Goal: Task Accomplishment & Management: Manage account settings

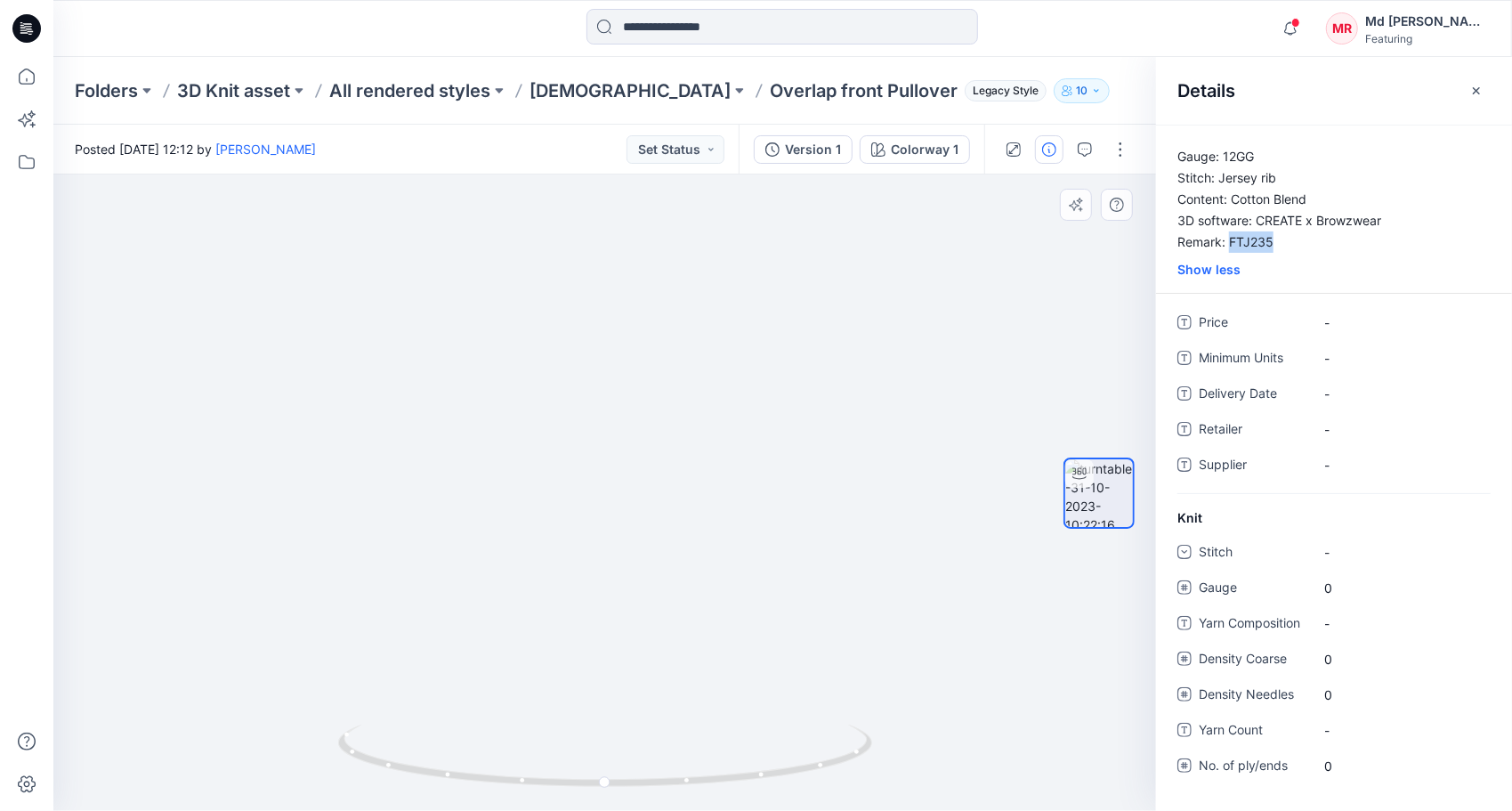
drag, startPoint x: 707, startPoint y: 326, endPoint x: 691, endPoint y: 535, distance: 209.6
click at [691, 535] on img at bounding box center [589, 417] width 1355 height 787
drag, startPoint x: 796, startPoint y: 535, endPoint x: 648, endPoint y: 420, distance: 187.4
click at [648, 420] on img at bounding box center [447, 310] width 1736 height 1000
drag, startPoint x: 624, startPoint y: 626, endPoint x: 756, endPoint y: 340, distance: 315.0
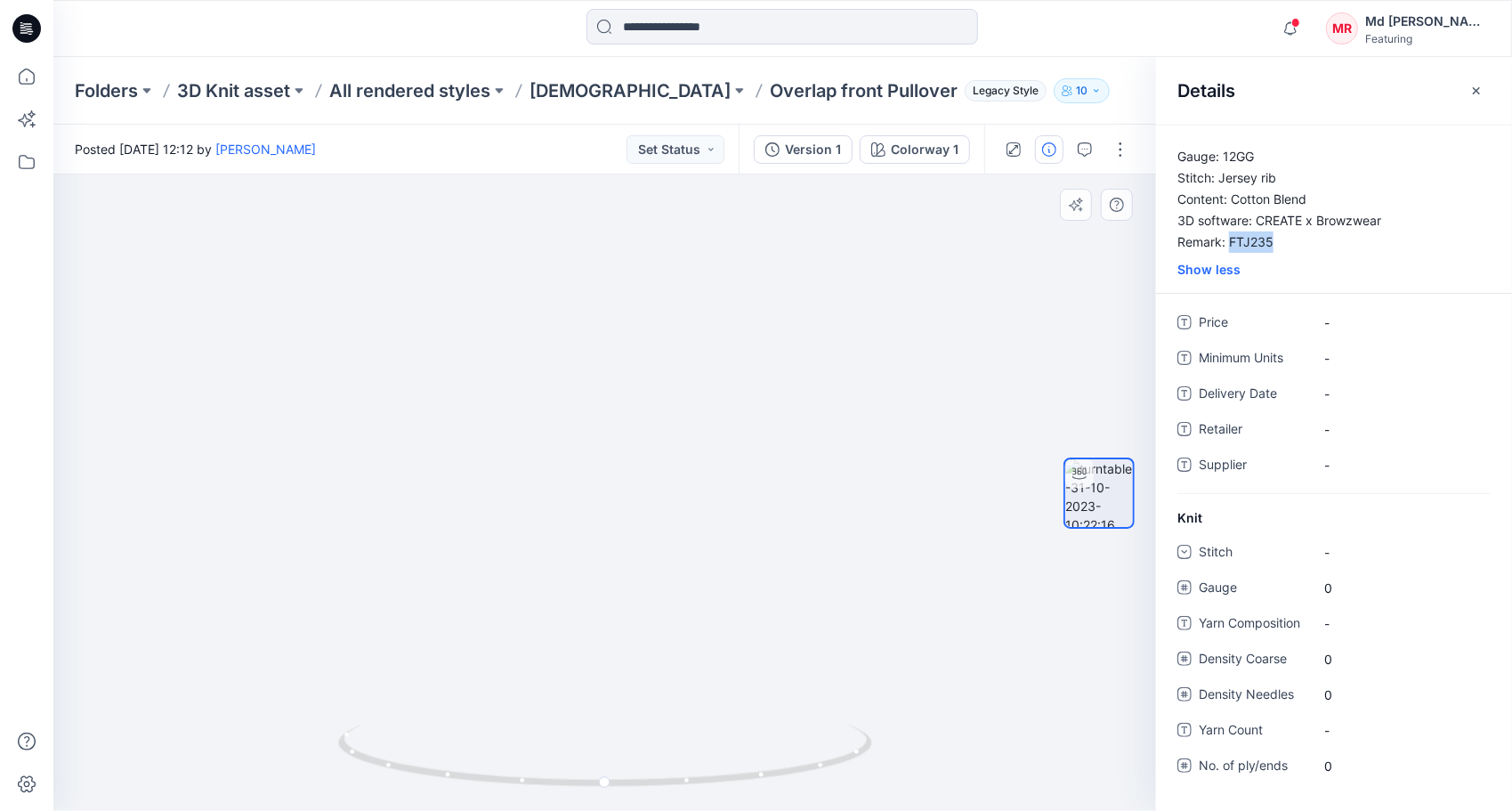
click at [770, 298] on img at bounding box center [767, 162] width 1533 height 1297
click at [675, 371] on img at bounding box center [767, 162] width 1533 height 1297
drag, startPoint x: 720, startPoint y: 428, endPoint x: 609, endPoint y: 534, distance: 153.5
click at [579, 651] on img at bounding box center [742, 105] width 1736 height 1412
drag, startPoint x: 595, startPoint y: 557, endPoint x: 566, endPoint y: 562, distance: 29.4
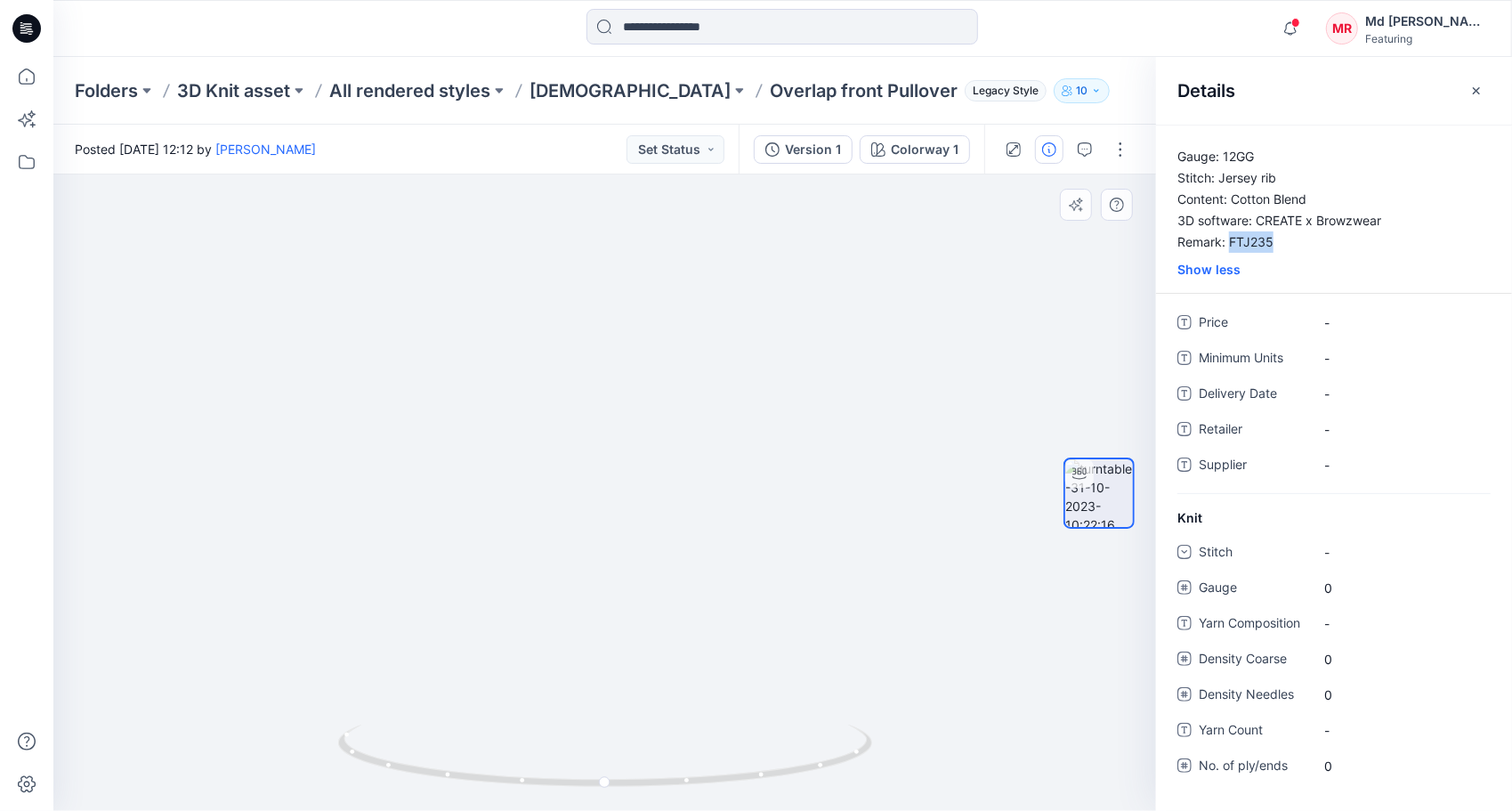
click at [559, 597] on img at bounding box center [515, 254] width 1736 height 1113
drag, startPoint x: 841, startPoint y: 316, endPoint x: 752, endPoint y: 624, distance: 320.6
click at [752, 624] on img at bounding box center [516, 429] width 1736 height 763
drag, startPoint x: 506, startPoint y: 561, endPoint x: 851, endPoint y: 482, distance: 353.9
click at [851, 482] on img at bounding box center [860, 390] width 1736 height 842
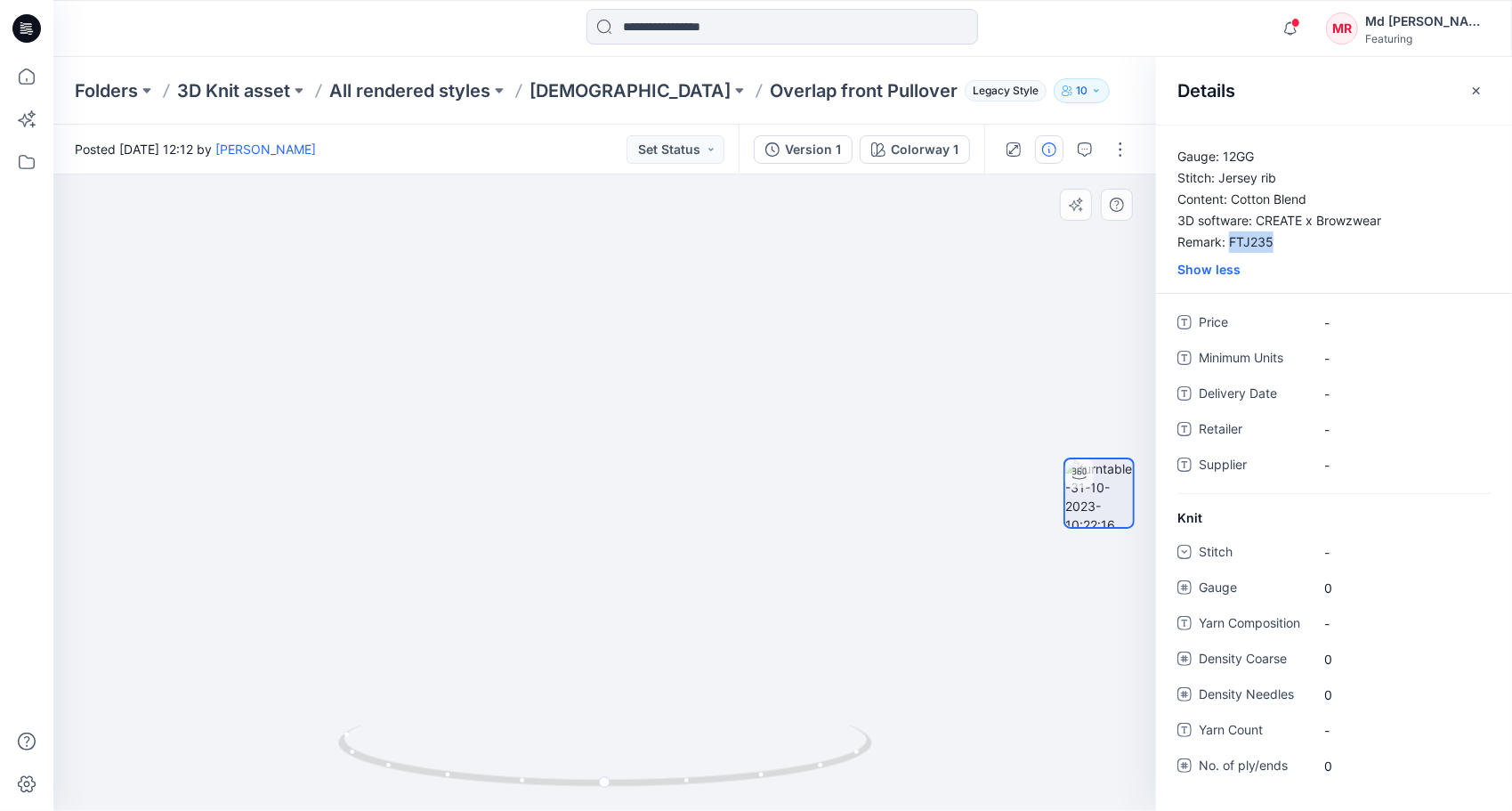
drag, startPoint x: 750, startPoint y: 522, endPoint x: 628, endPoint y: 431, distance: 152.2
click at [628, 431] on img at bounding box center [596, 397] width 1287 height 827
drag, startPoint x: 763, startPoint y: 335, endPoint x: 861, endPoint y: 527, distance: 215.6
click at [861, 527] on img at bounding box center [541, 409] width 1736 height 804
drag, startPoint x: 365, startPoint y: 386, endPoint x: 565, endPoint y: 384, distance: 200.0
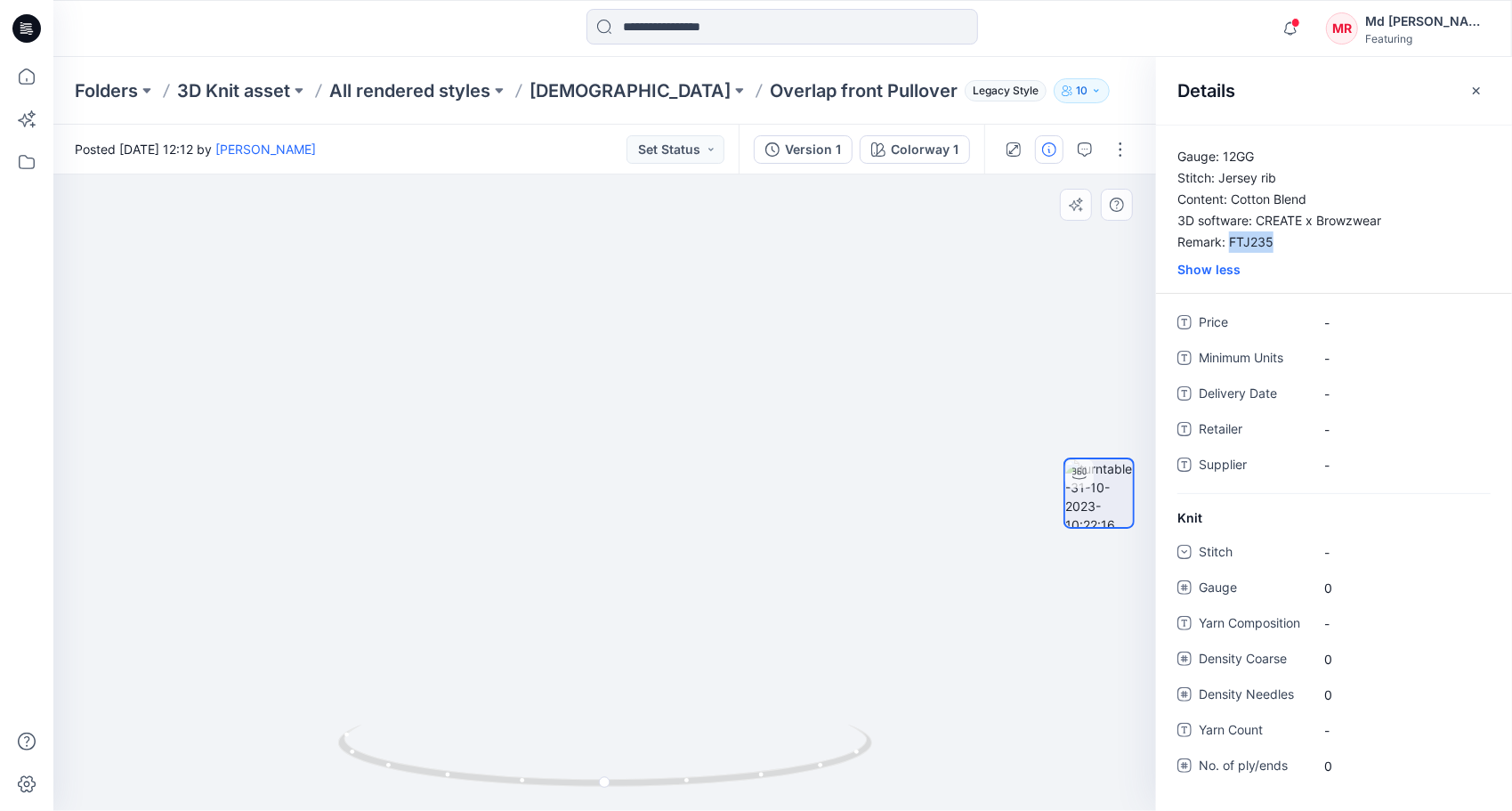
click at [565, 384] on img at bounding box center [742, 408] width 1736 height 806
click at [1228, 233] on p "Gauge: 12GG Stitch: Jersey rib Content: Cotton Blend 3D software: CREATE x Brow…" at bounding box center [1334, 200] width 356 height 107
drag, startPoint x: 1228, startPoint y: 239, endPoint x: 1271, endPoint y: 243, distance: 43.2
click at [1271, 243] on p "Gauge: 12GG Stitch: Jersey rib Content: Cotton Blend 3D software: CREATE x Brow…" at bounding box center [1334, 200] width 356 height 107
drag, startPoint x: 1271, startPoint y: 243, endPoint x: 1238, endPoint y: 241, distance: 33.1
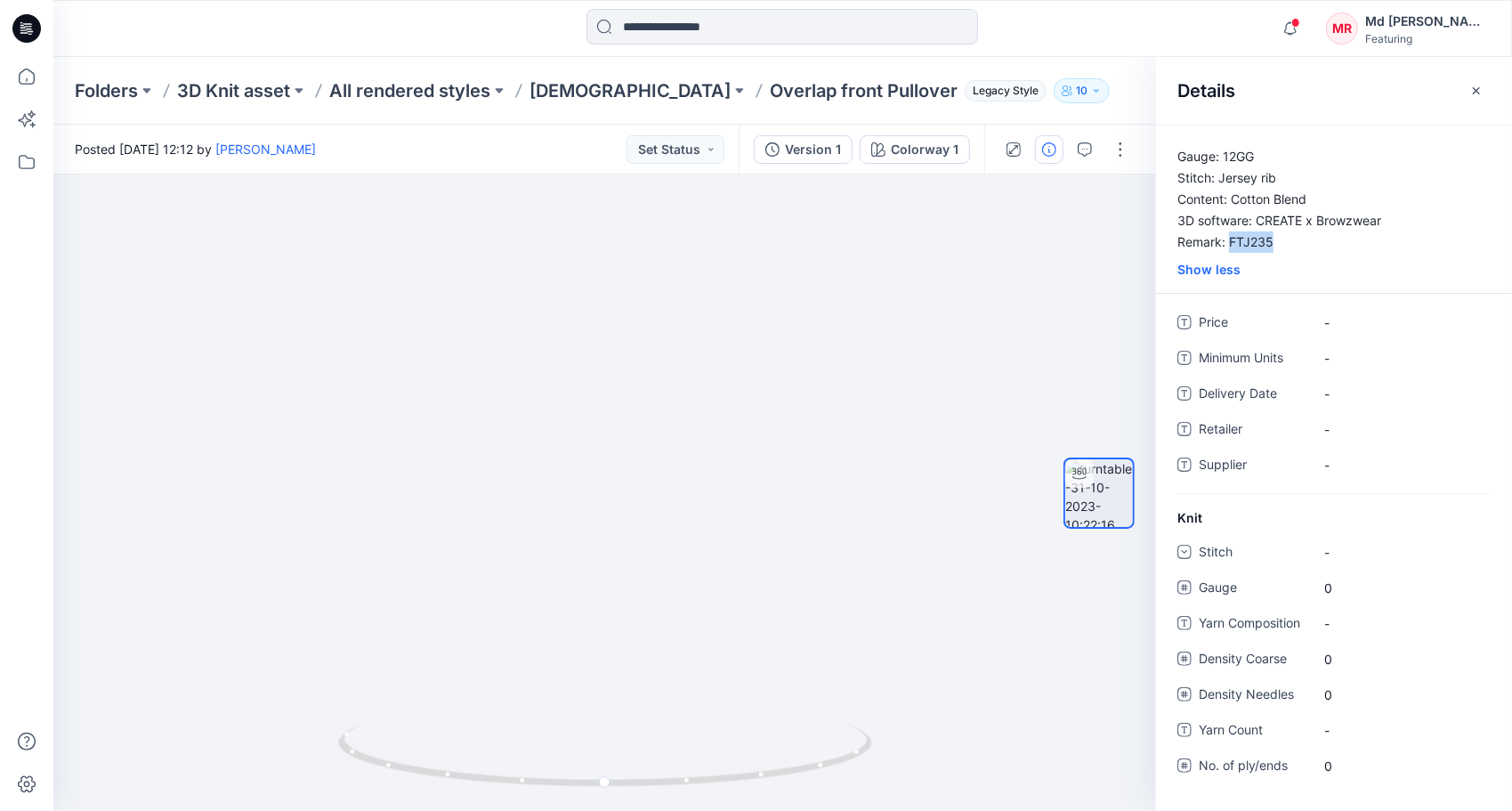
click at [1238, 241] on p "Gauge: 12GG Stitch: Jersey rib Content: Cotton Blend 3D software: CREATE x Brow…" at bounding box center [1334, 200] width 356 height 107
drag, startPoint x: 591, startPoint y: 787, endPoint x: 543, endPoint y: 648, distance: 147.1
click at [506, 770] on icon at bounding box center [607, 758] width 538 height 67
drag, startPoint x: 529, startPoint y: 782, endPoint x: 534, endPoint y: 699, distance: 83.2
click at [488, 776] on circle at bounding box center [484, 778] width 11 height 11
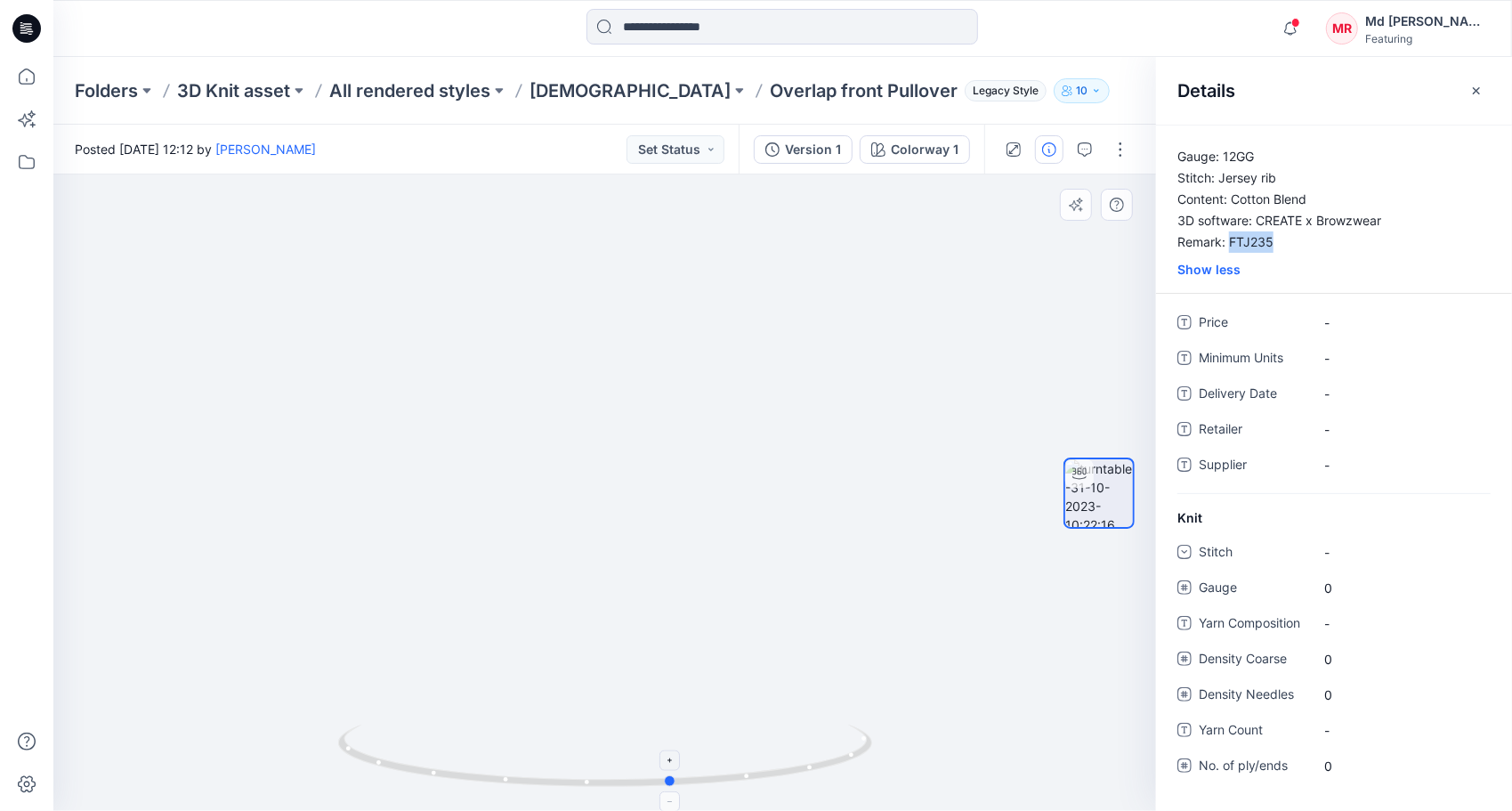
drag, startPoint x: 486, startPoint y: 780, endPoint x: 675, endPoint y: 767, distance: 189.4
click at [675, 767] on icon at bounding box center [607, 758] width 538 height 67
drag, startPoint x: 669, startPoint y: 777, endPoint x: 984, endPoint y: 655, distance: 337.8
click at [984, 655] on div at bounding box center [604, 493] width 1103 height 636
drag, startPoint x: 458, startPoint y: 776, endPoint x: 851, endPoint y: 746, distance: 394.1
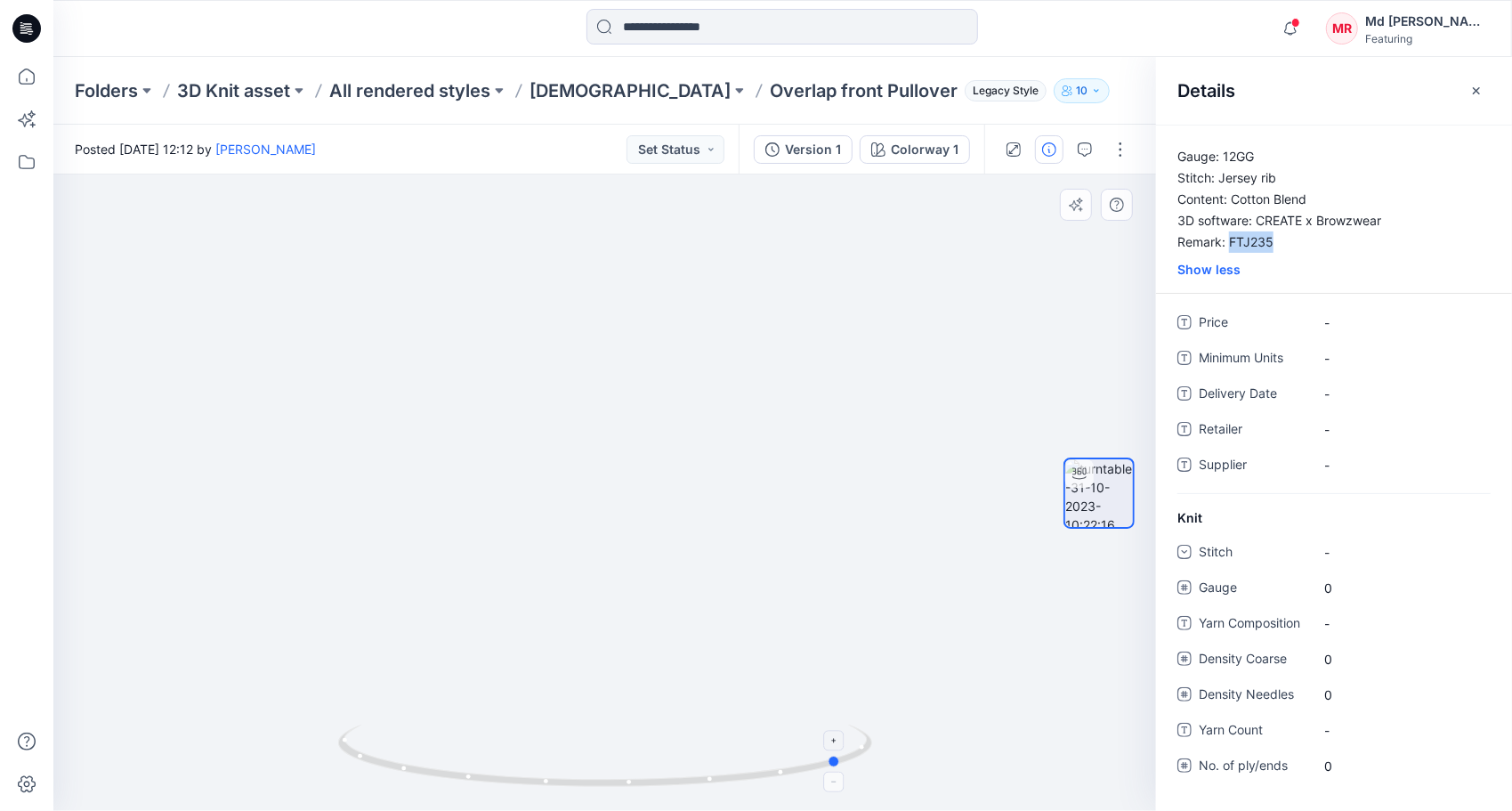
click at [851, 746] on icon at bounding box center [607, 758] width 538 height 67
drag, startPoint x: 792, startPoint y: 775, endPoint x: 580, endPoint y: 780, distance: 212.1
click at [580, 780] on icon at bounding box center [607, 758] width 538 height 67
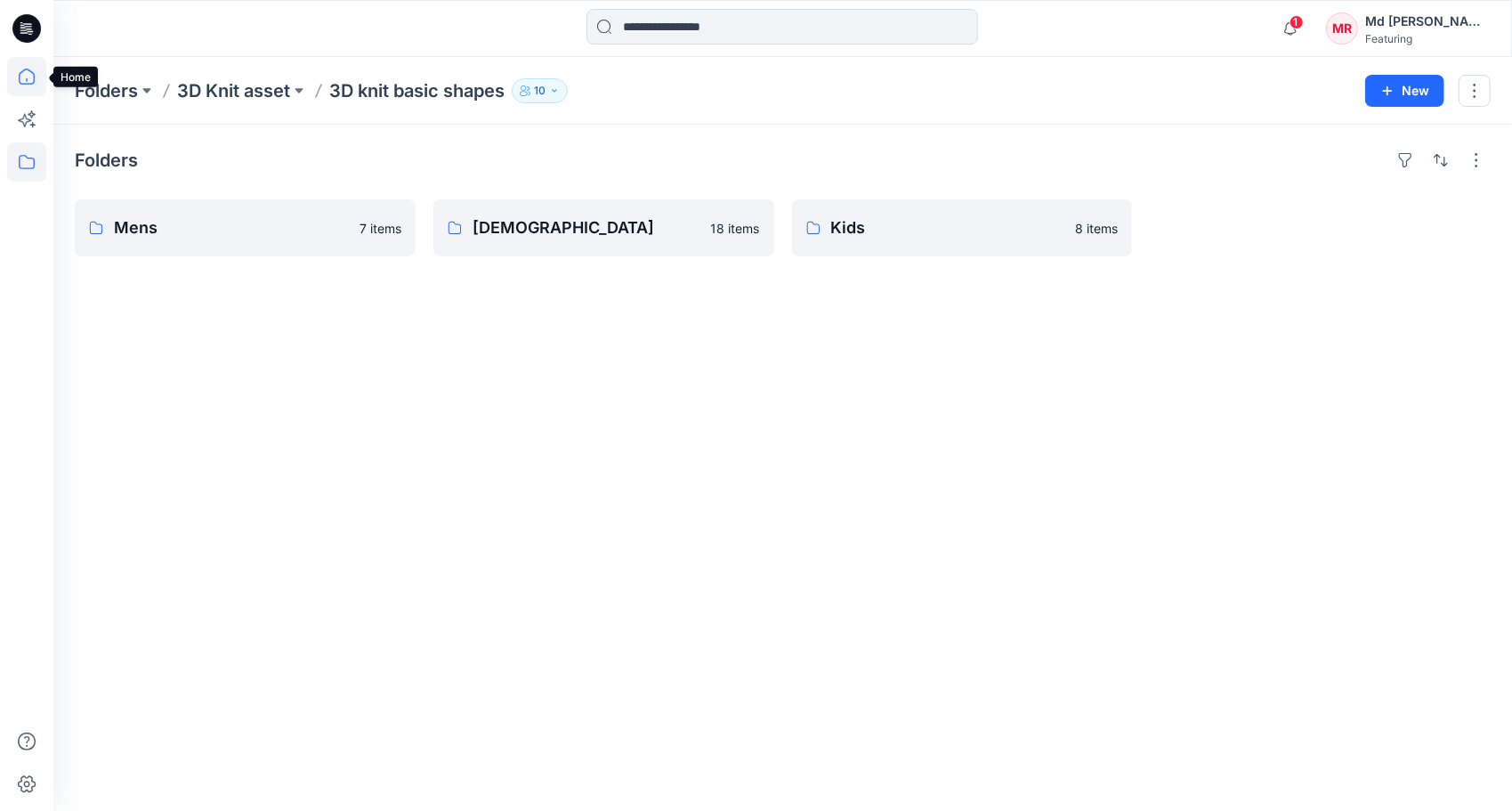
click at [21, 70] on icon at bounding box center [26, 77] width 39 height 39
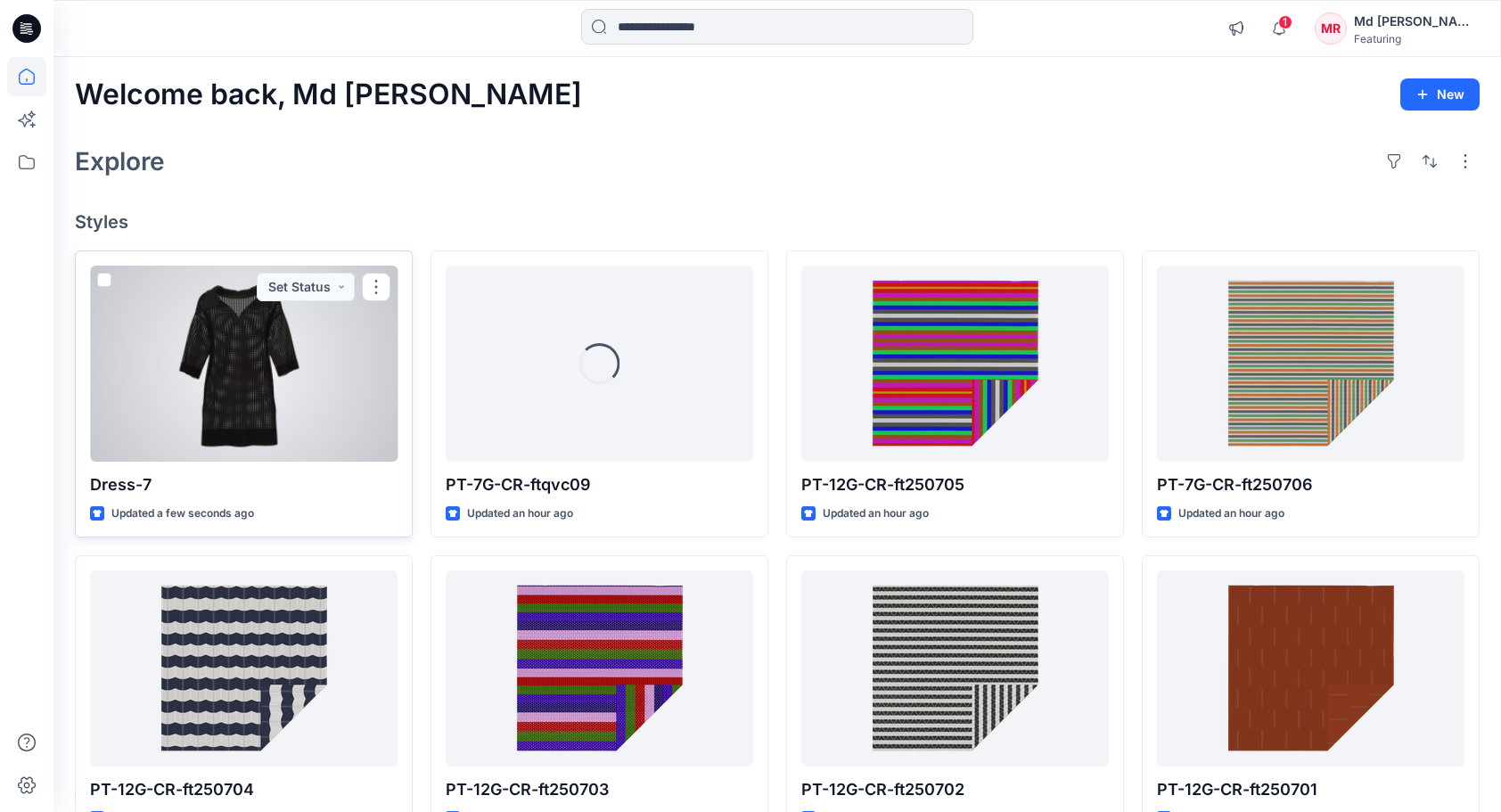
click at [269, 353] on div at bounding box center [244, 363] width 308 height 196
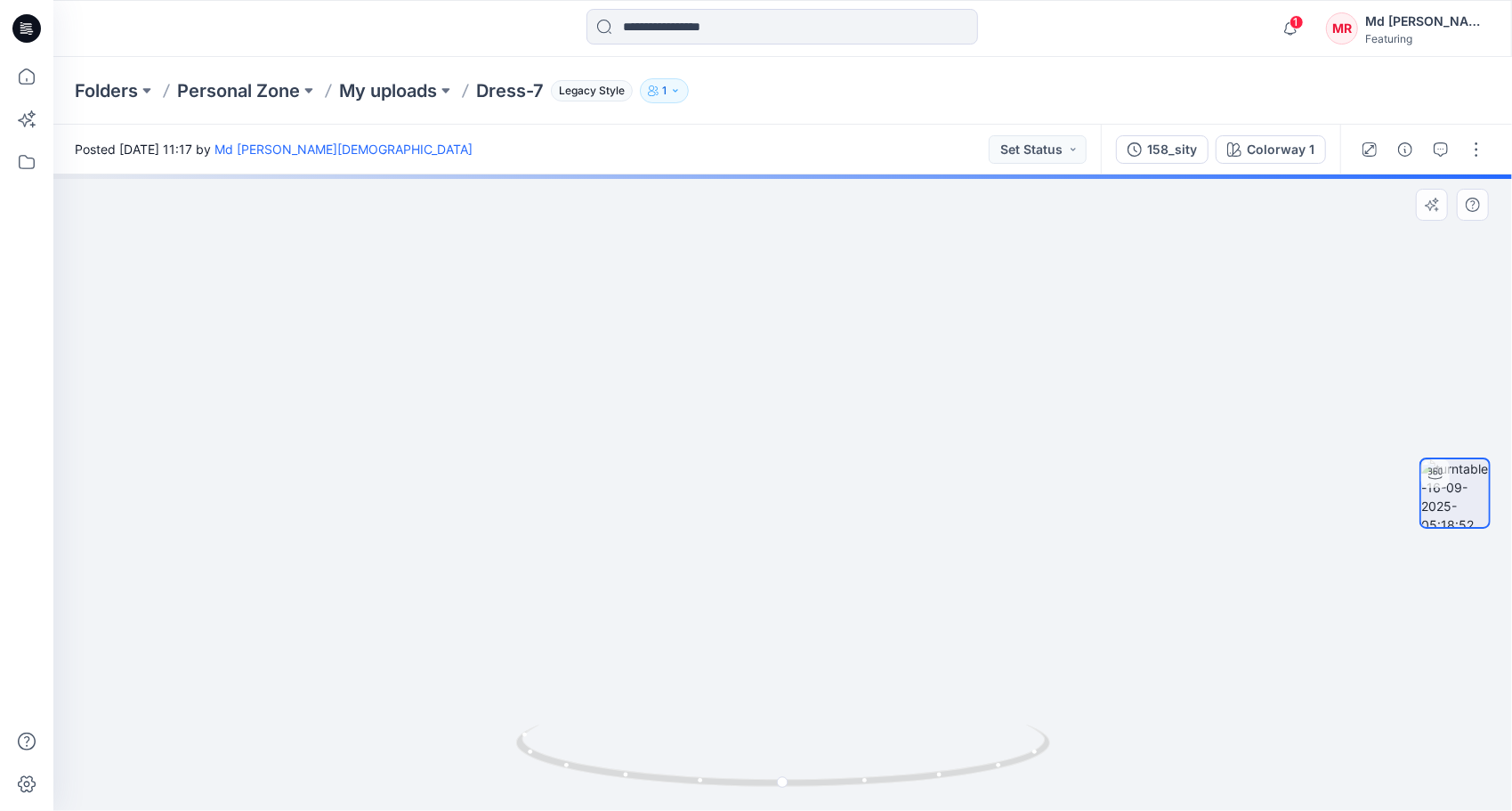
drag, startPoint x: 776, startPoint y: 347, endPoint x: 803, endPoint y: 537, distance: 191.9
click at [801, 539] on img at bounding box center [783, 476] width 1085 height 668
drag, startPoint x: 778, startPoint y: 784, endPoint x: 483, endPoint y: 730, distance: 299.9
click at [483, 730] on div at bounding box center [783, 493] width 1459 height 636
drag, startPoint x: 731, startPoint y: 785, endPoint x: 1050, endPoint y: 776, distance: 319.1
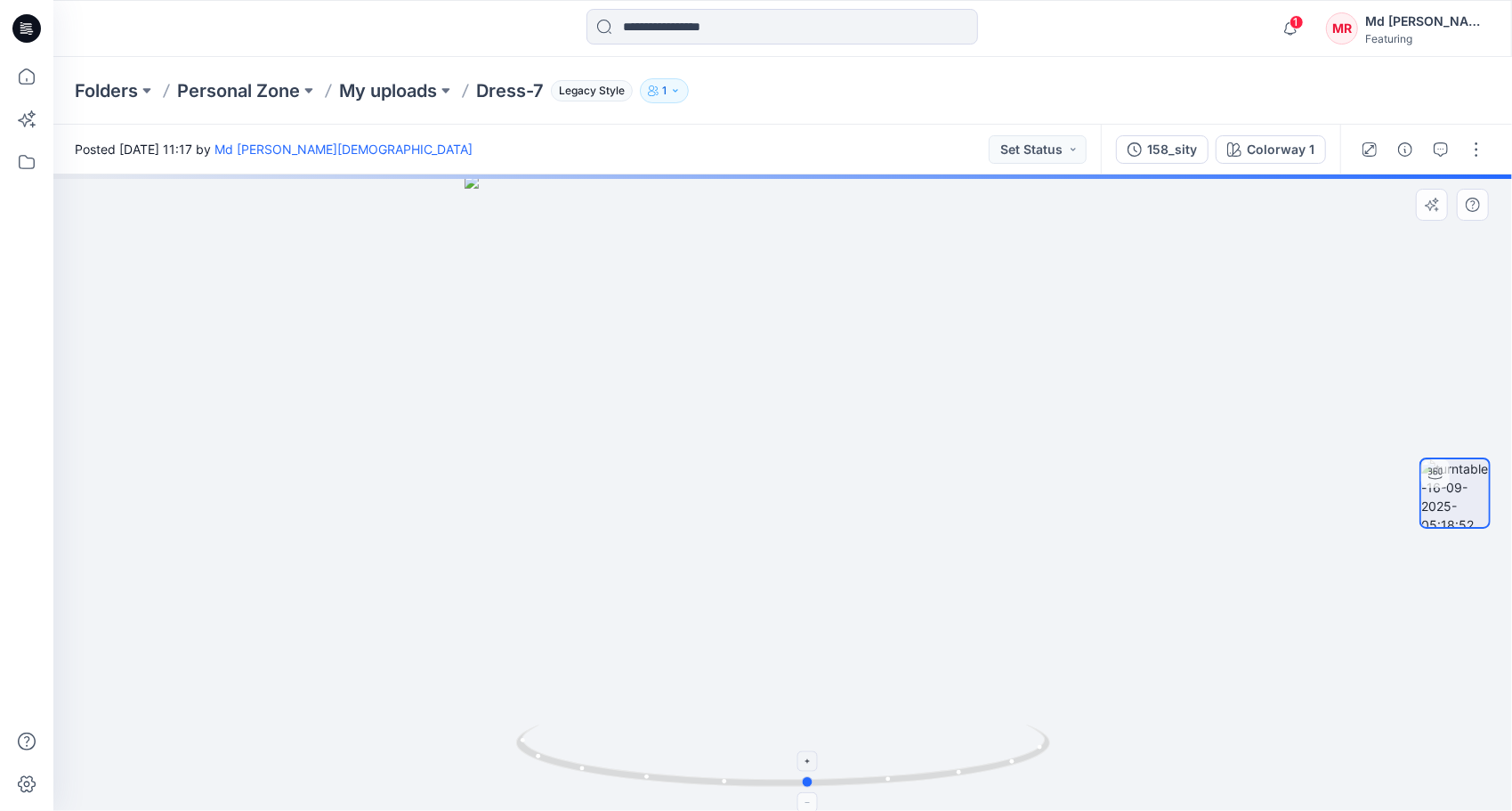
click at [1050, 776] on icon at bounding box center [785, 758] width 538 height 67
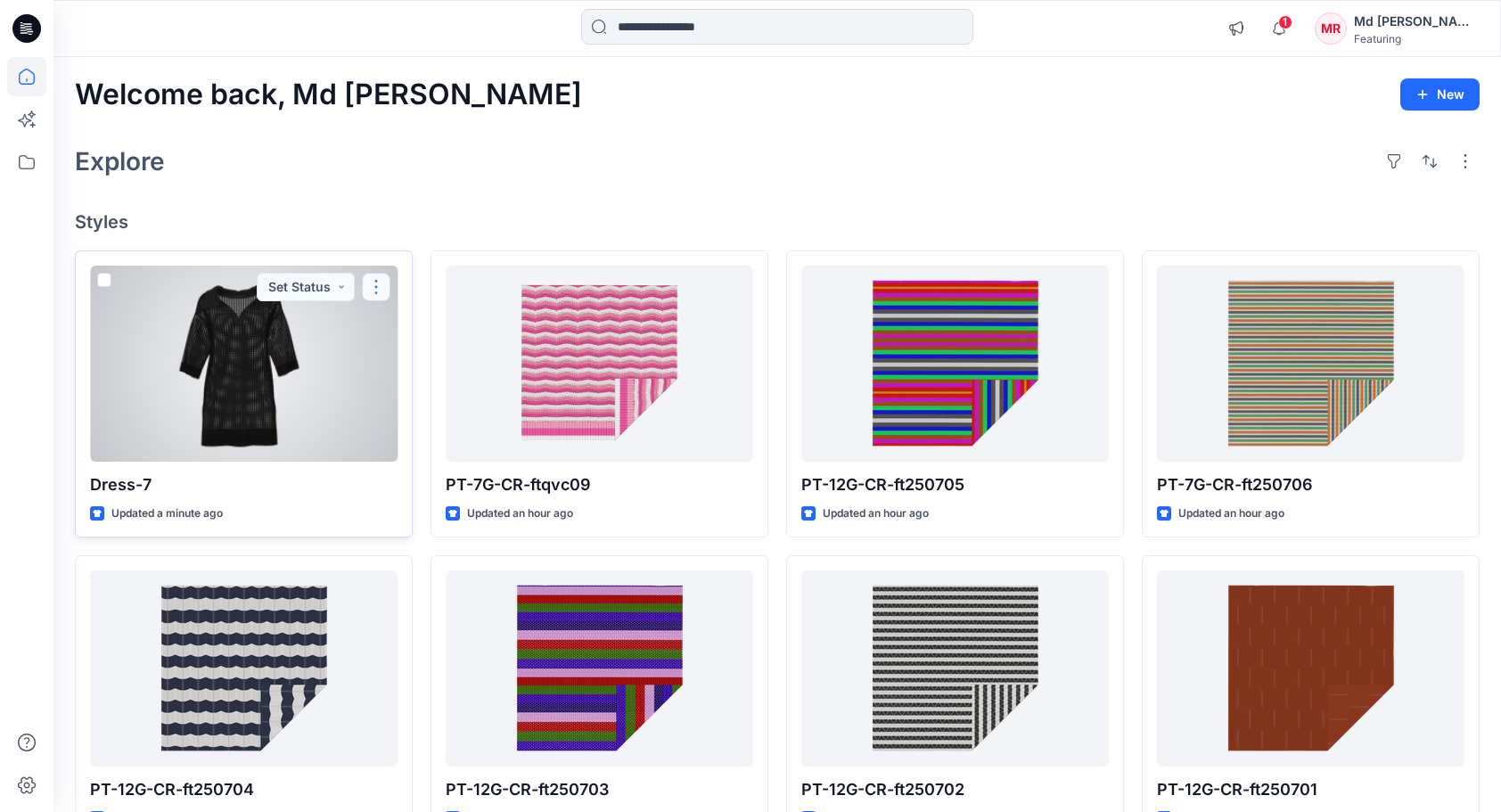
click at [378, 285] on button "button" at bounding box center [376, 287] width 28 height 28
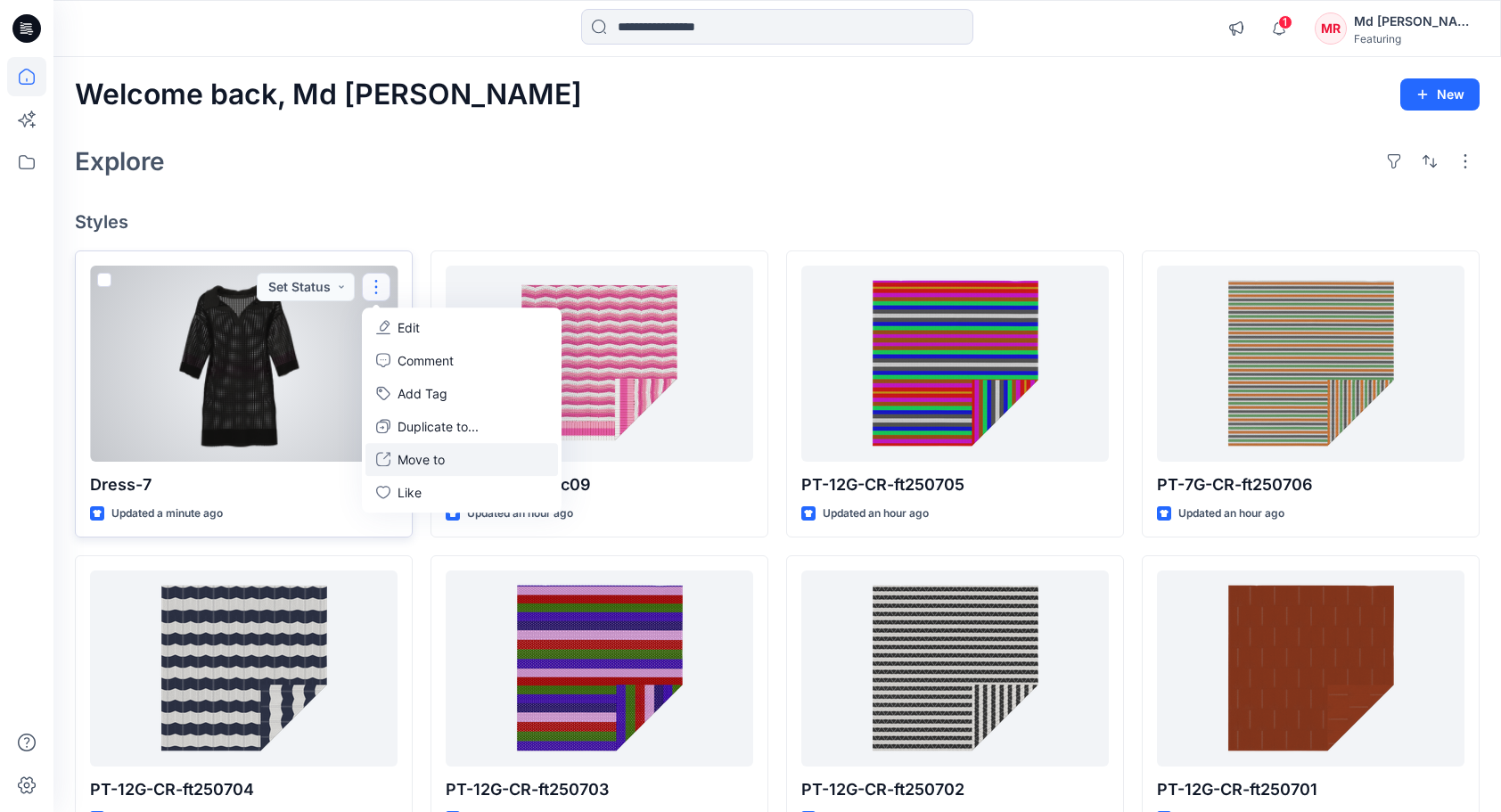
click at [456, 457] on button "Move to" at bounding box center [461, 459] width 192 height 33
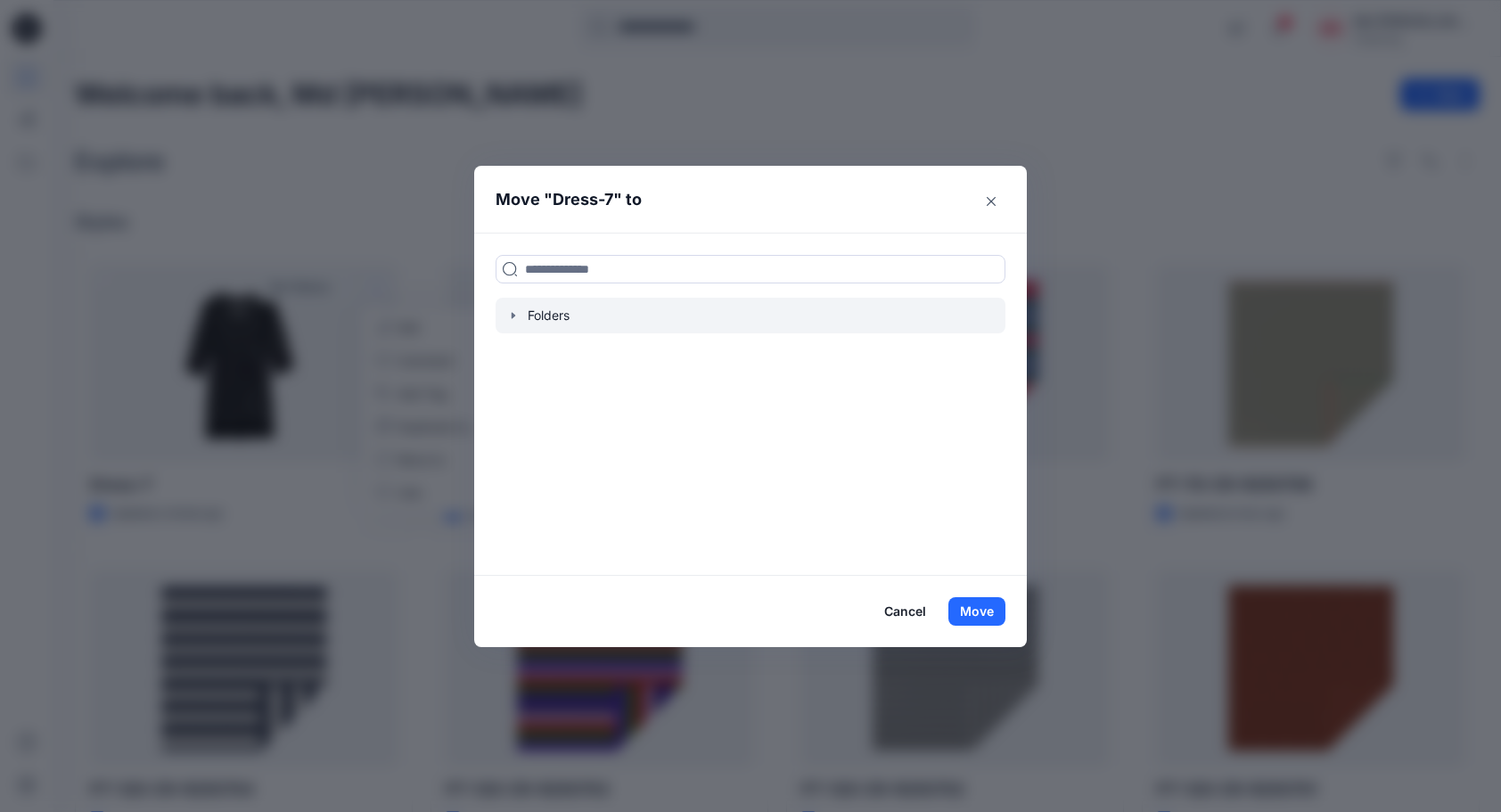
click at [519, 312] on icon "button" at bounding box center [513, 316] width 15 height 15
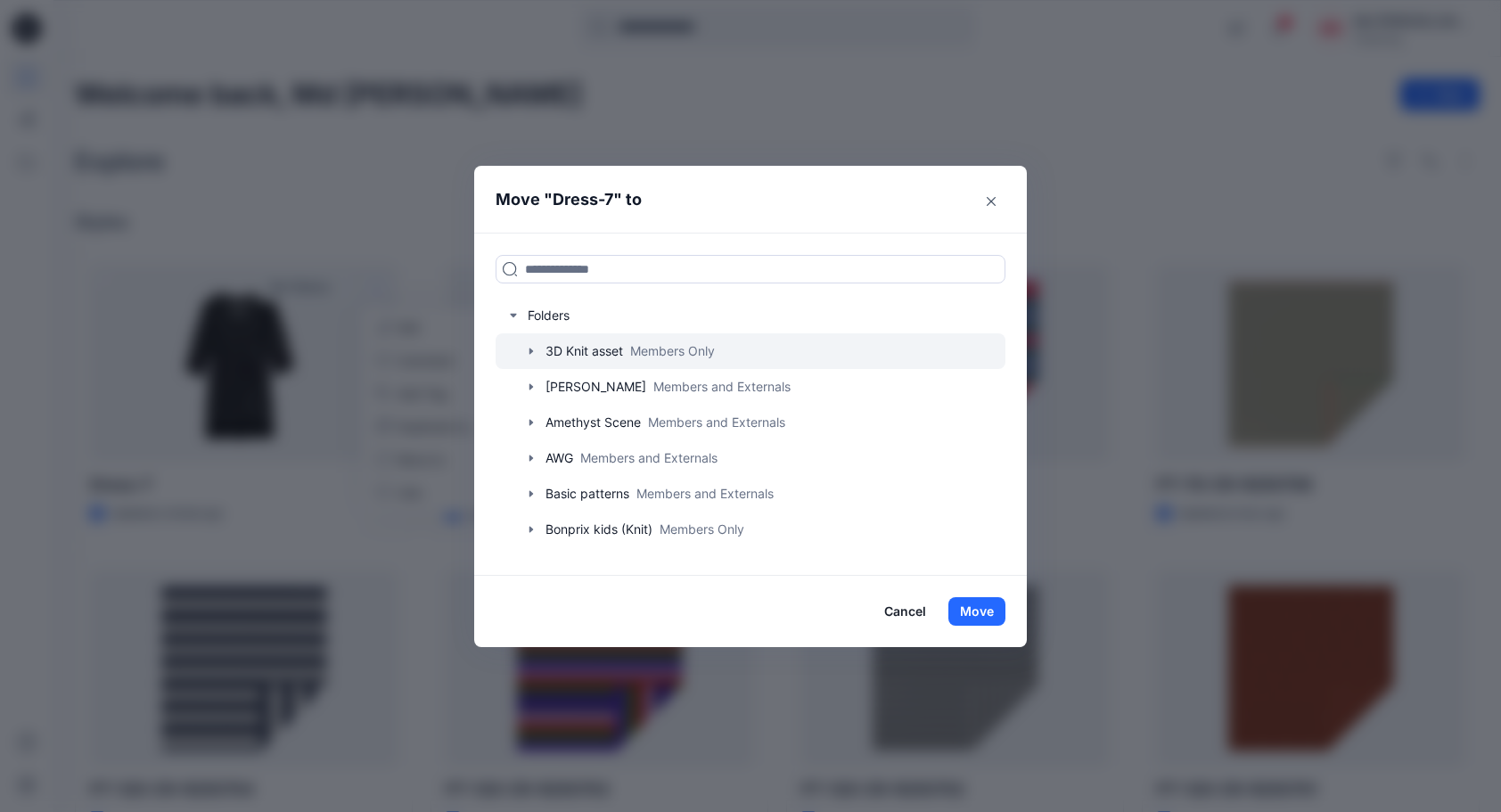
click at [535, 352] on icon "button" at bounding box center [531, 351] width 15 height 15
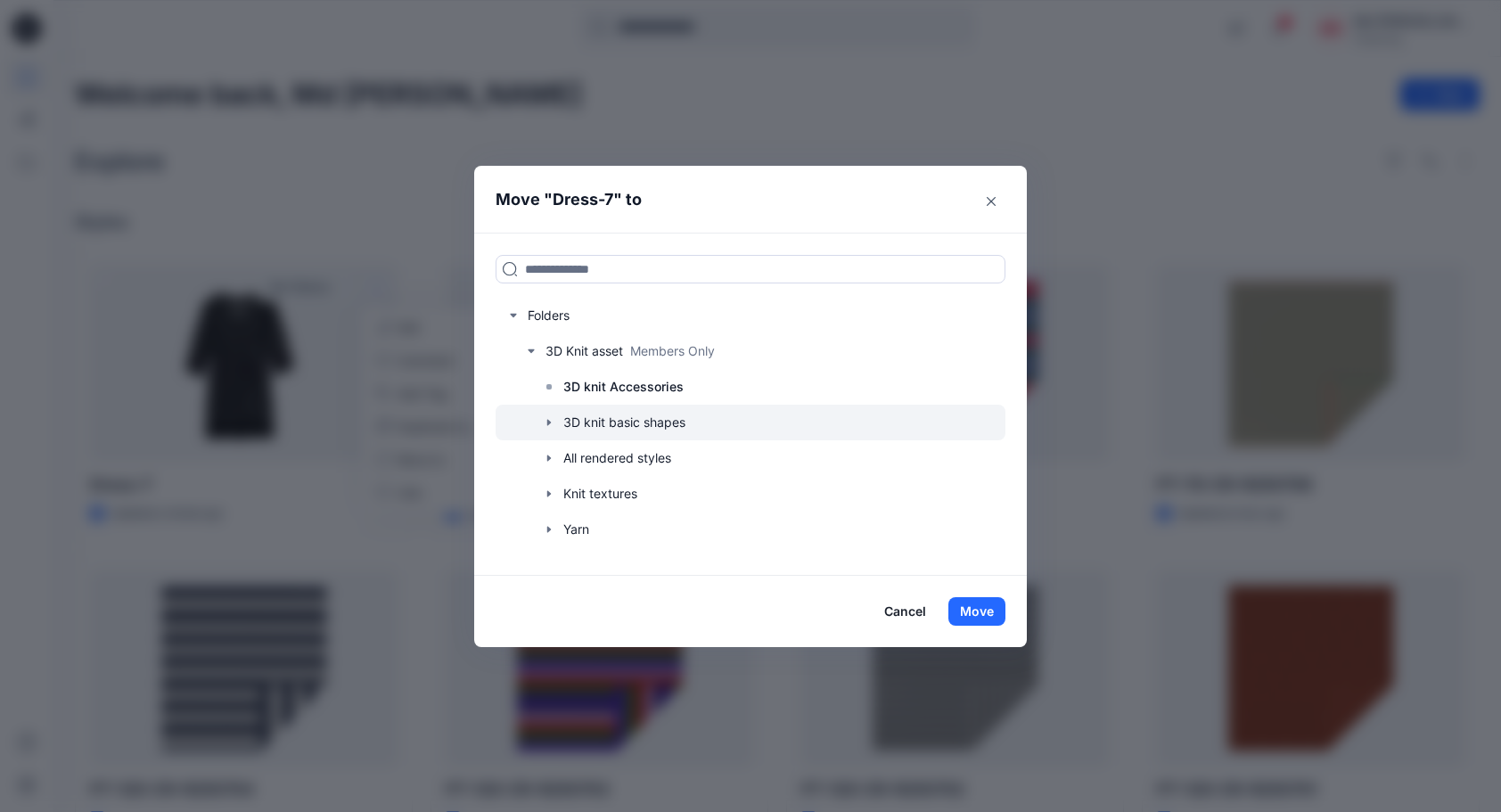
click at [551, 421] on icon "button" at bounding box center [549, 423] width 4 height 6
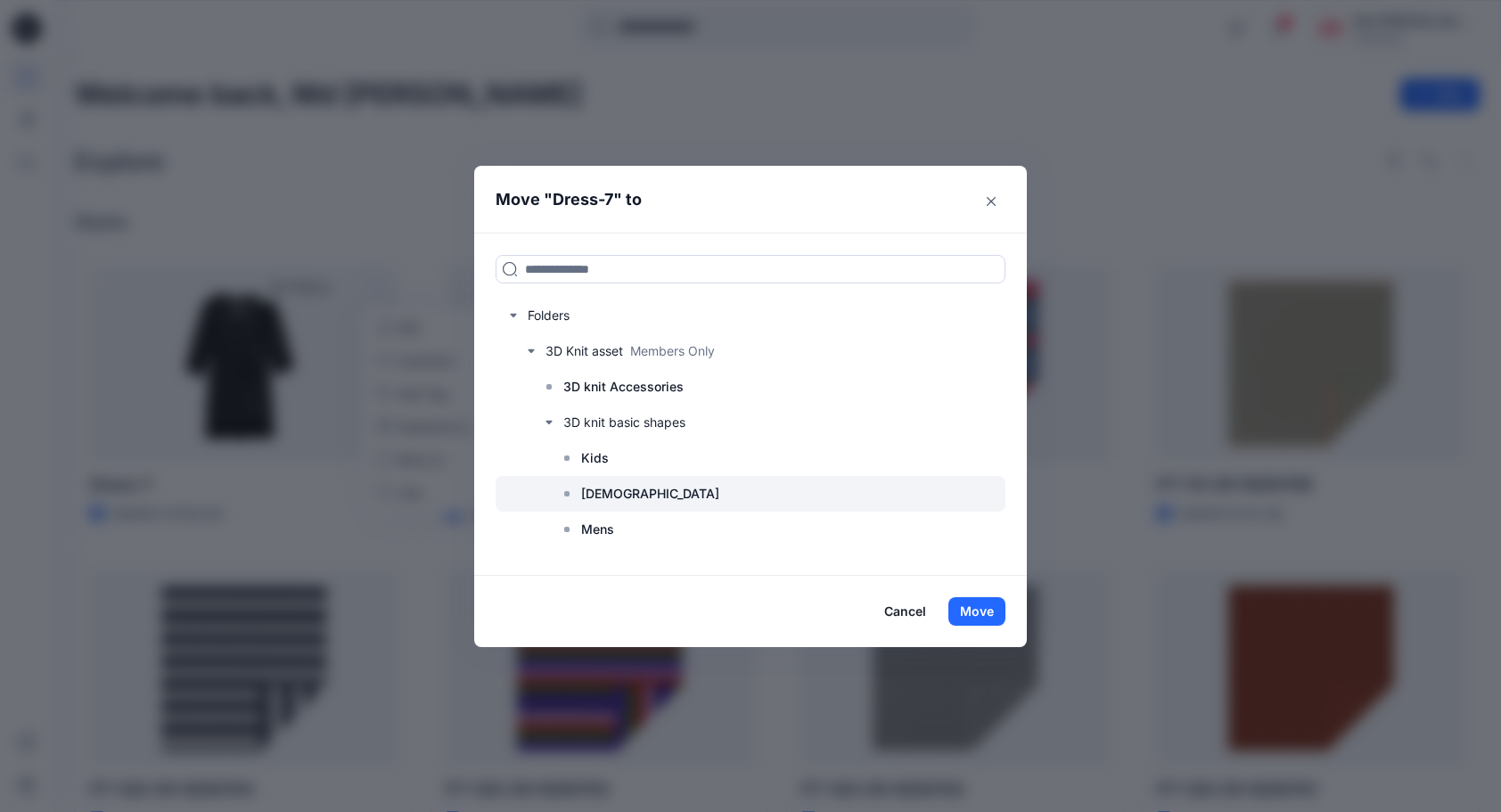
click at [633, 492] on div at bounding box center [750, 493] width 510 height 36
click at [973, 603] on button "Move" at bounding box center [976, 611] width 57 height 28
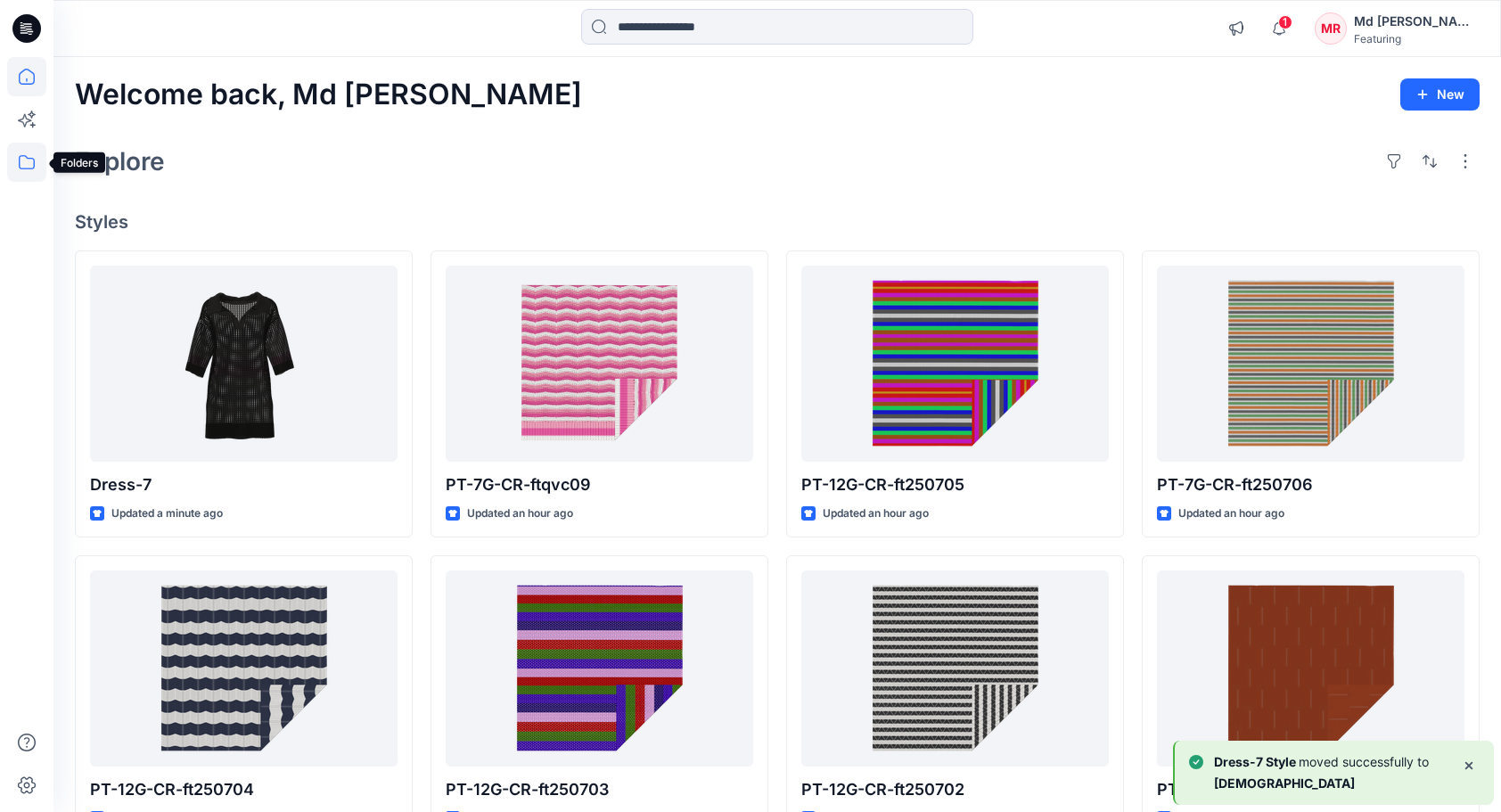
click at [17, 166] on icon at bounding box center [26, 162] width 39 height 39
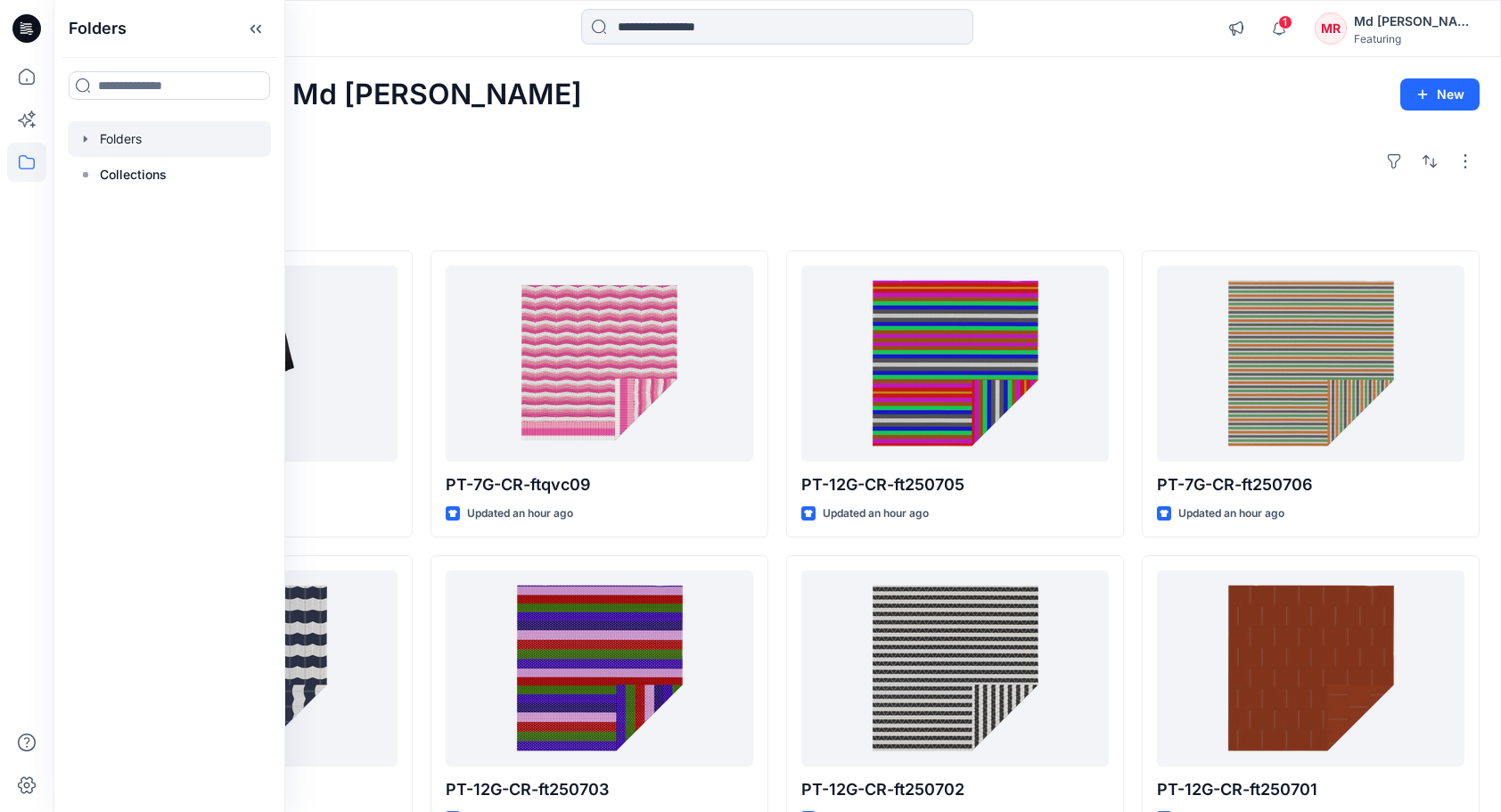
click at [119, 137] on div at bounding box center [169, 139] width 203 height 36
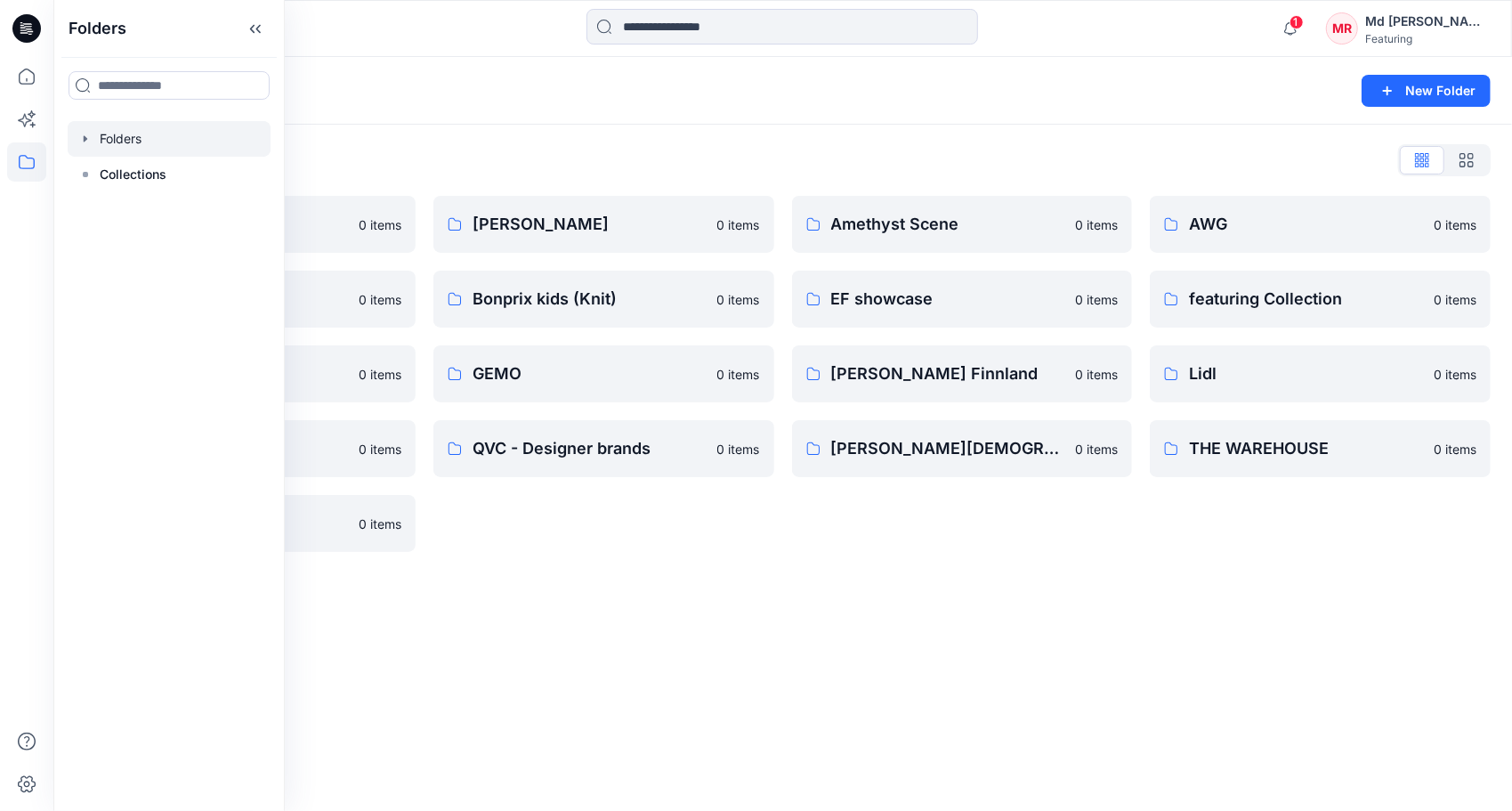
click at [586, 144] on div "Folders List 3D Knit asset 0 items Basic patterns 0 items Featuring Marketing 0…" at bounding box center [783, 348] width 1459 height 449
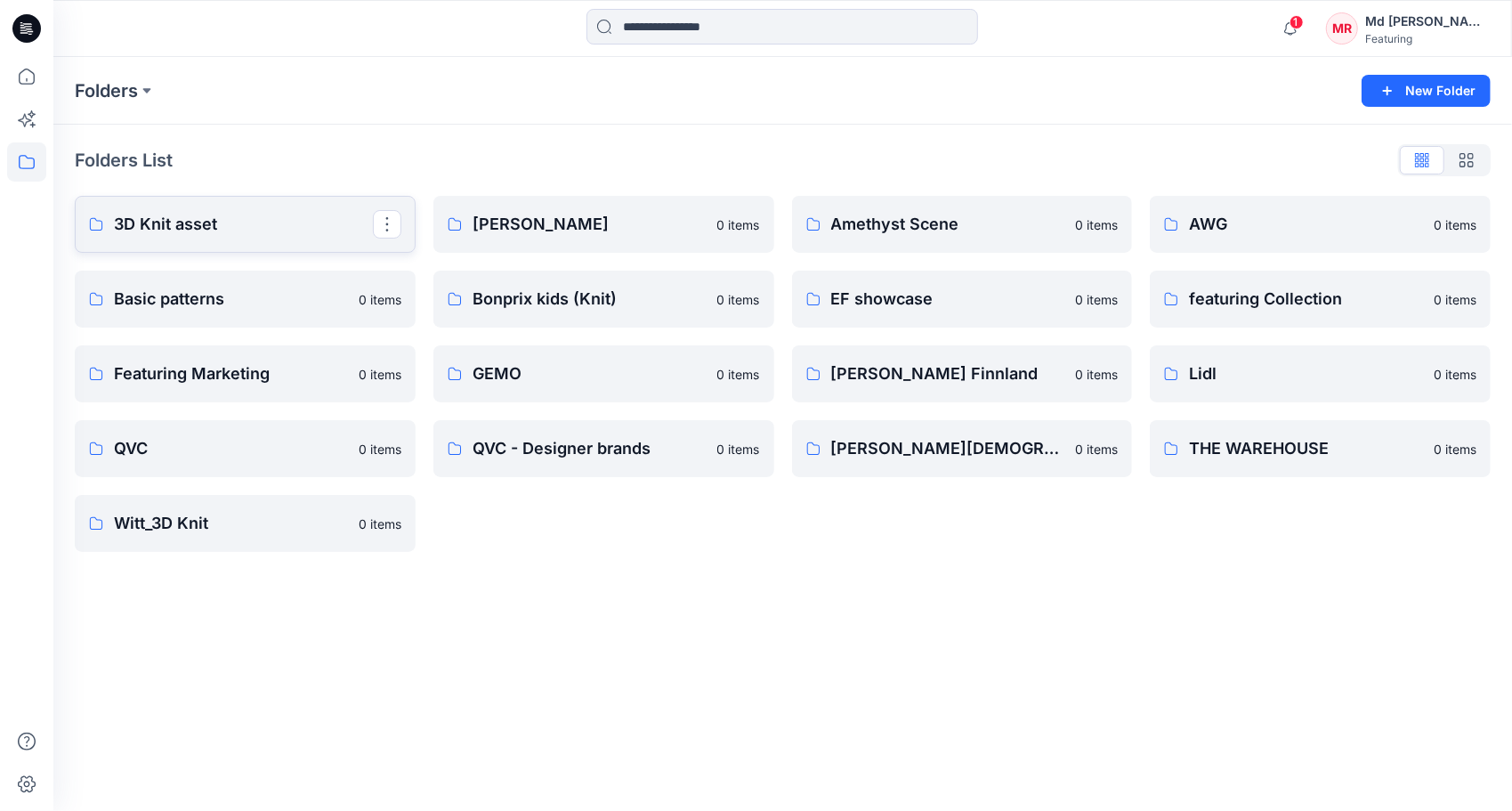
click at [168, 228] on p "3D Knit asset" at bounding box center [242, 224] width 259 height 25
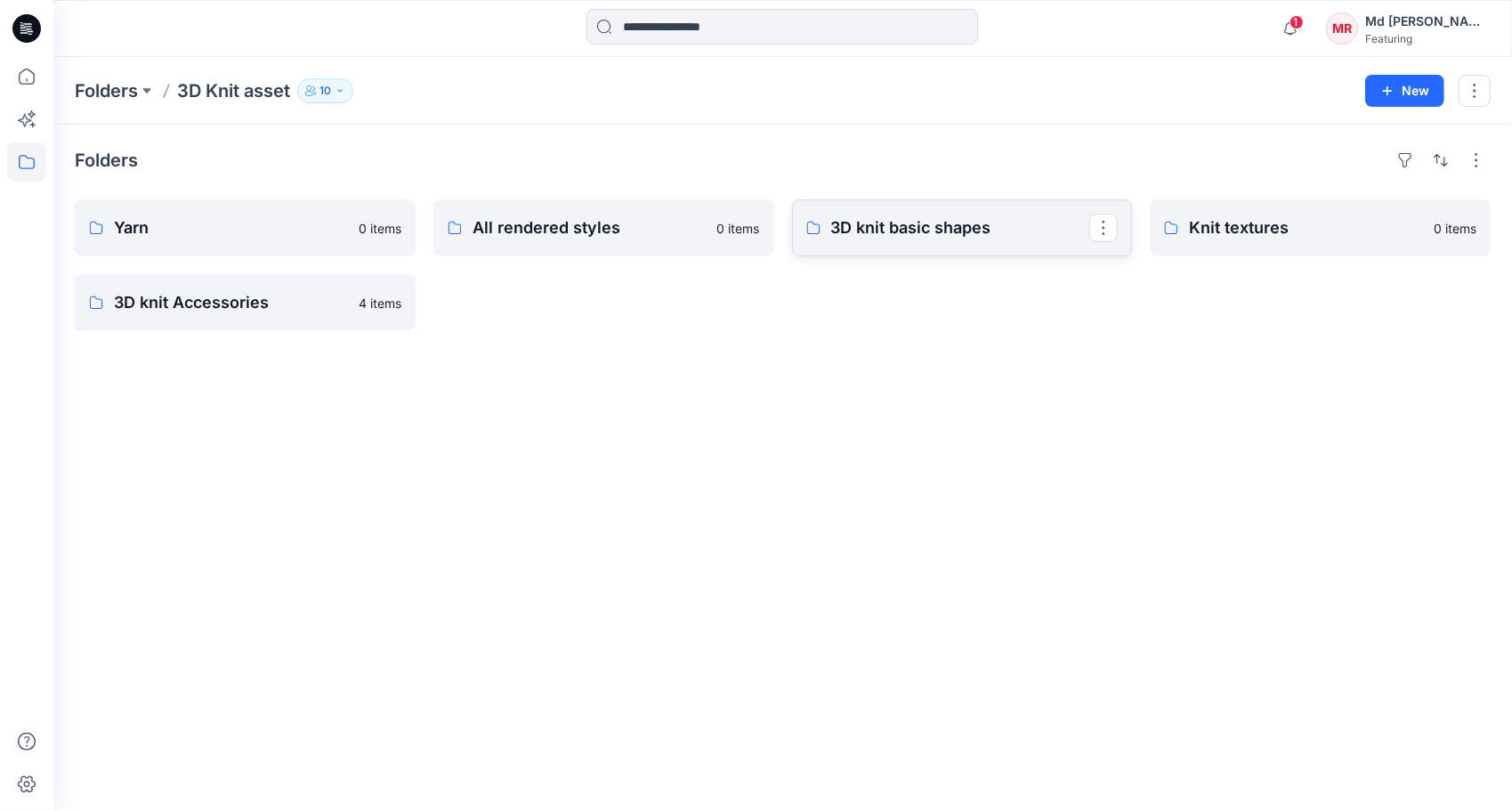
click at [925, 245] on link "3D knit basic shapes" at bounding box center [962, 228] width 340 height 57
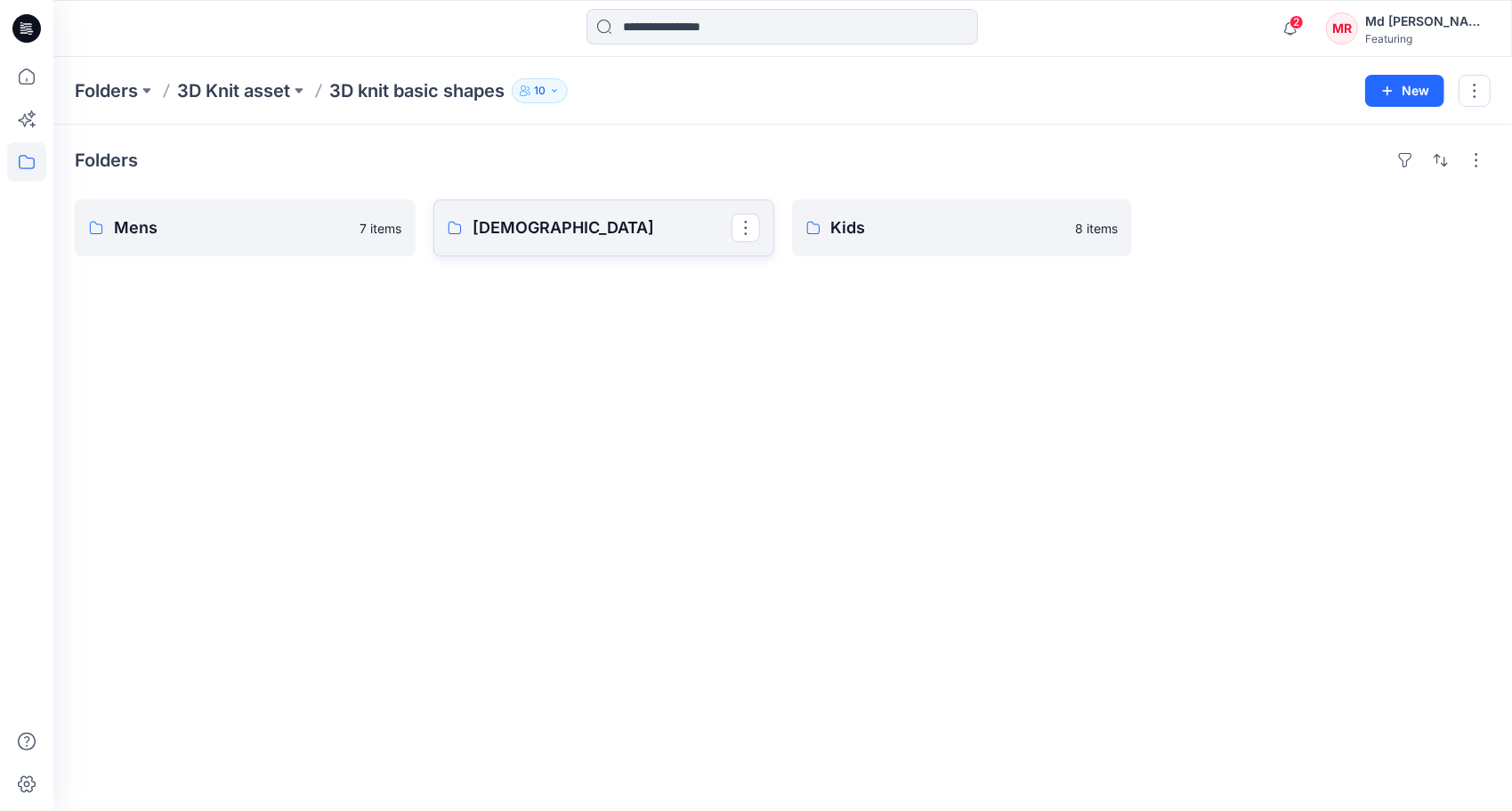
click at [486, 232] on p "[DEMOGRAPHIC_DATA]" at bounding box center [601, 228] width 259 height 25
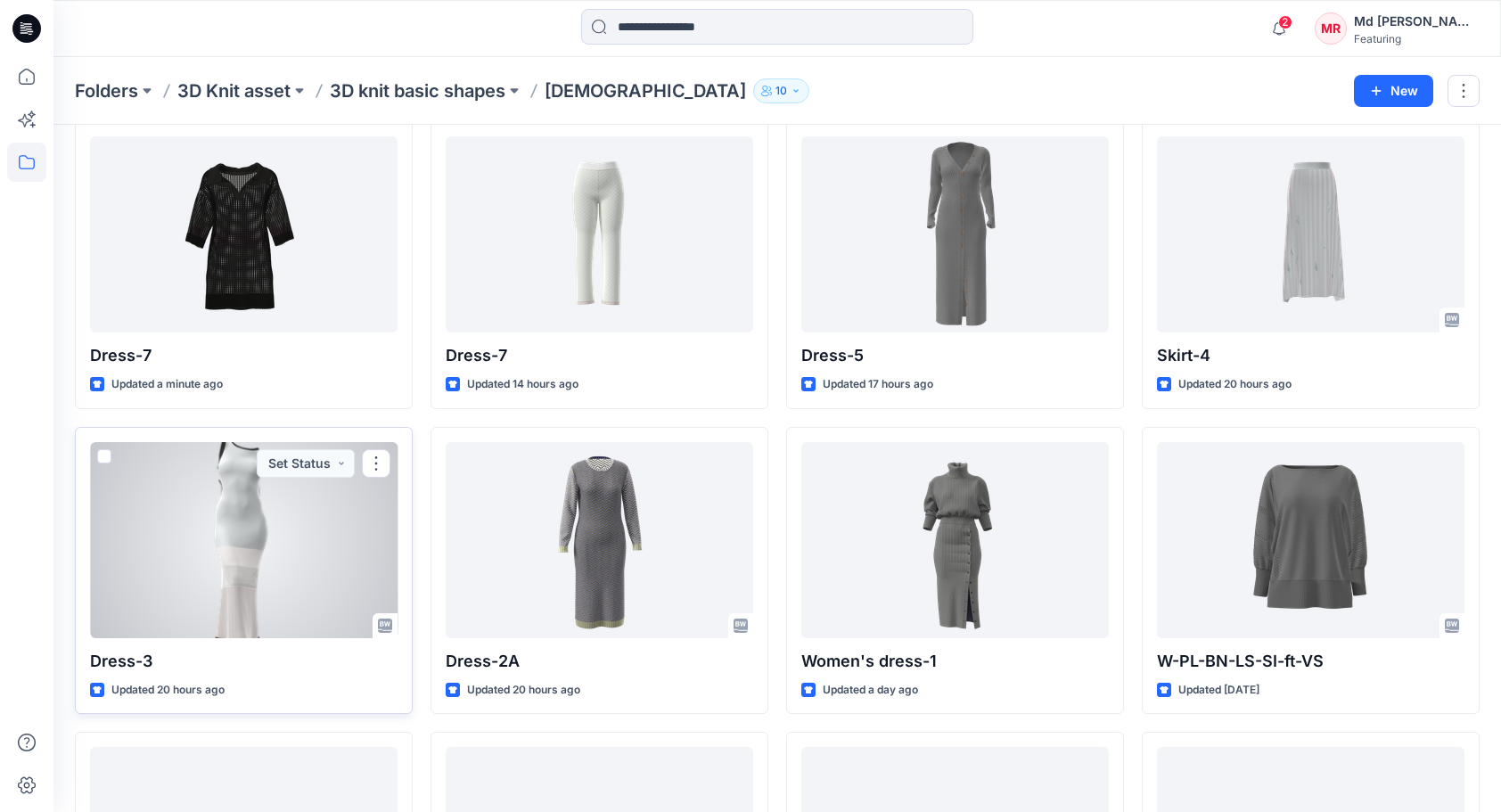
scroll to position [89, 0]
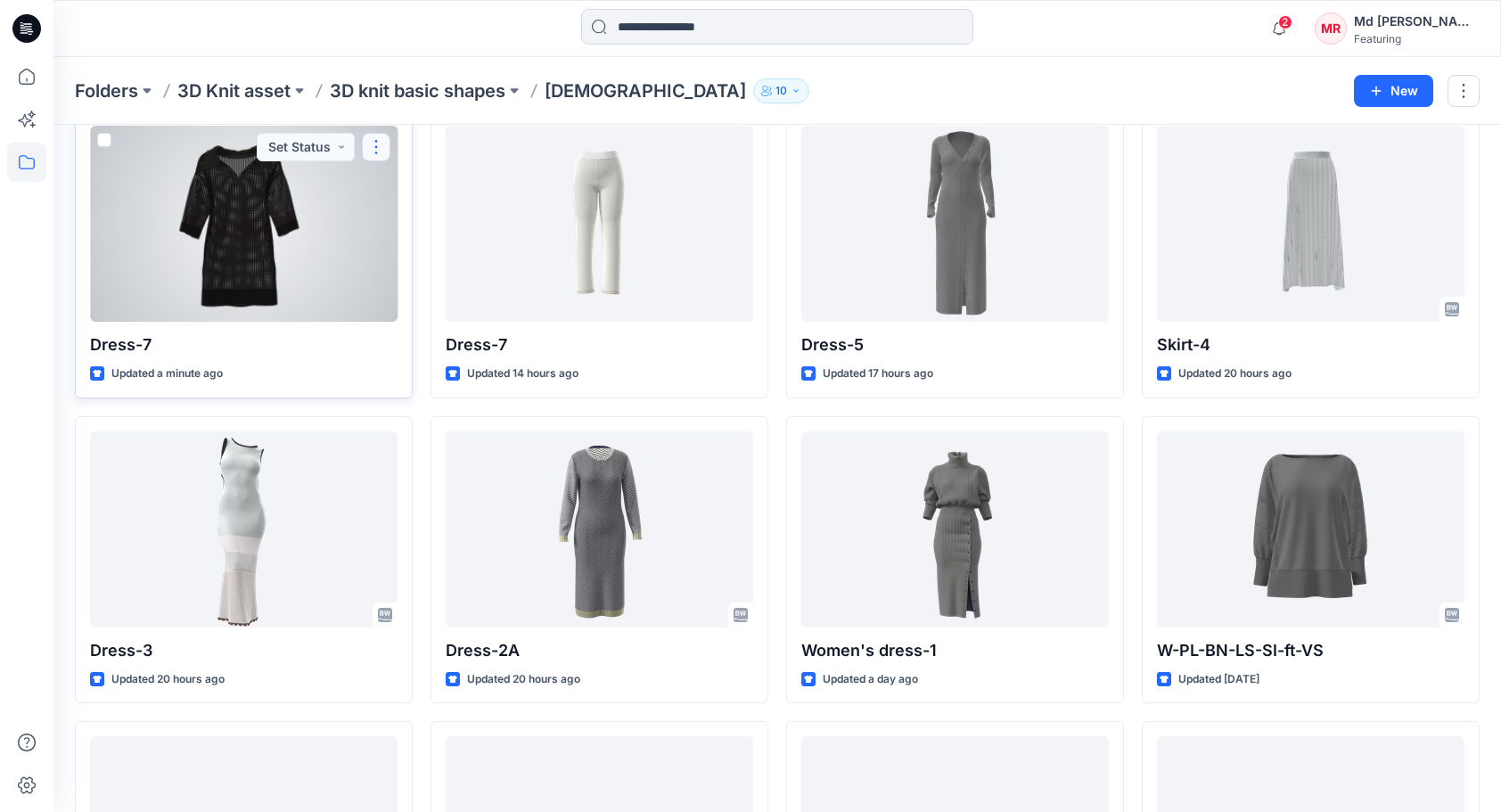
click at [383, 147] on button "button" at bounding box center [376, 147] width 28 height 28
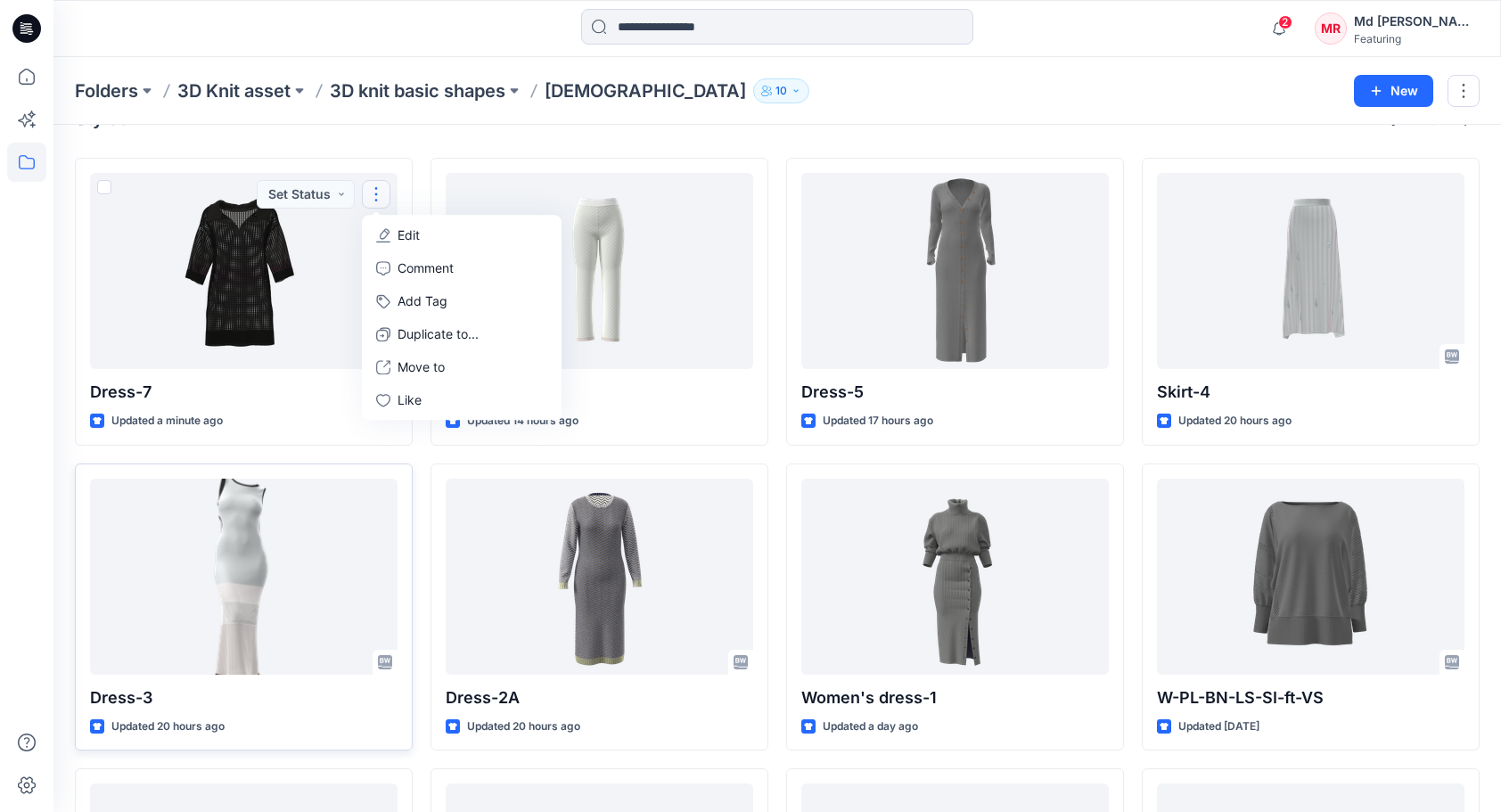
scroll to position [0, 0]
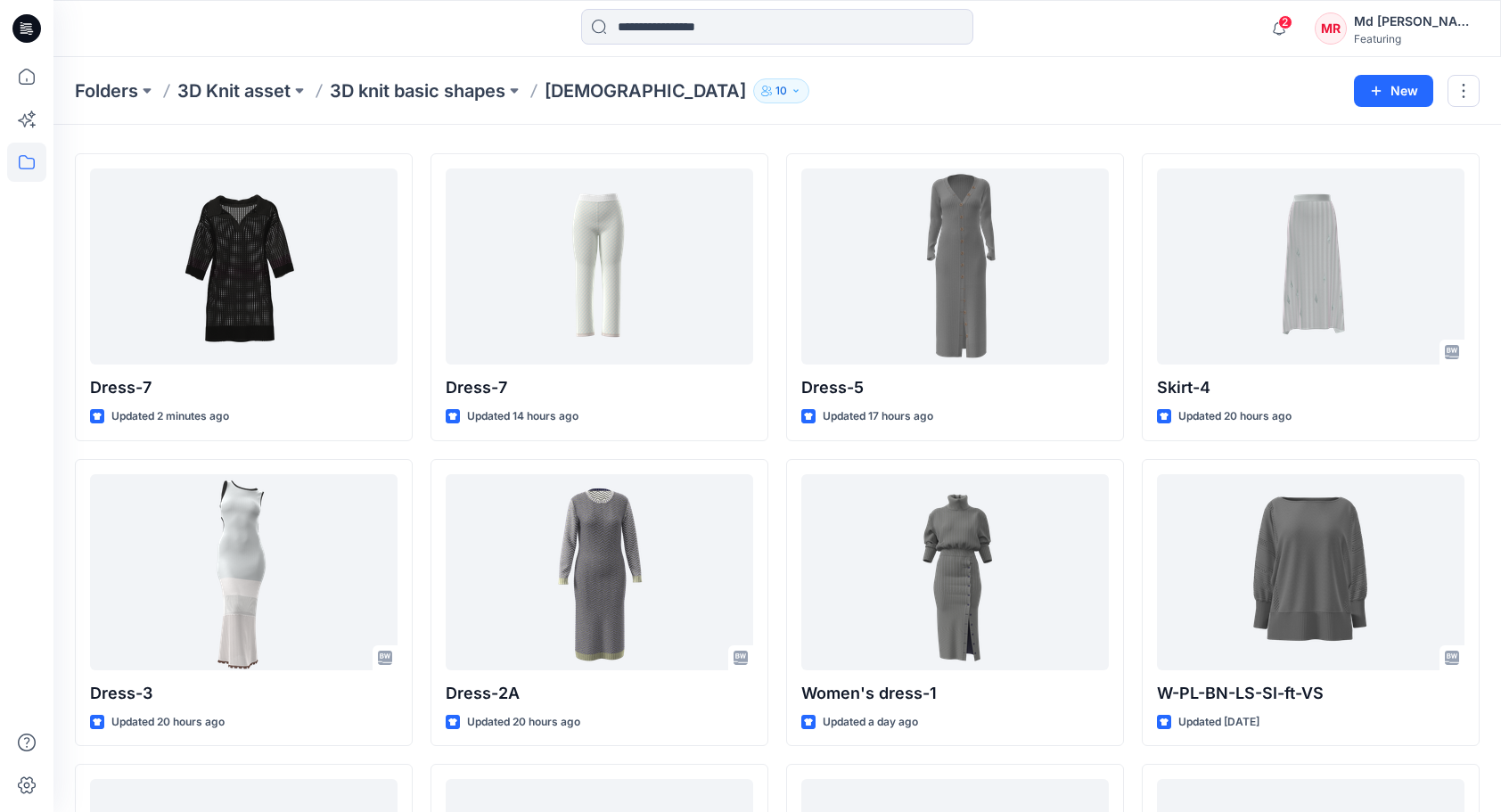
scroll to position [22, 0]
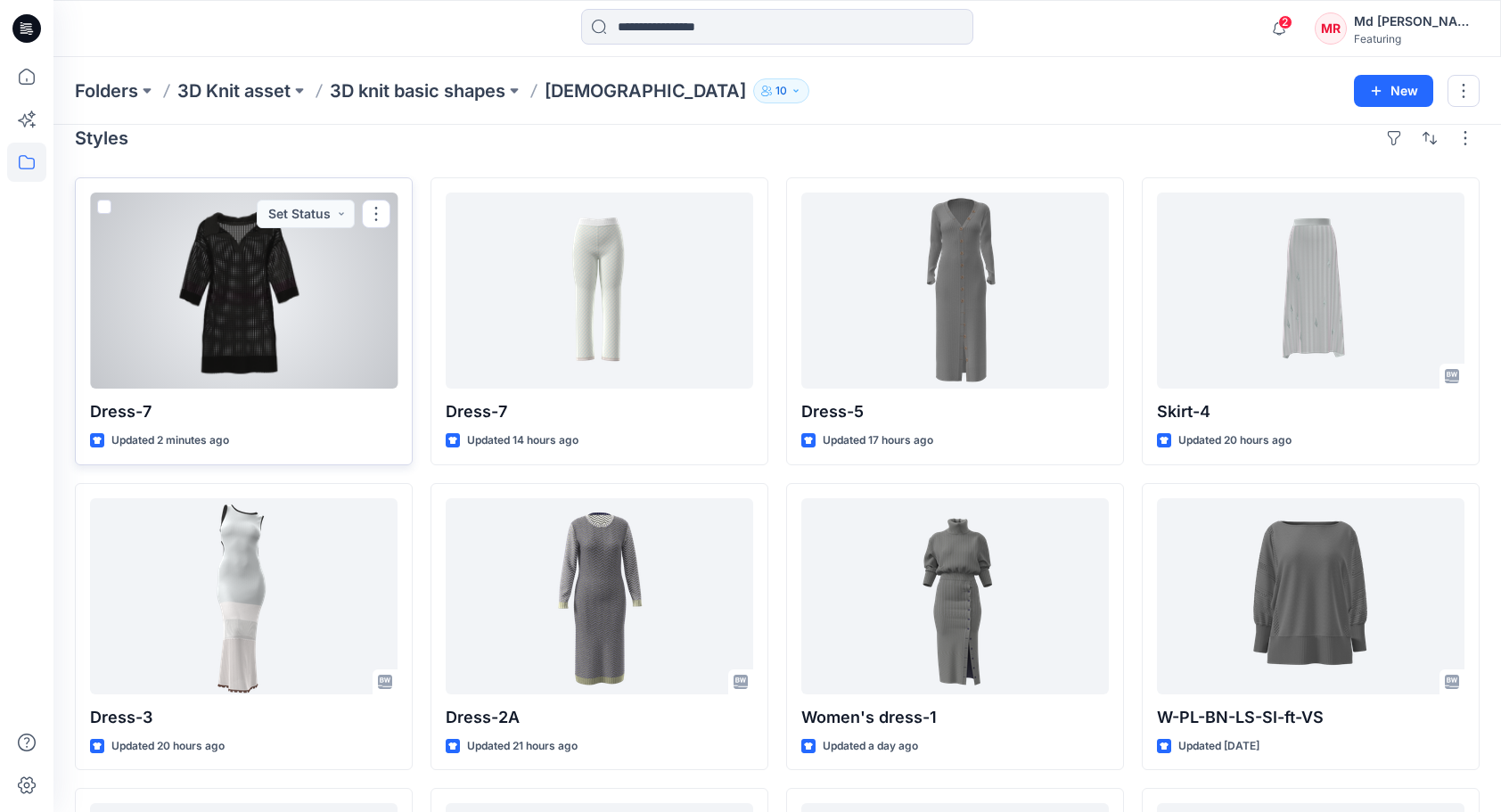
click at [240, 339] on div at bounding box center [244, 290] width 308 height 196
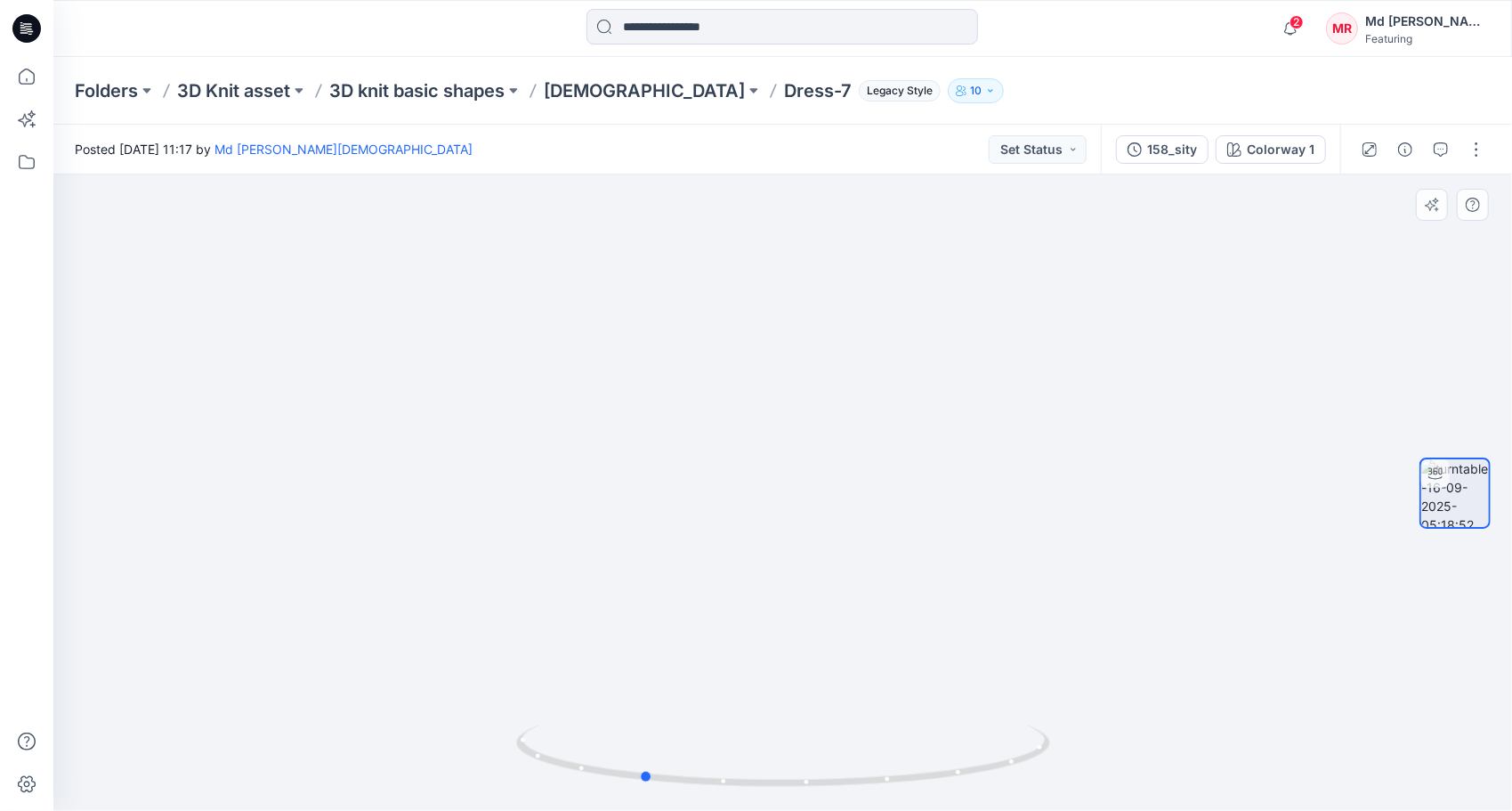
drag, startPoint x: 779, startPoint y: 785, endPoint x: 307, endPoint y: 427, distance: 592.4
click at [633, 776] on icon at bounding box center [785, 758] width 538 height 67
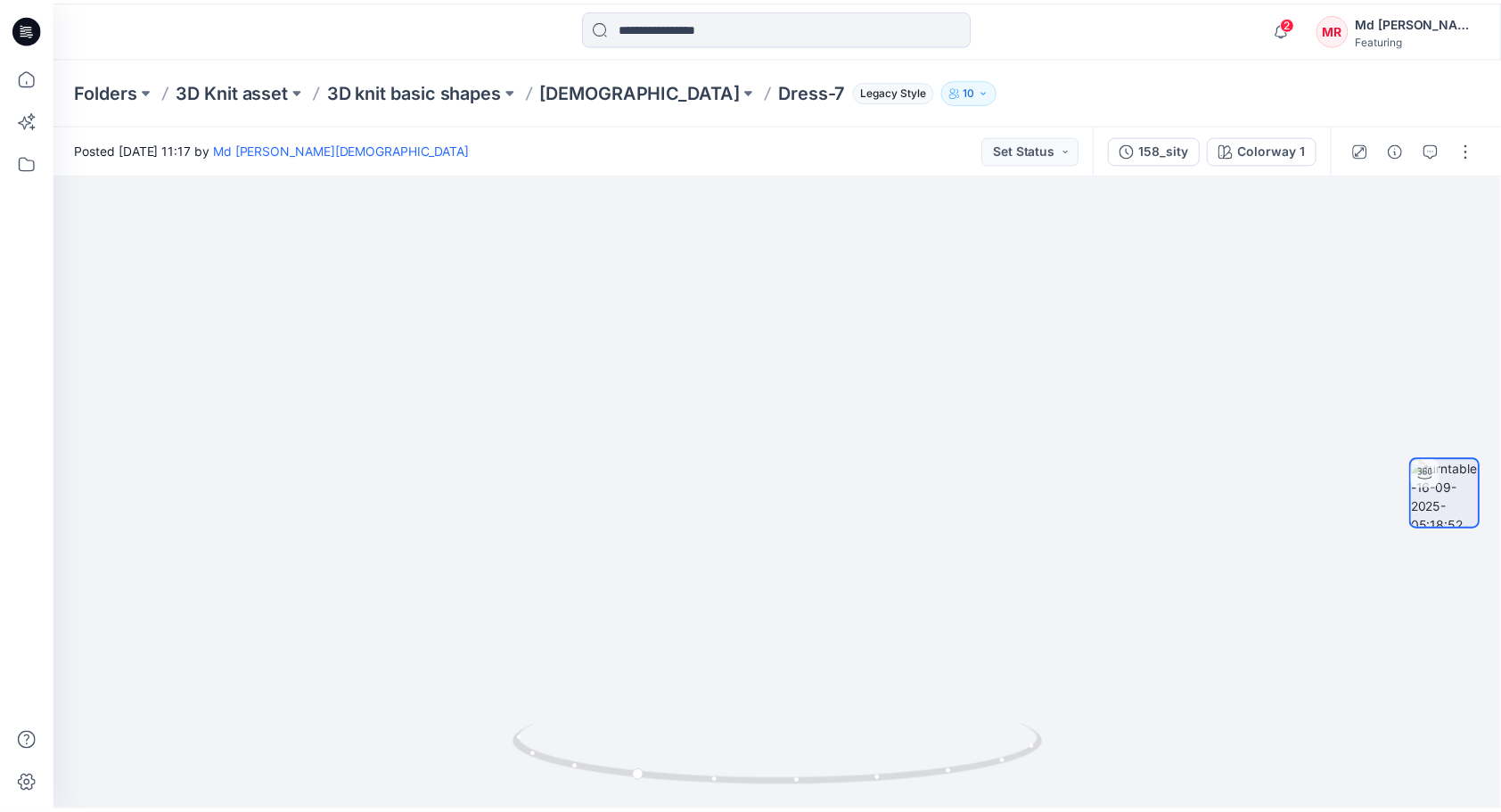
scroll to position [22, 0]
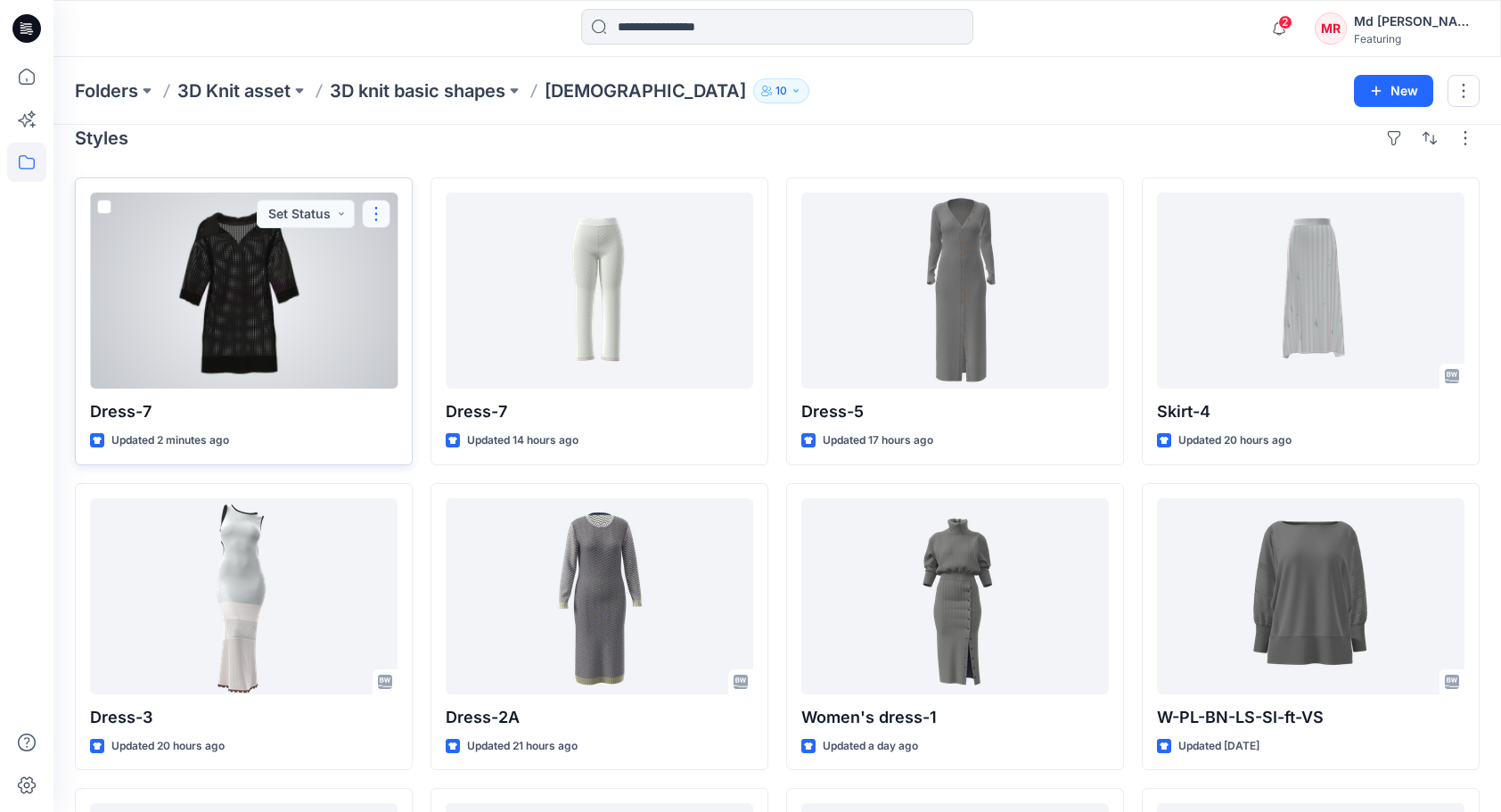
click at [371, 207] on button "button" at bounding box center [376, 214] width 28 height 28
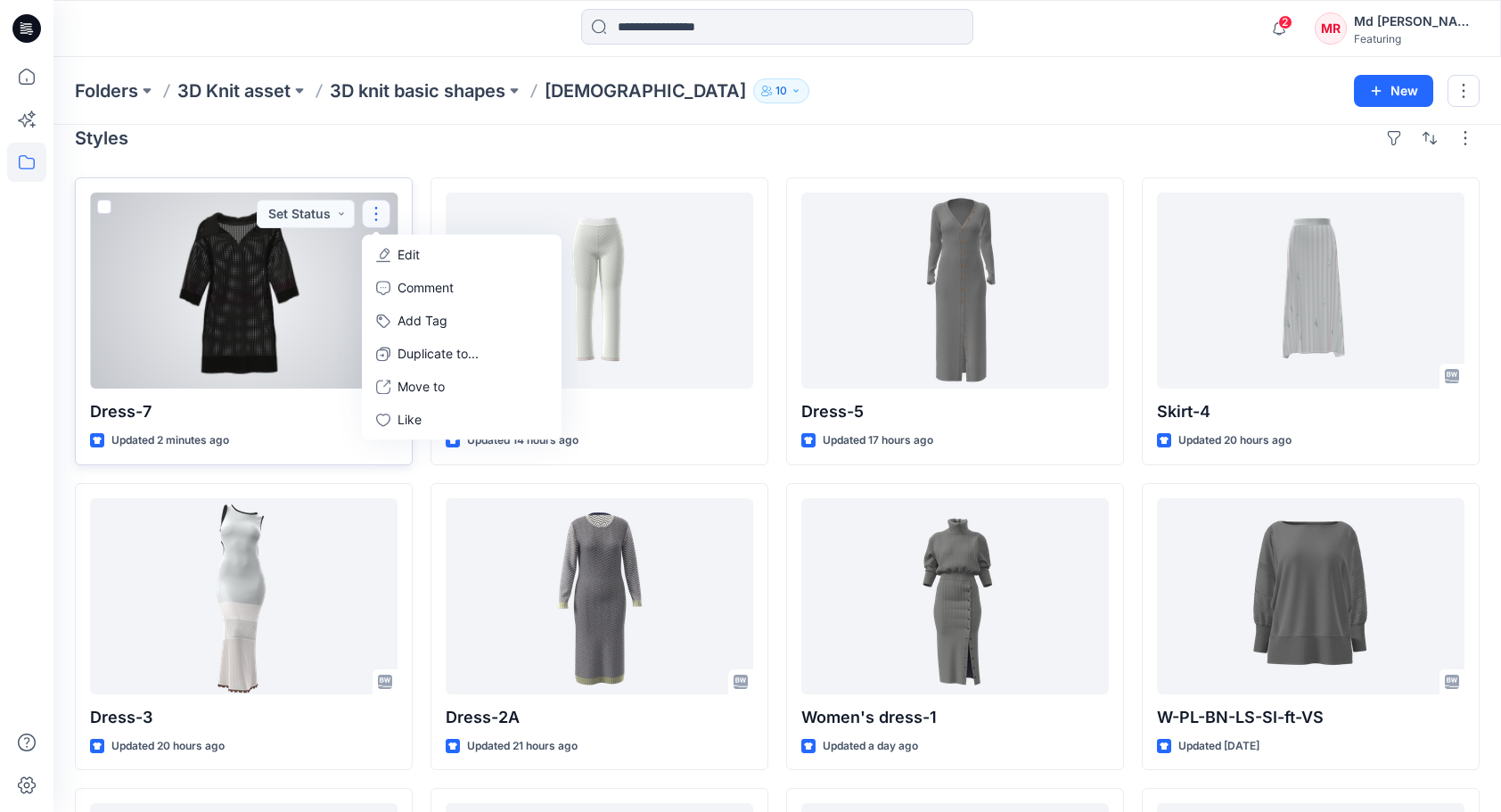
click at [404, 256] on p "Edit" at bounding box center [408, 254] width 22 height 18
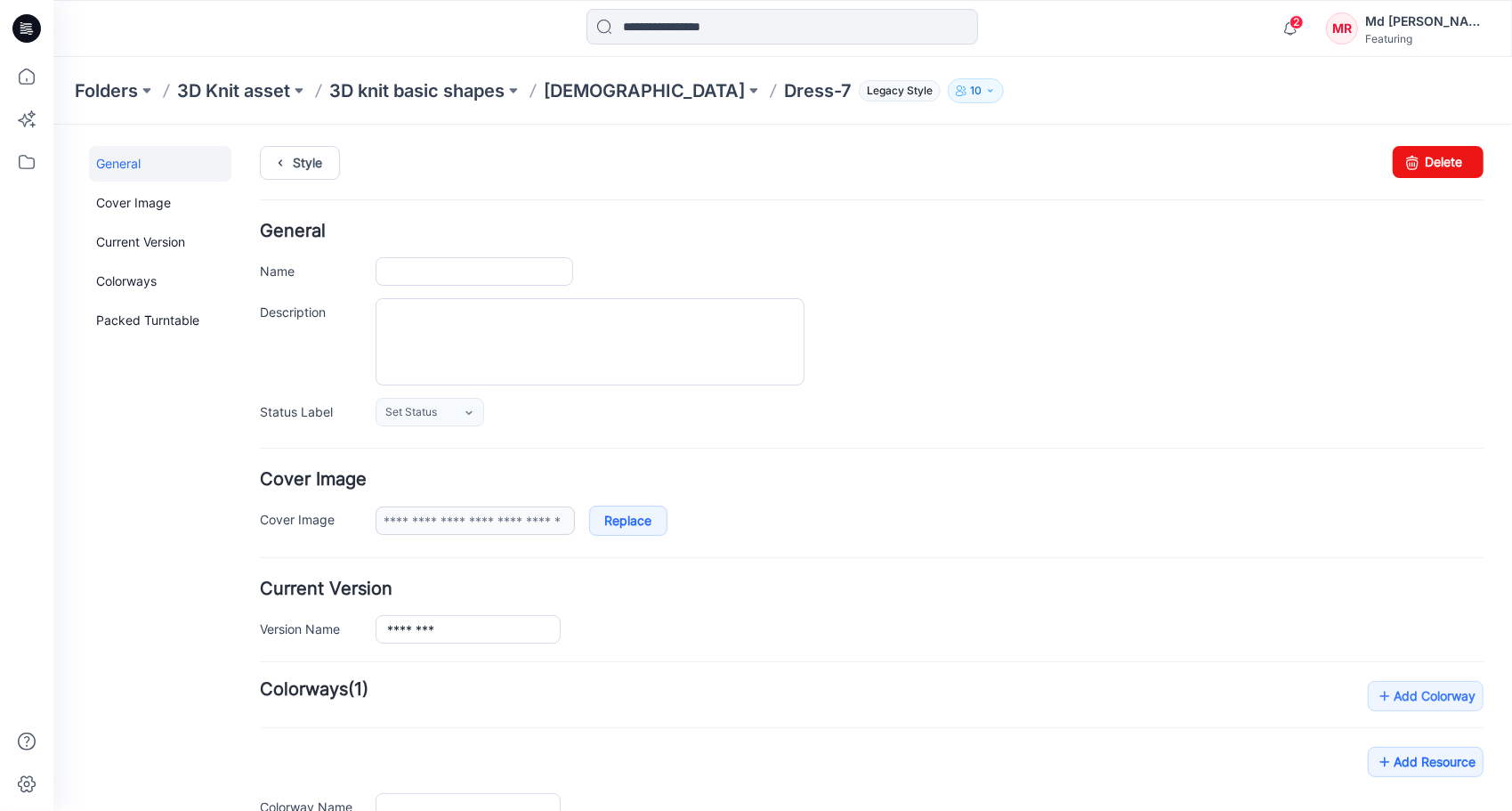
type input "*******"
type input "**********"
click at [438, 270] on input "*******" at bounding box center [473, 270] width 198 height 28
type input "*******"
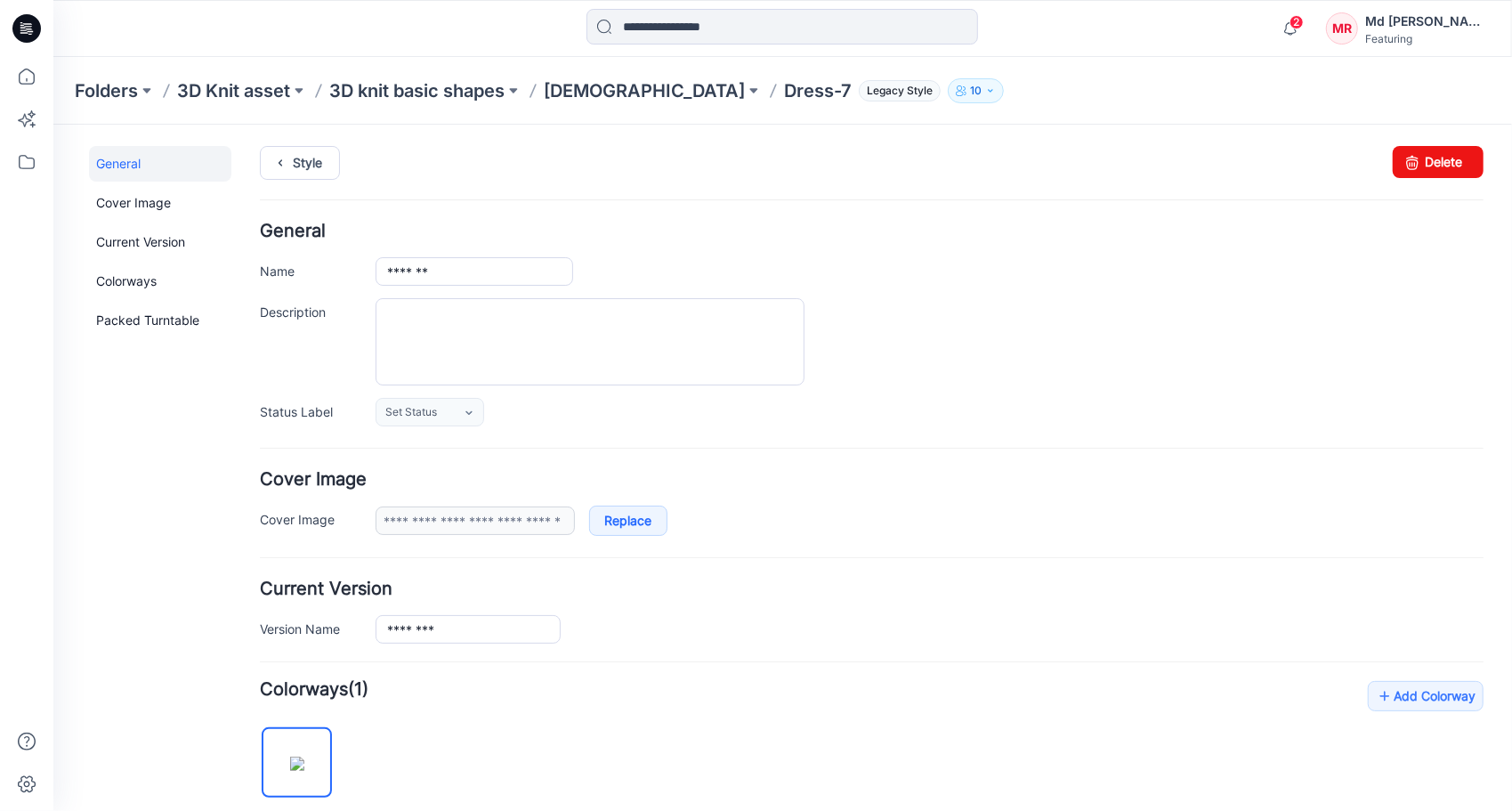
click at [640, 238] on h4 "General" at bounding box center [871, 230] width 1224 height 16
click at [281, 131] on div "General Cover Image Current Version Colorways Packed Turntable Style Changes Sa…" at bounding box center [771, 686] width 1437 height 1123
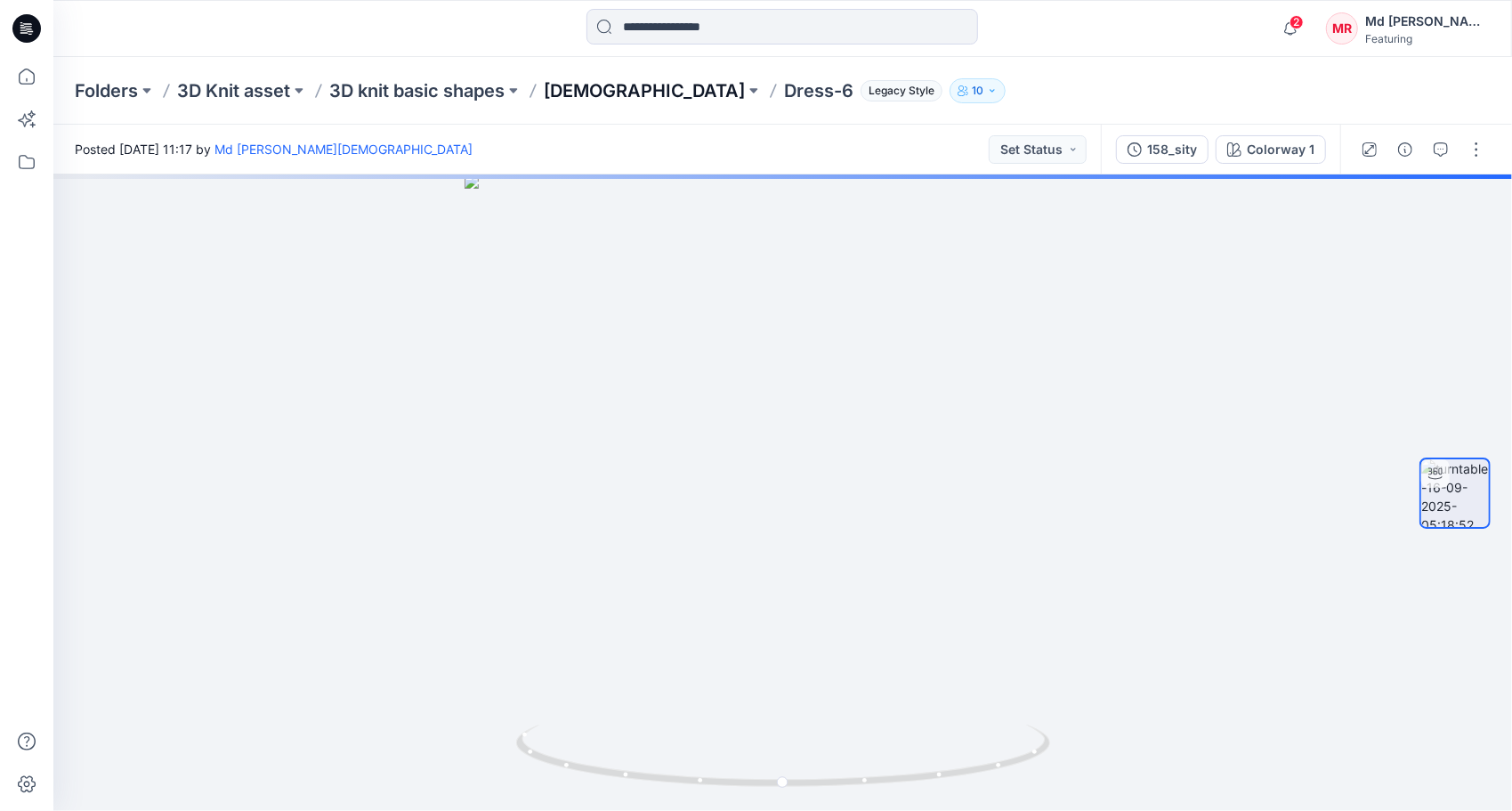
click at [569, 92] on p "[DEMOGRAPHIC_DATA]" at bounding box center [644, 91] width 201 height 25
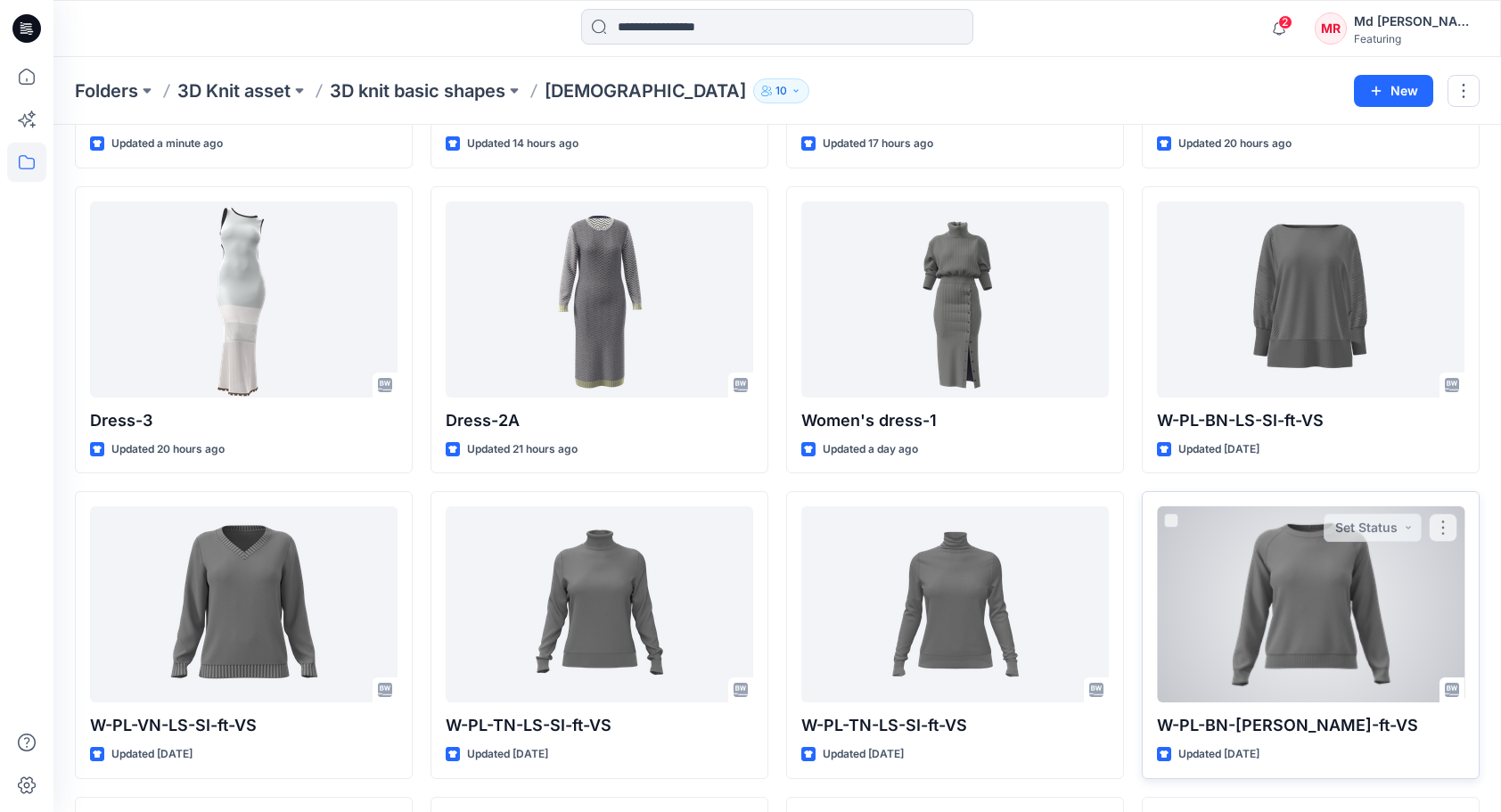
scroll to position [22, 0]
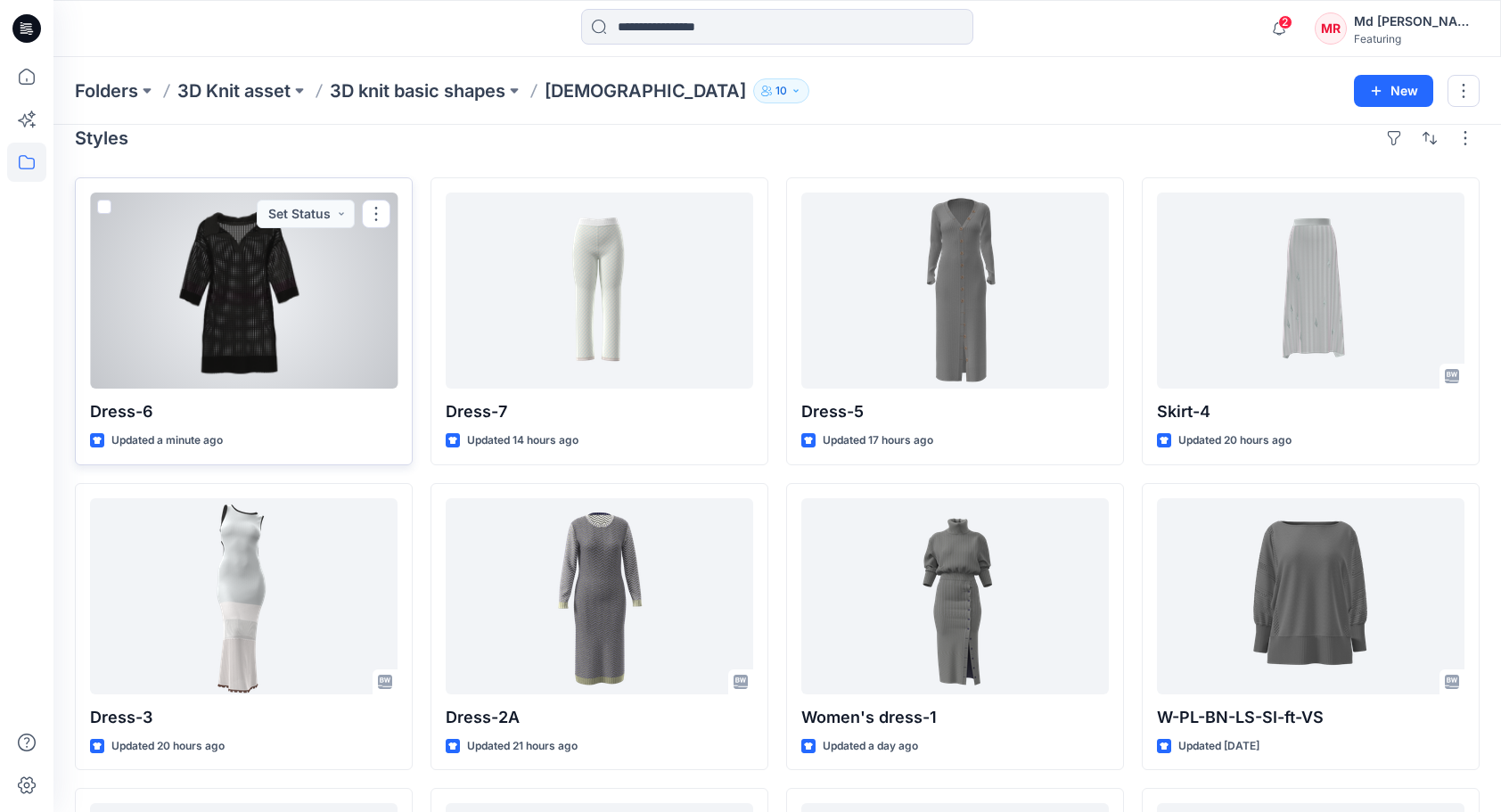
click at [309, 328] on div at bounding box center [244, 290] width 308 height 196
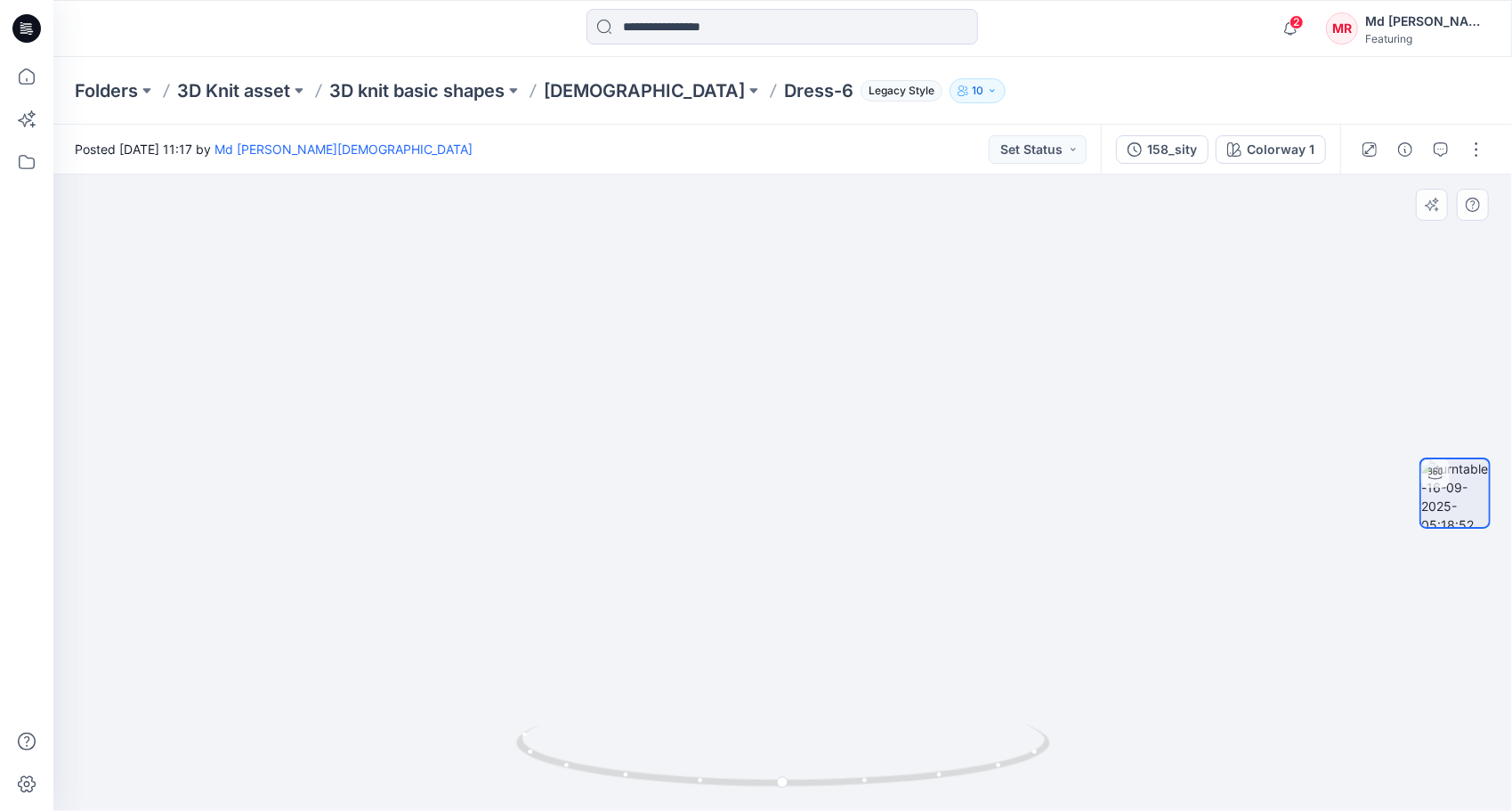
drag, startPoint x: 797, startPoint y: 363, endPoint x: 788, endPoint y: 601, distance: 238.2
click at [788, 601] on img at bounding box center [783, 428] width 1355 height 766
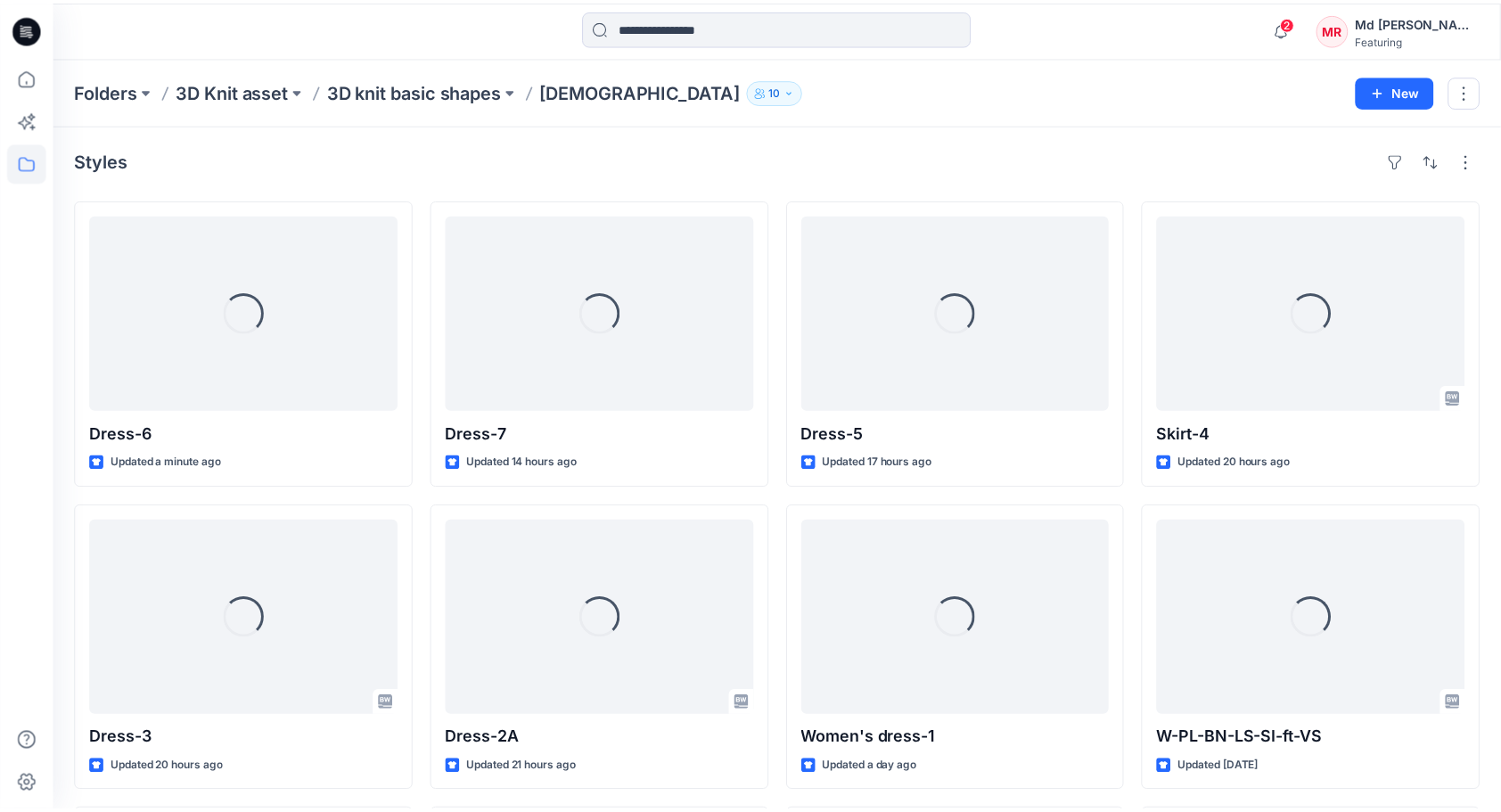
scroll to position [22, 0]
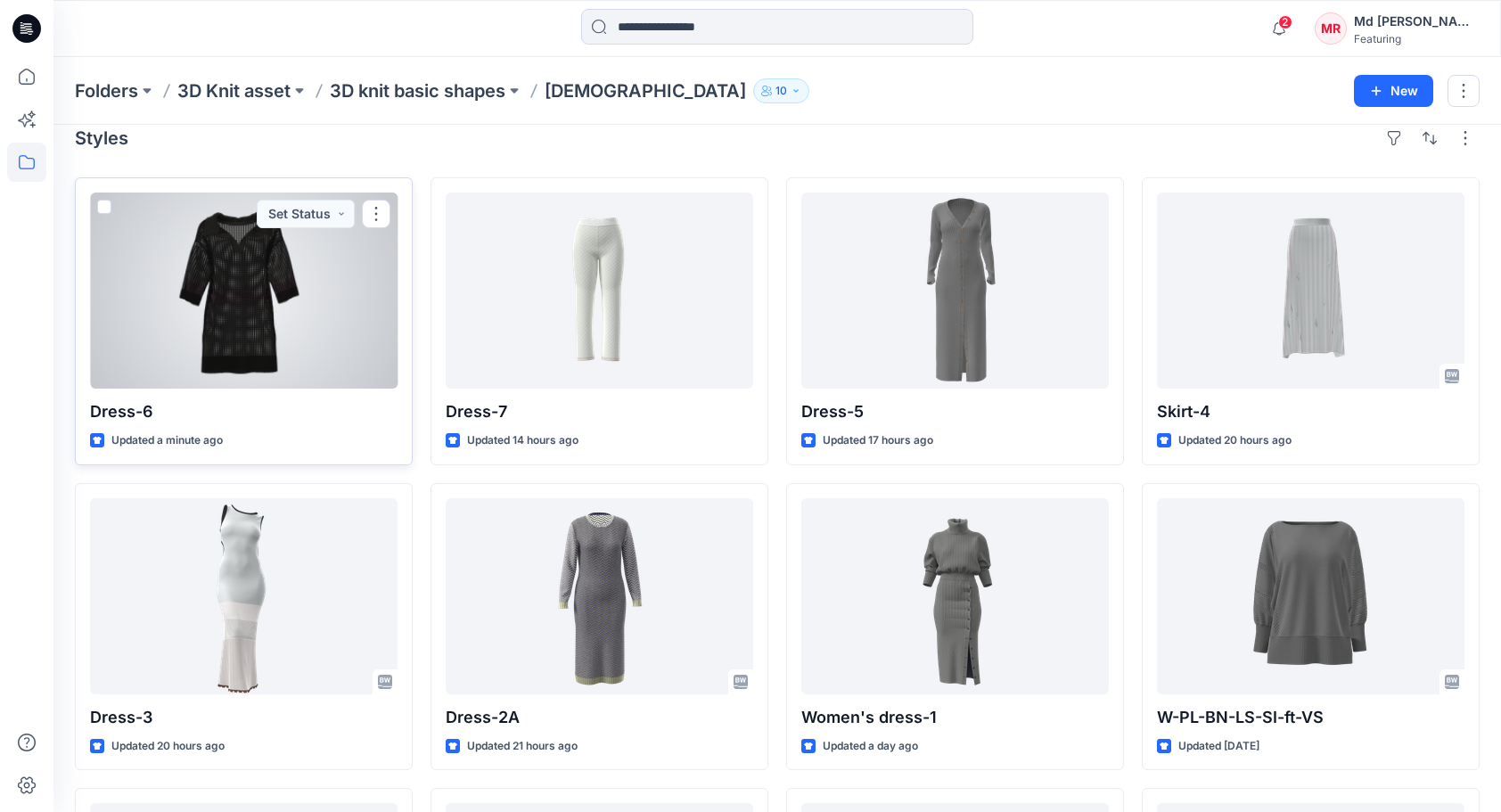
click at [334, 310] on div at bounding box center [244, 290] width 308 height 196
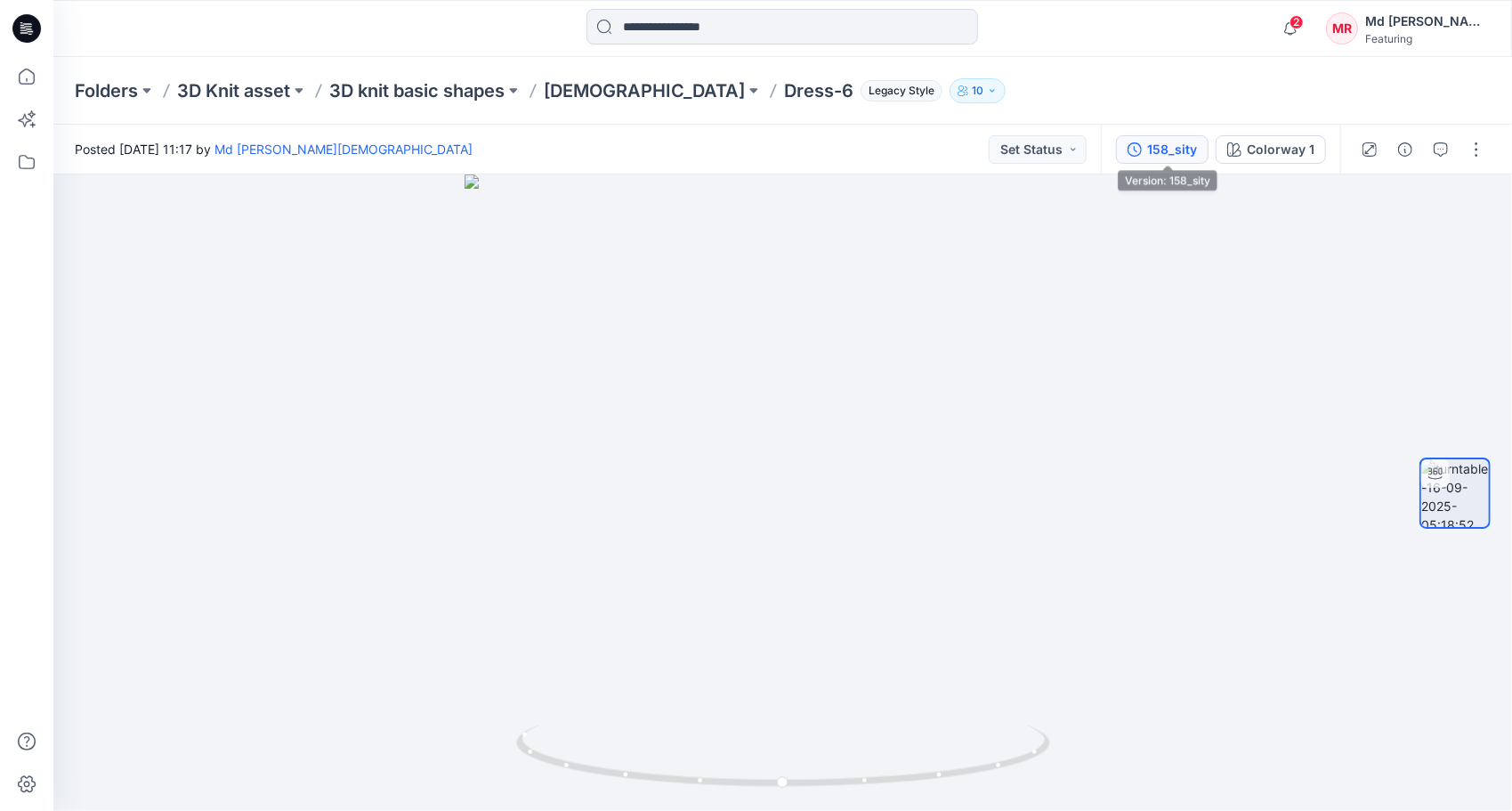
click at [1160, 158] on div "158_sity" at bounding box center [1172, 149] width 49 height 19
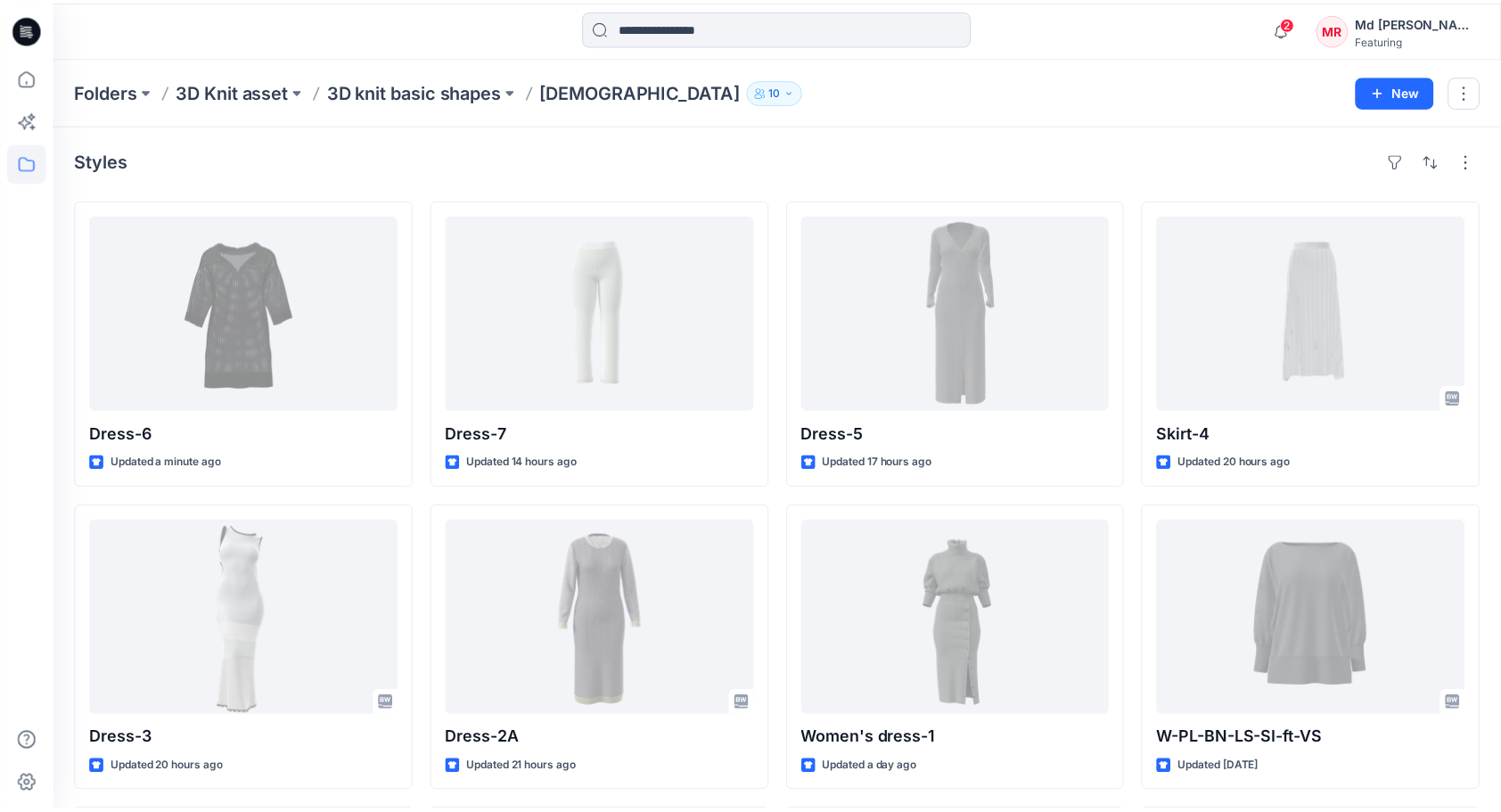
scroll to position [22, 0]
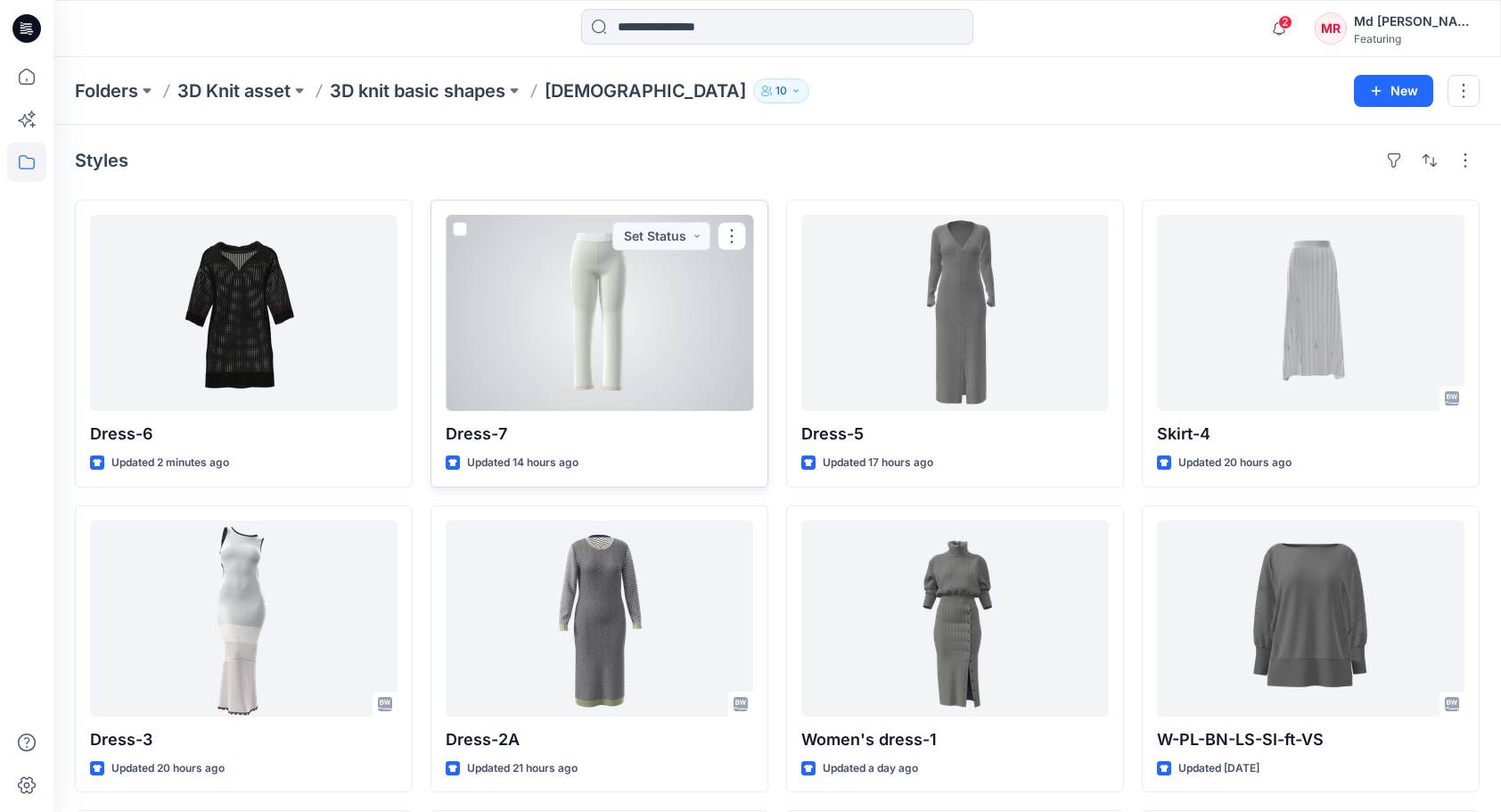
click at [734, 334] on div at bounding box center [599, 313] width 308 height 196
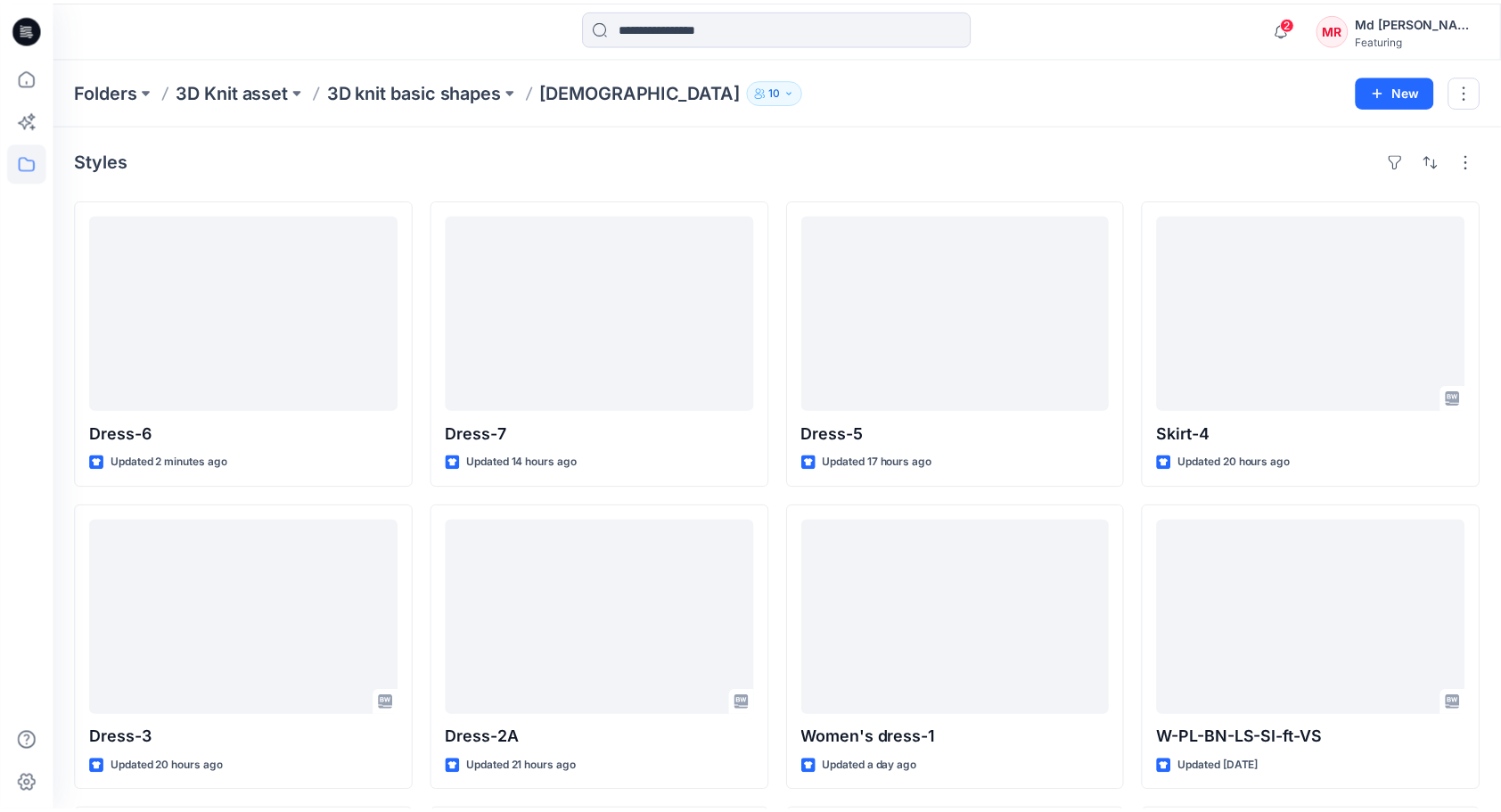
scroll to position [22, 0]
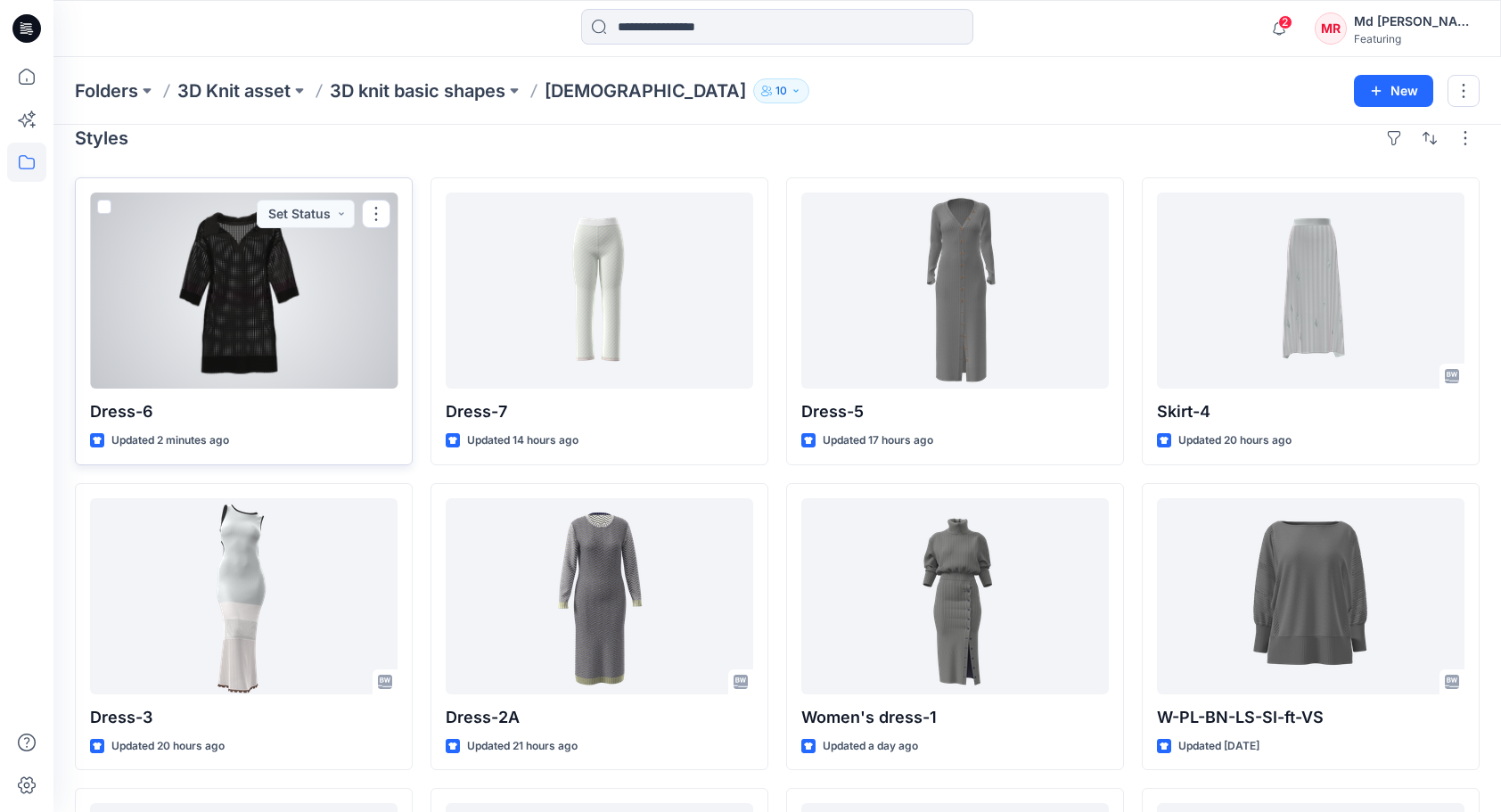
click at [280, 324] on div at bounding box center [244, 290] width 308 height 196
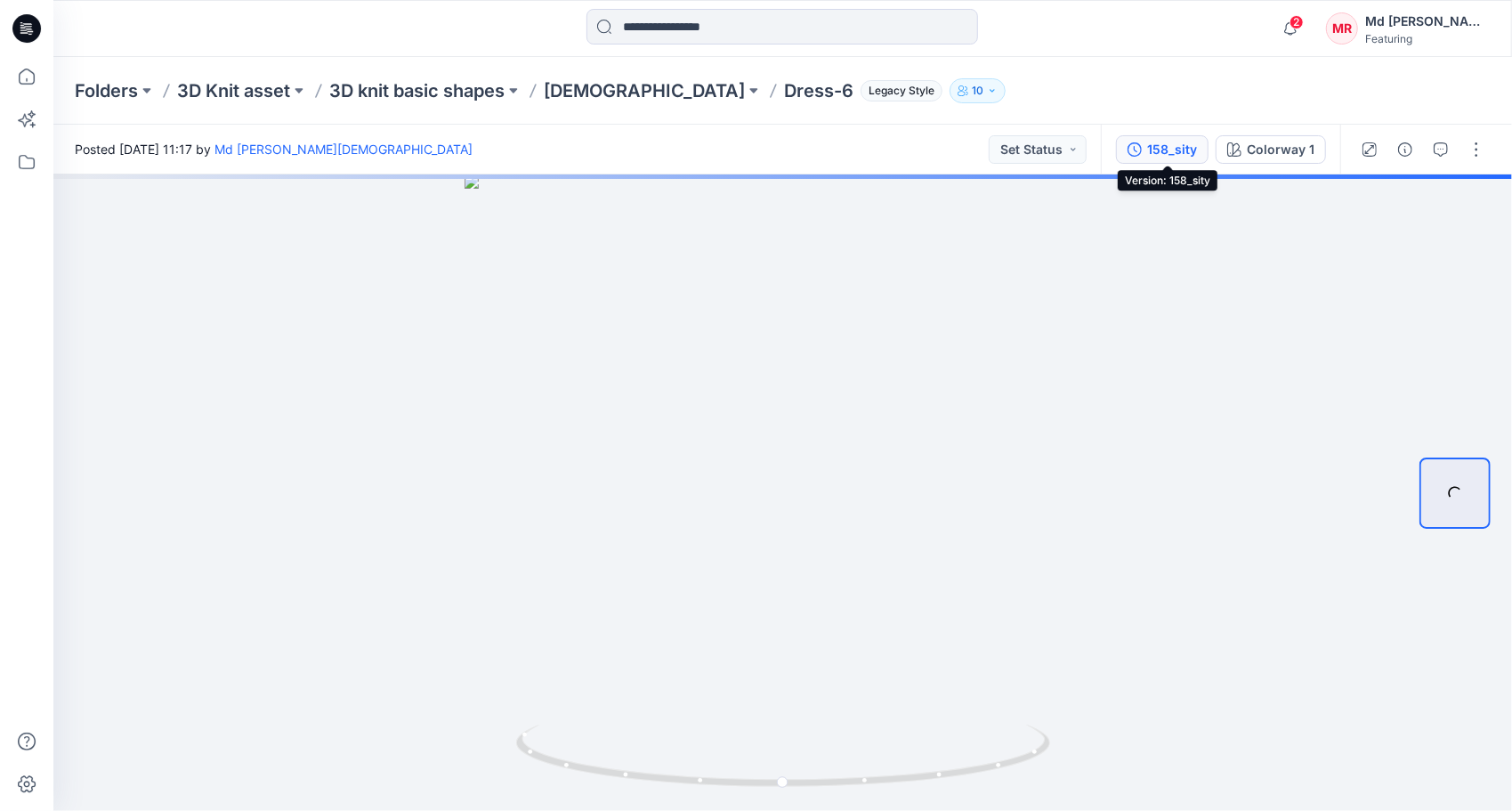
click at [1149, 153] on button "158_sity" at bounding box center [1162, 148] width 92 height 28
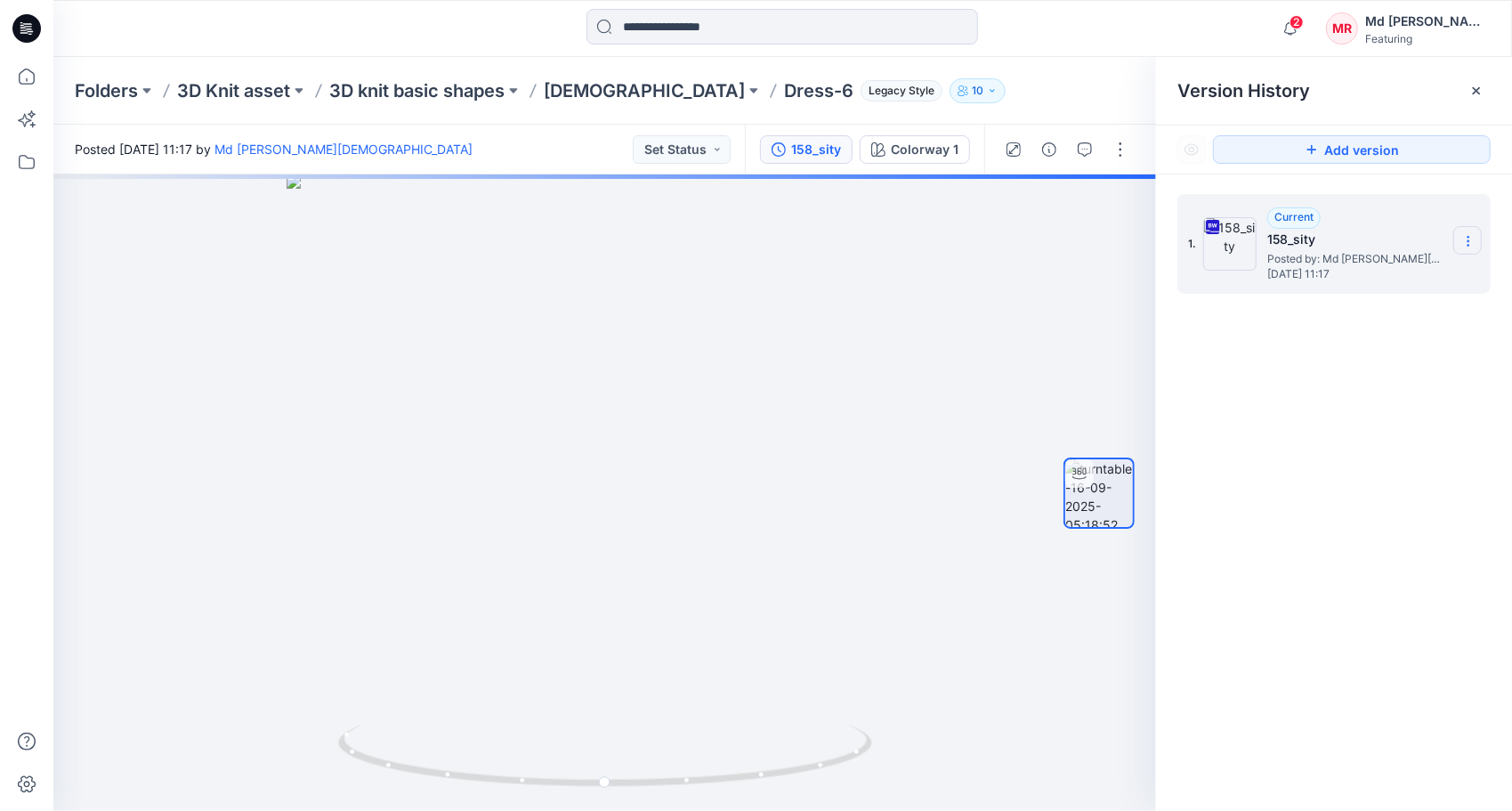
click at [1470, 239] on icon at bounding box center [1468, 241] width 15 height 15
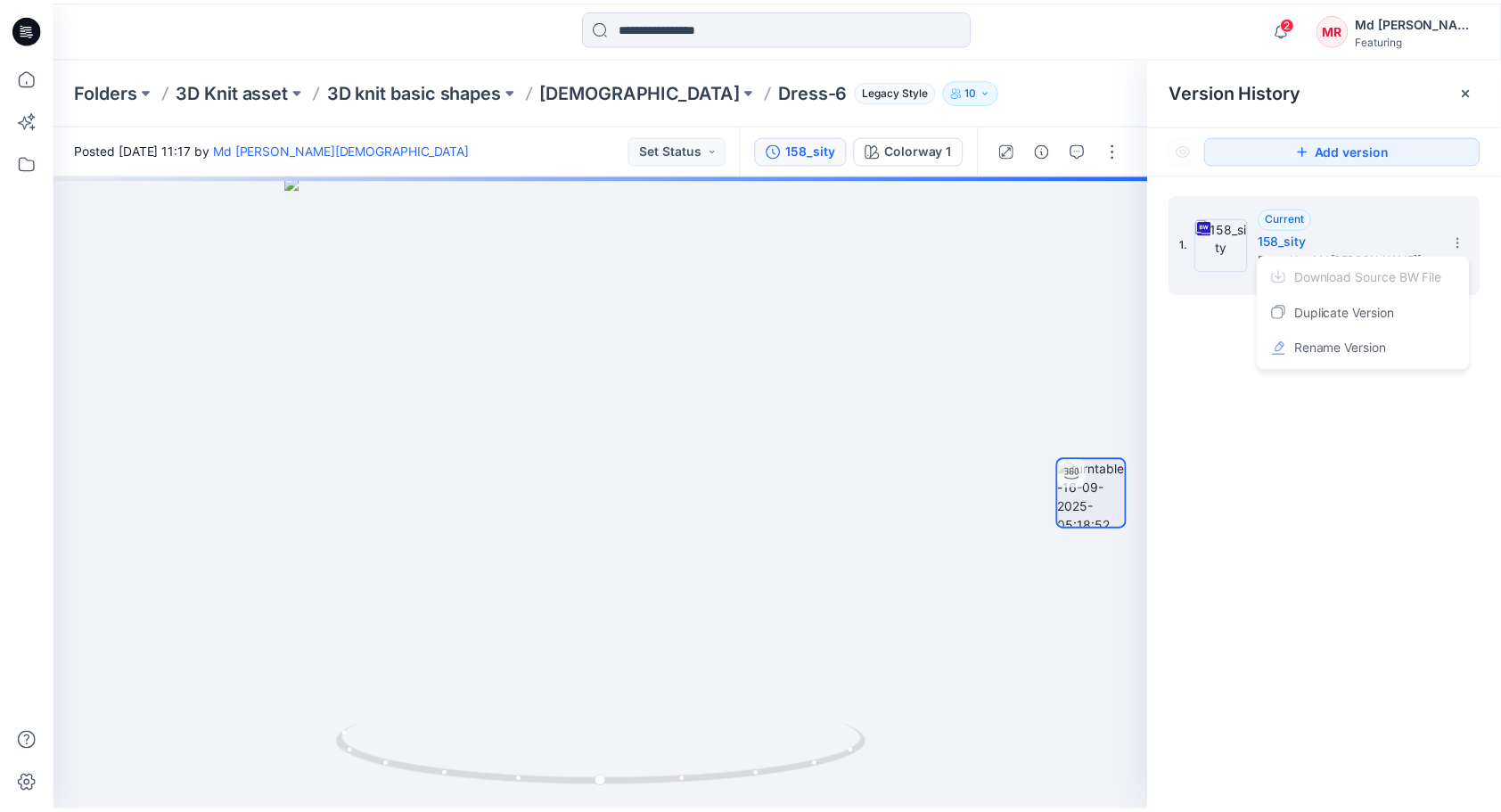
scroll to position [22, 0]
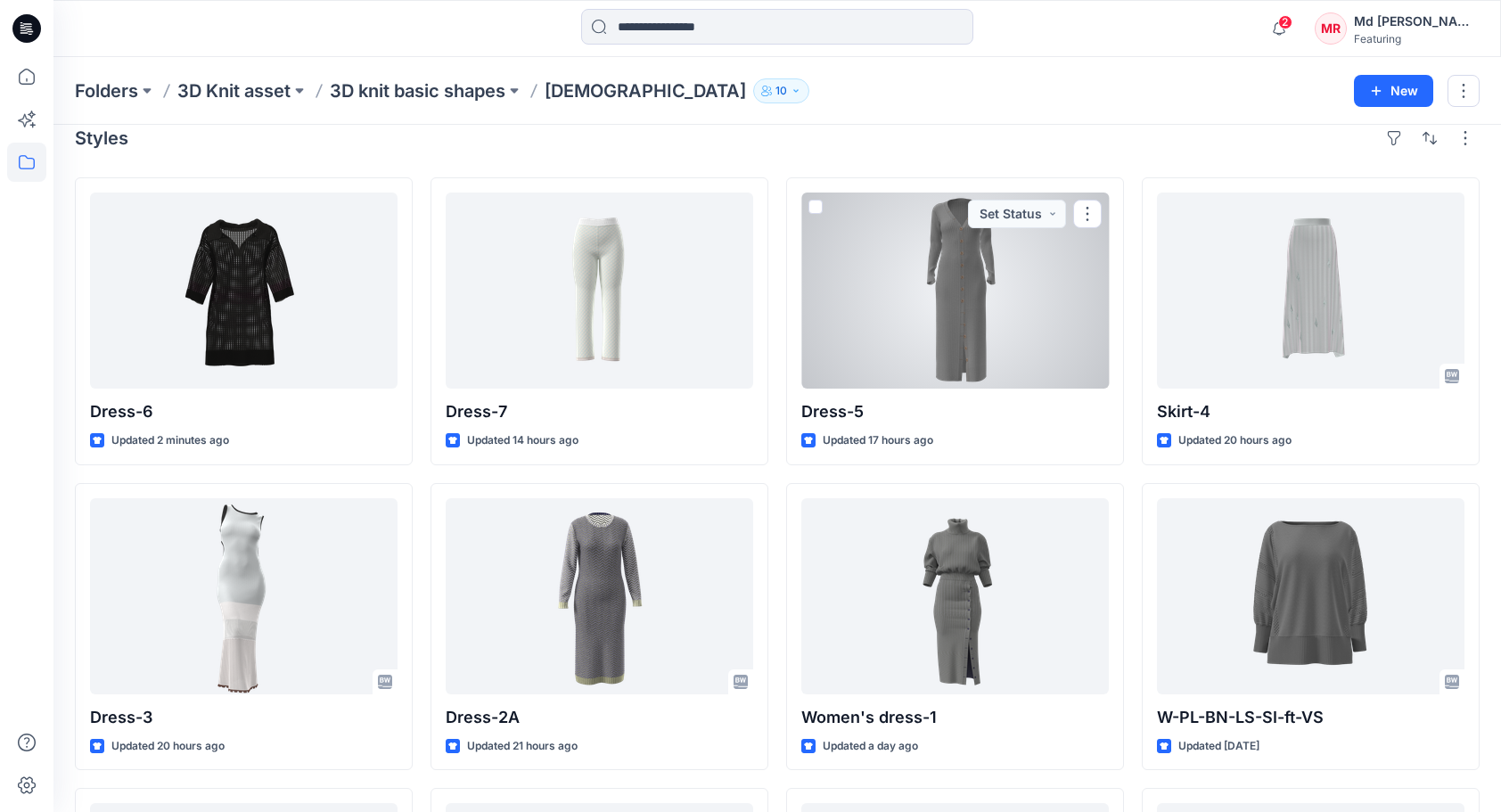
click at [1013, 362] on div at bounding box center [955, 290] width 308 height 196
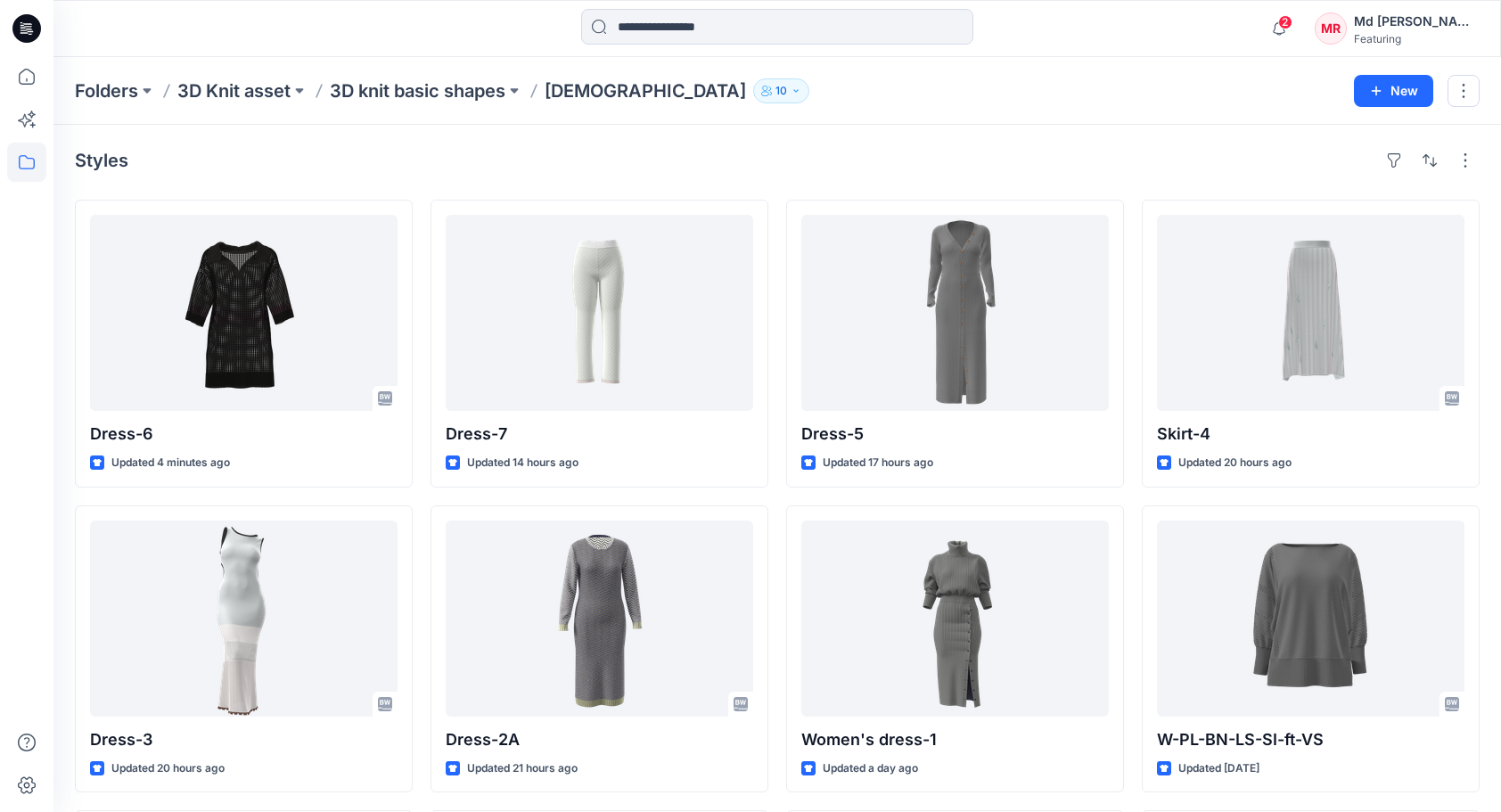
click at [745, 150] on div "Styles" at bounding box center [777, 160] width 1405 height 28
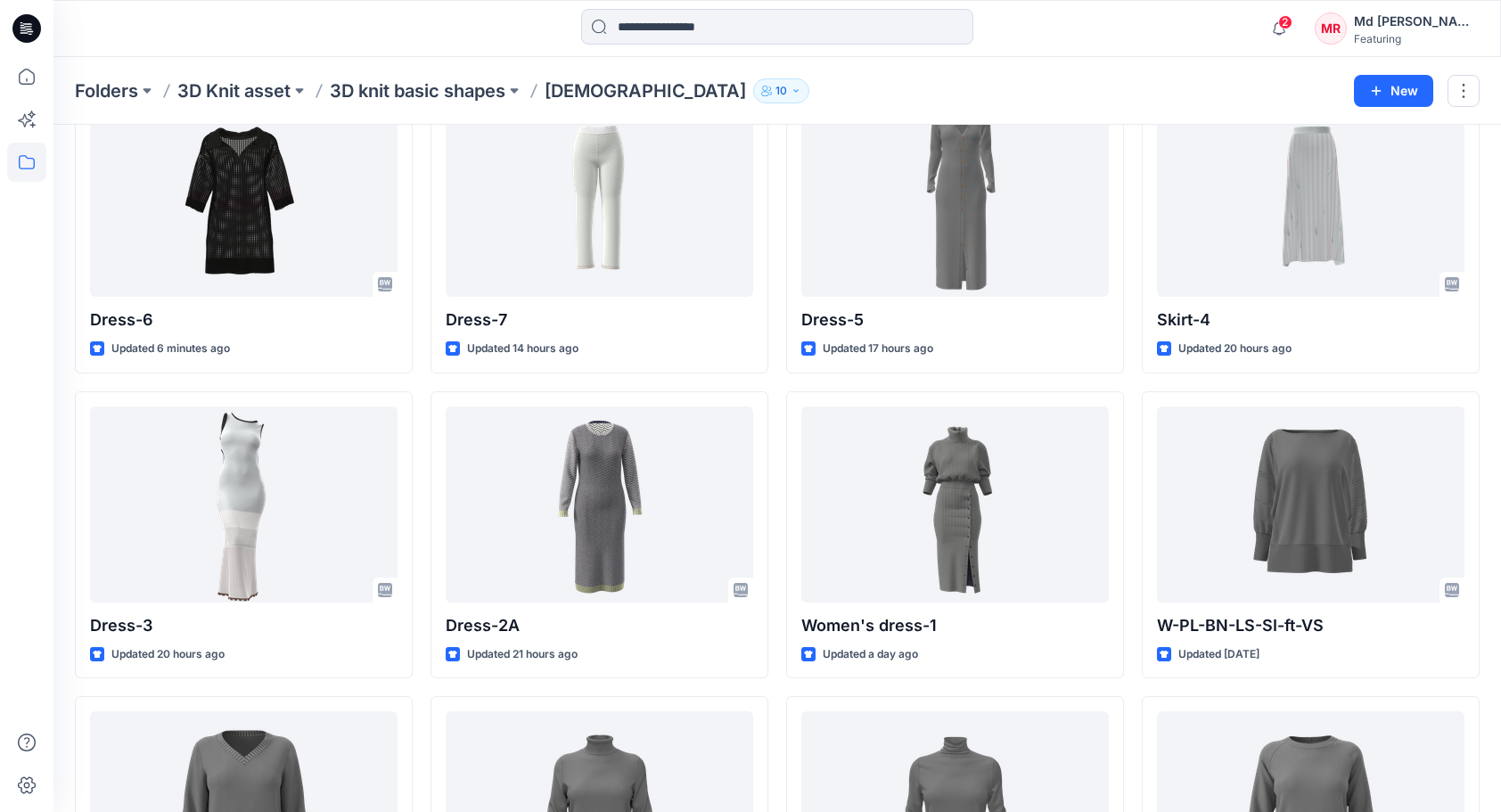
scroll to position [62, 0]
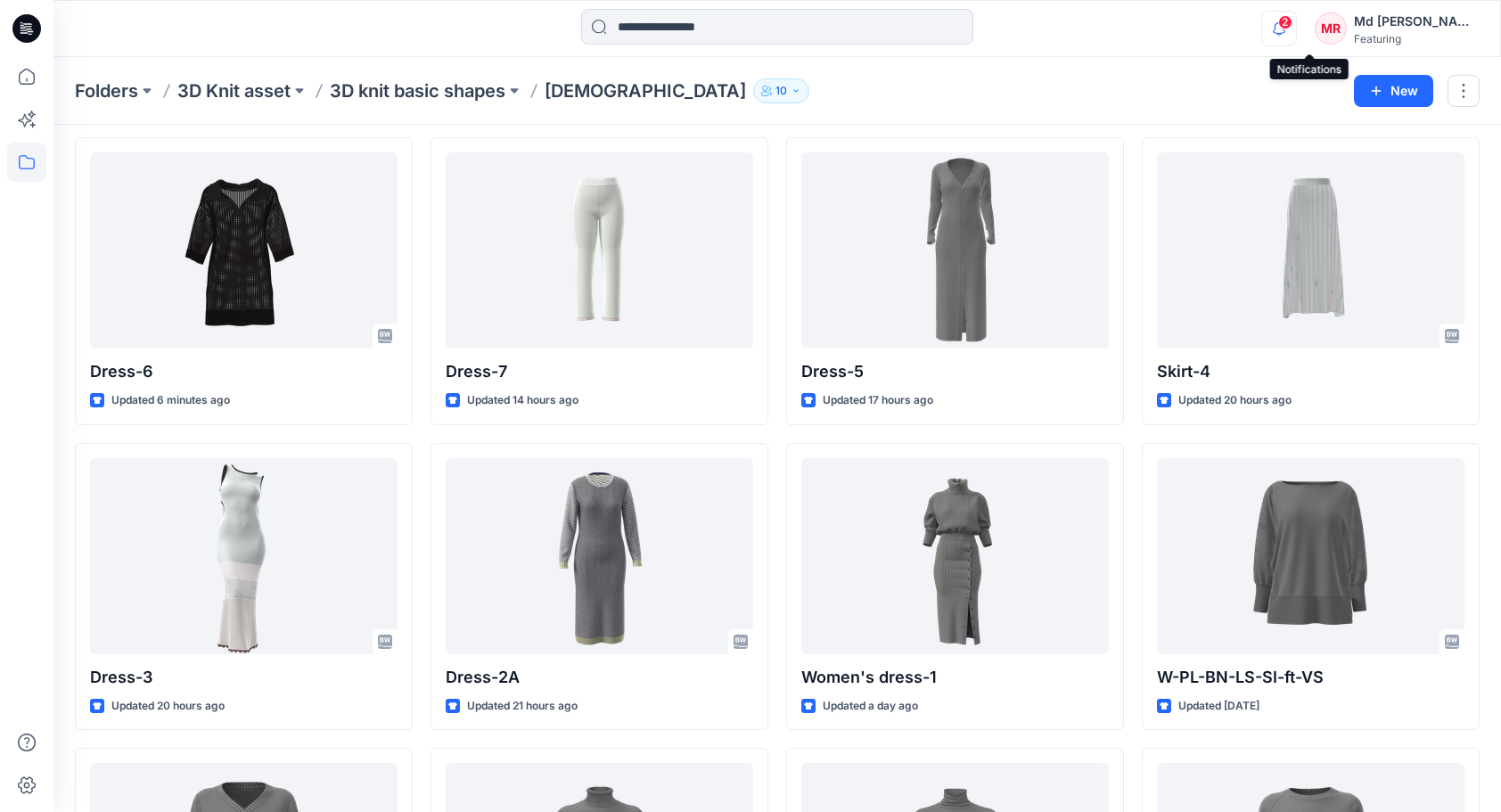
click at [1296, 32] on icon "button" at bounding box center [1279, 28] width 34 height 36
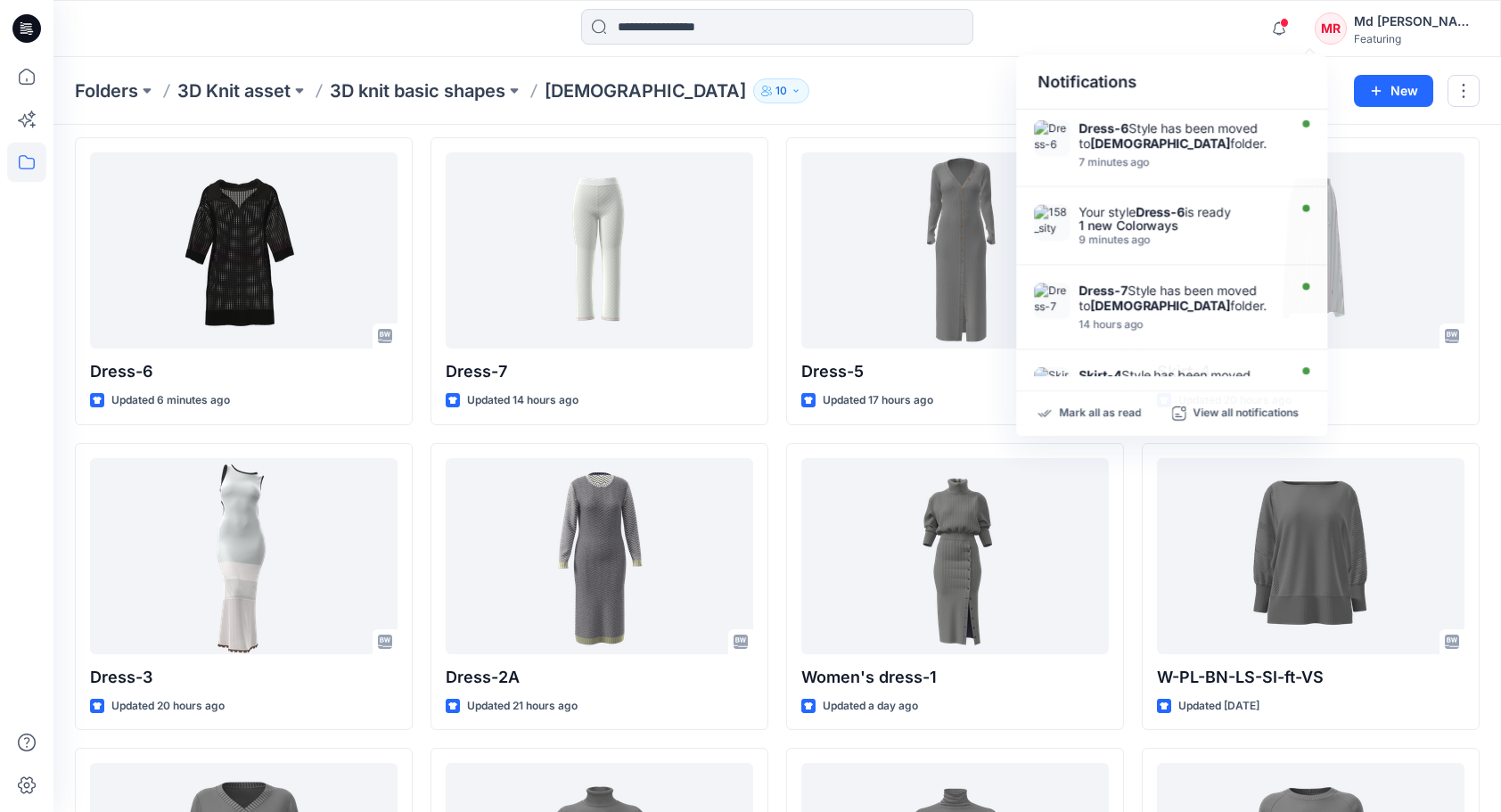
click at [1186, 17] on div "Notifications Dress-6 Style has been moved to [DEMOGRAPHIC_DATA] folder. 7 minu…" at bounding box center [776, 28] width 1447 height 39
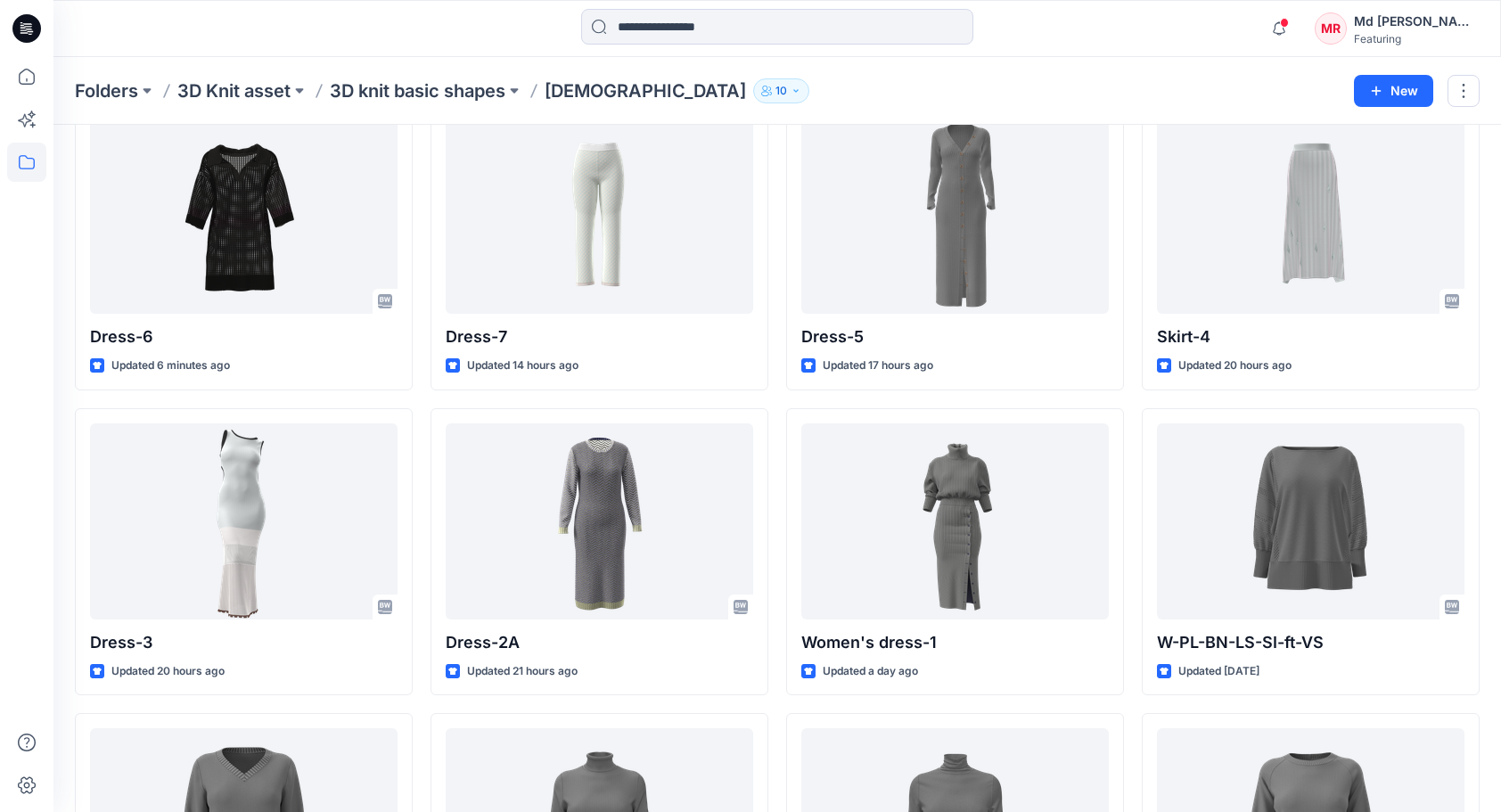
scroll to position [330, 0]
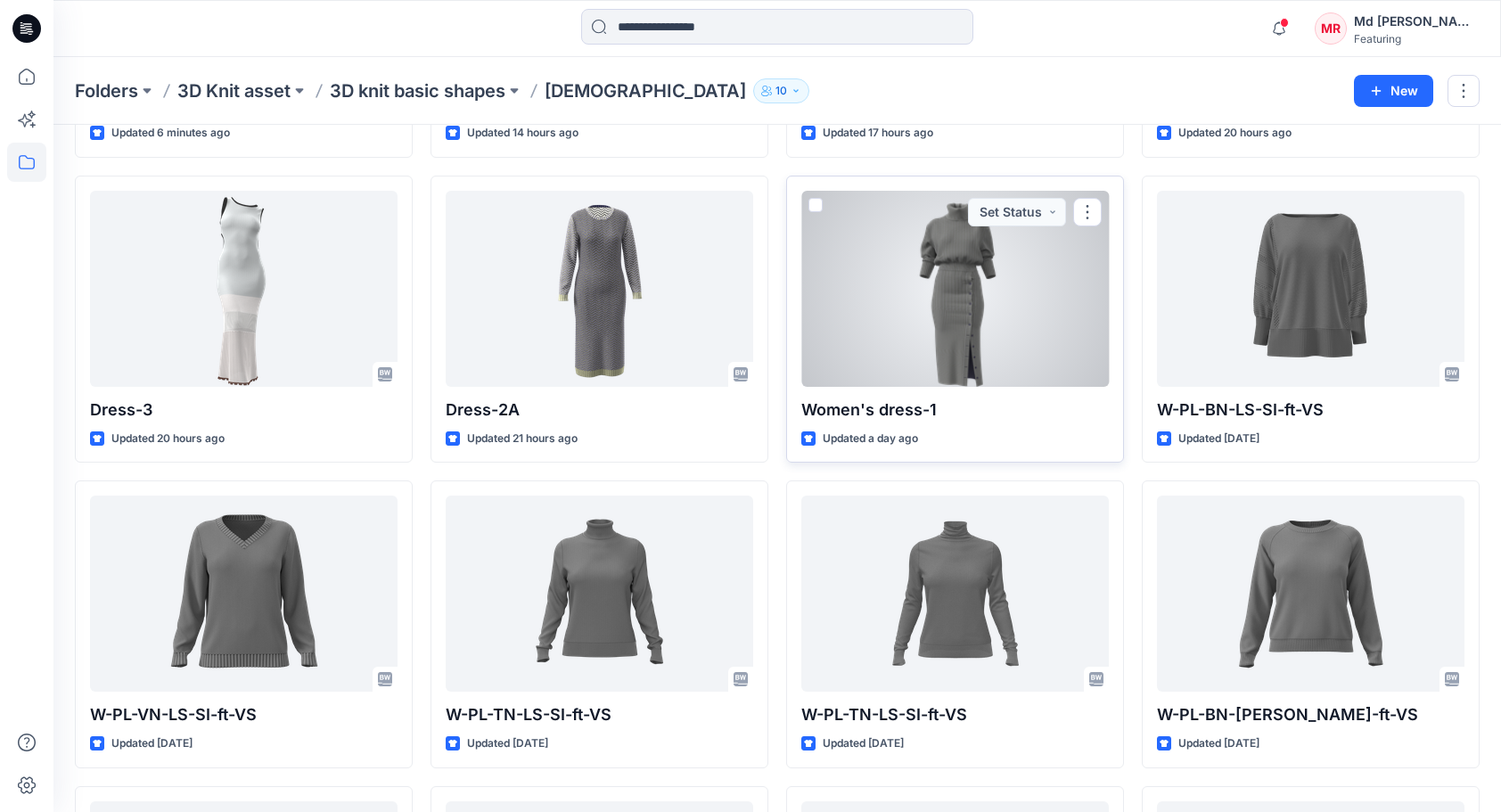
click at [969, 346] on div at bounding box center [955, 288] width 308 height 196
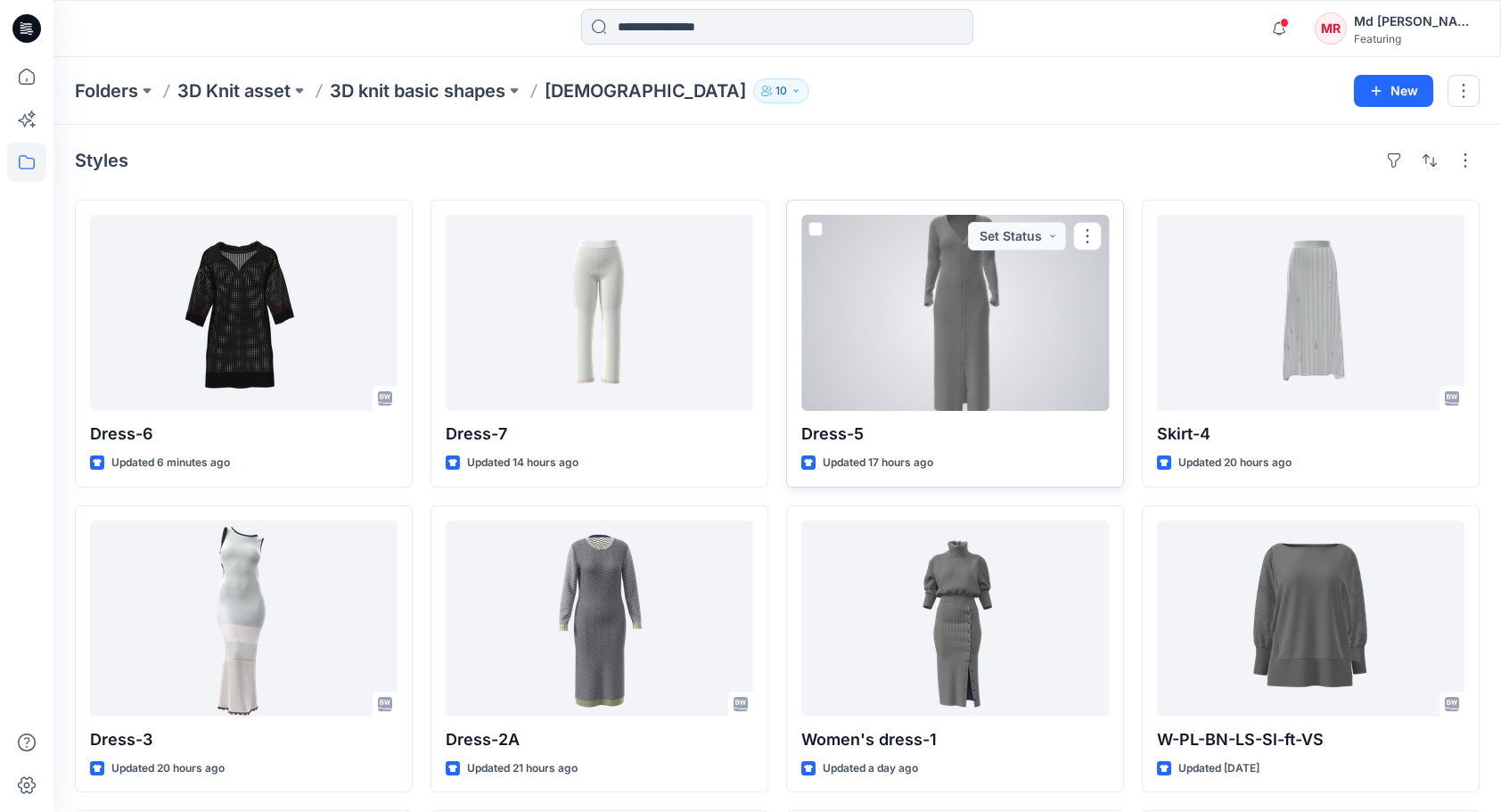
click at [986, 315] on div at bounding box center [955, 313] width 308 height 196
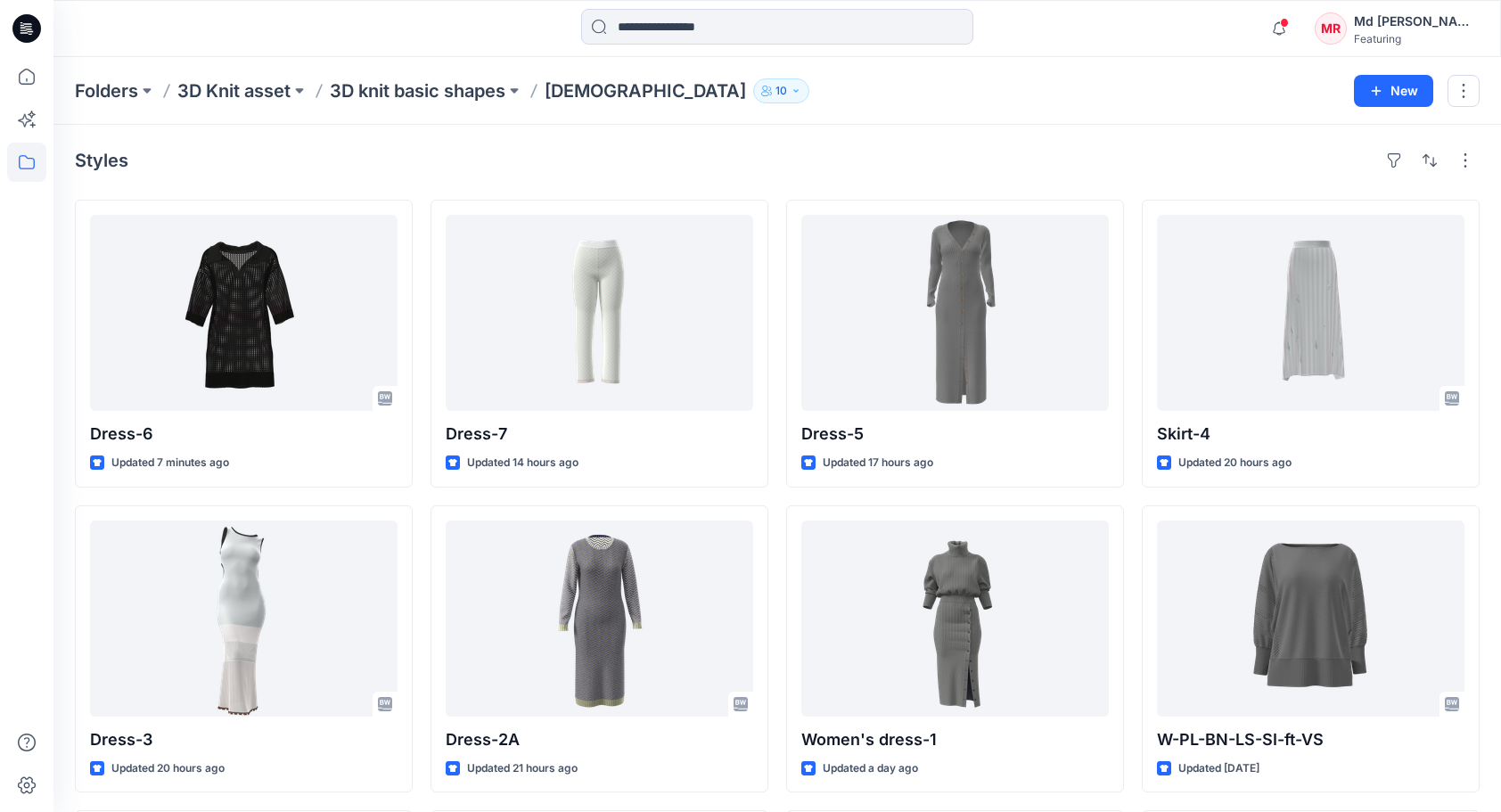
click at [929, 147] on div "Styles" at bounding box center [777, 160] width 1405 height 28
click at [804, 158] on div "Styles" at bounding box center [777, 160] width 1405 height 28
click at [118, 92] on p "Folders" at bounding box center [106, 91] width 63 height 25
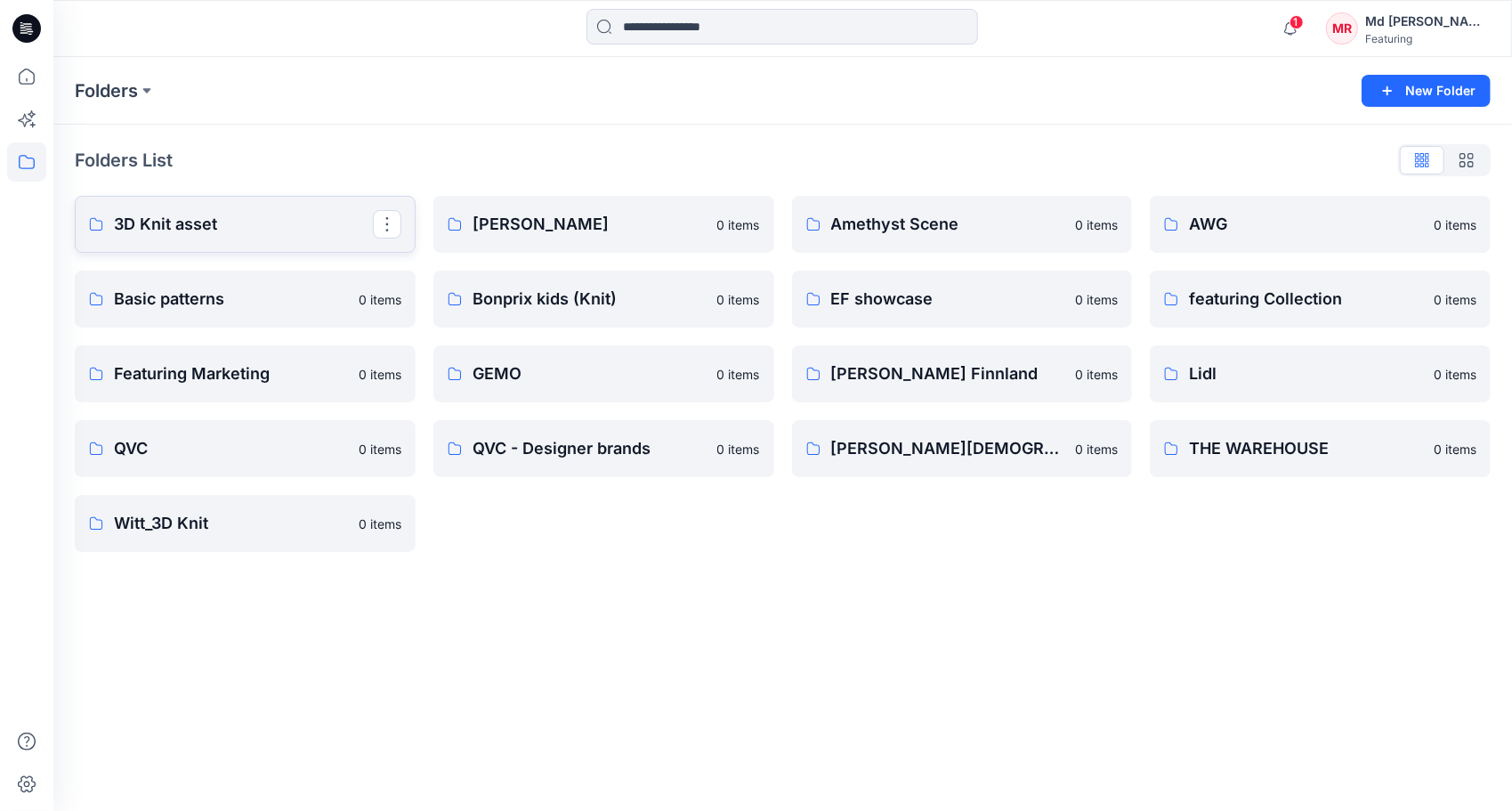
click at [162, 233] on p "3D Knit asset" at bounding box center [242, 224] width 259 height 25
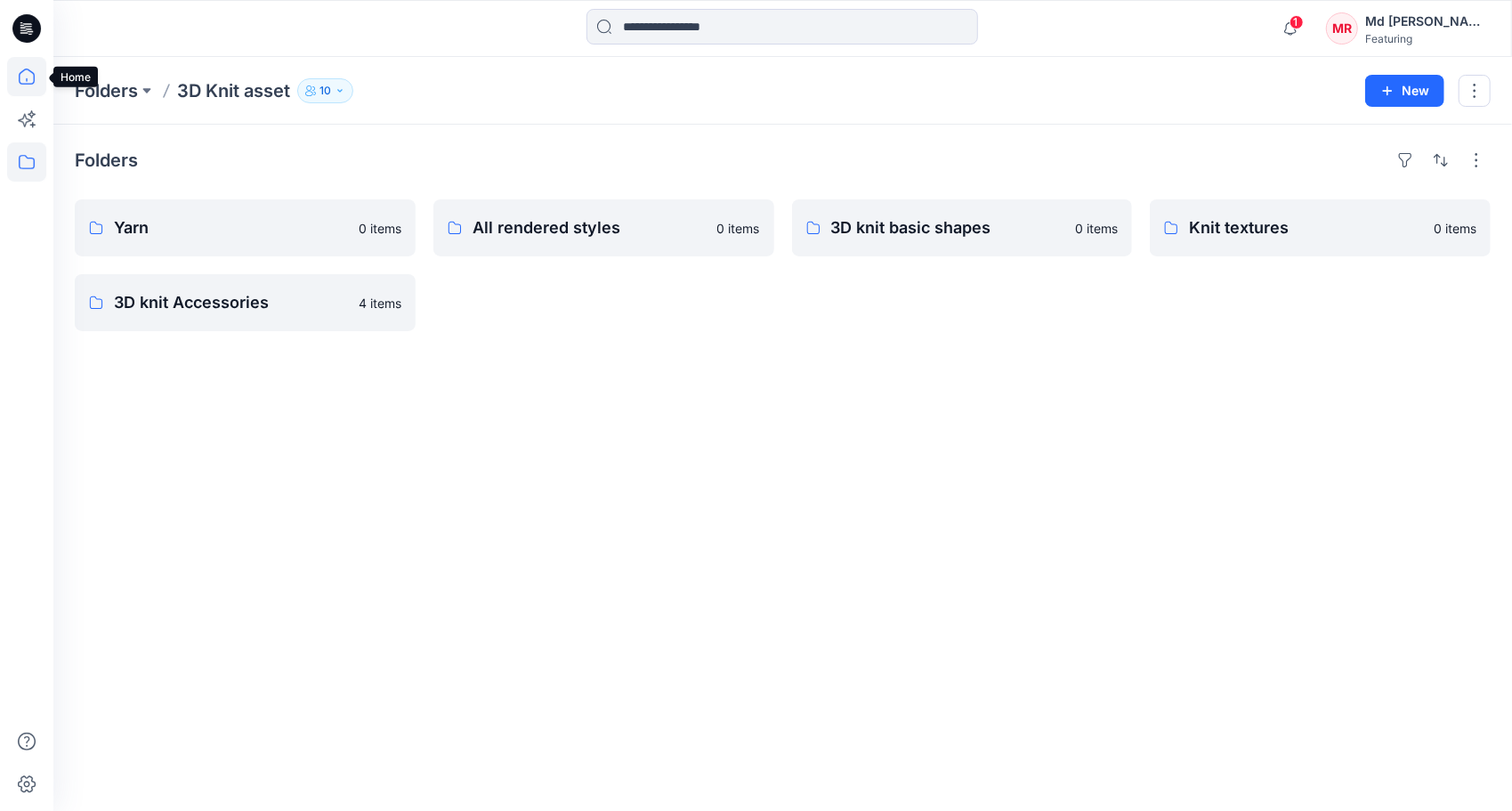
click at [27, 81] on icon at bounding box center [26, 77] width 16 height 16
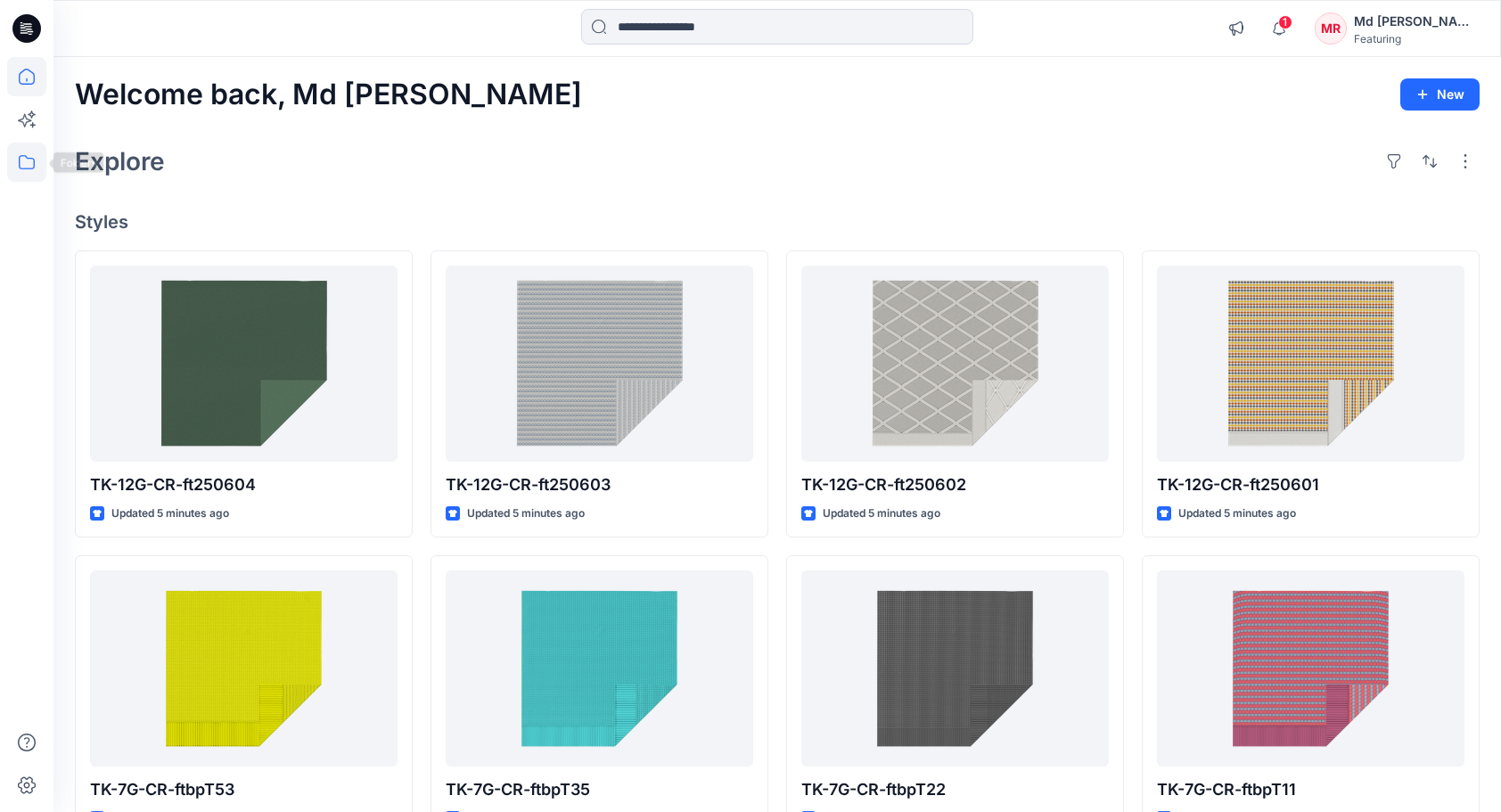
click at [21, 164] on icon at bounding box center [26, 162] width 39 height 39
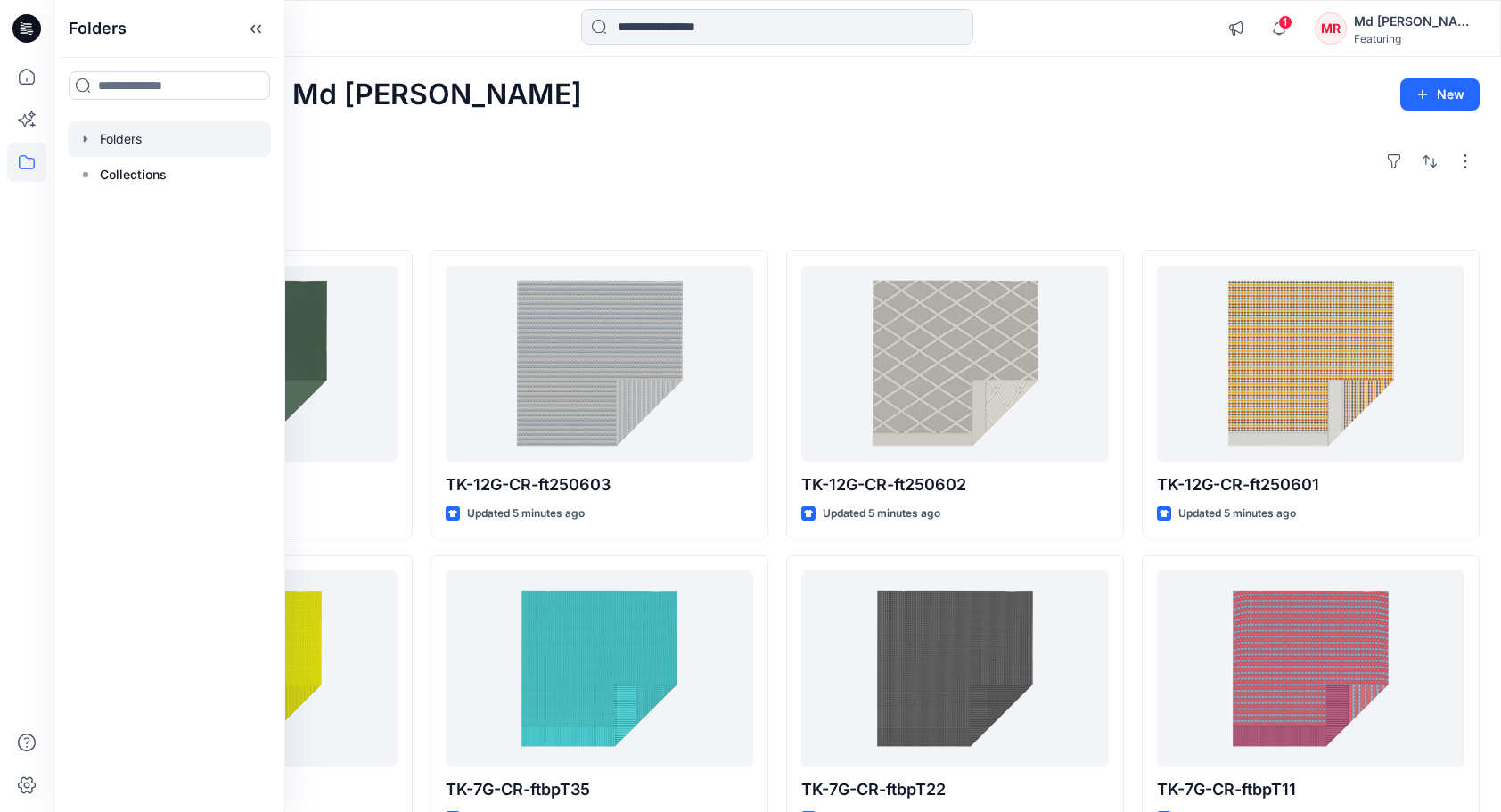
click at [135, 145] on div at bounding box center [169, 139] width 203 height 36
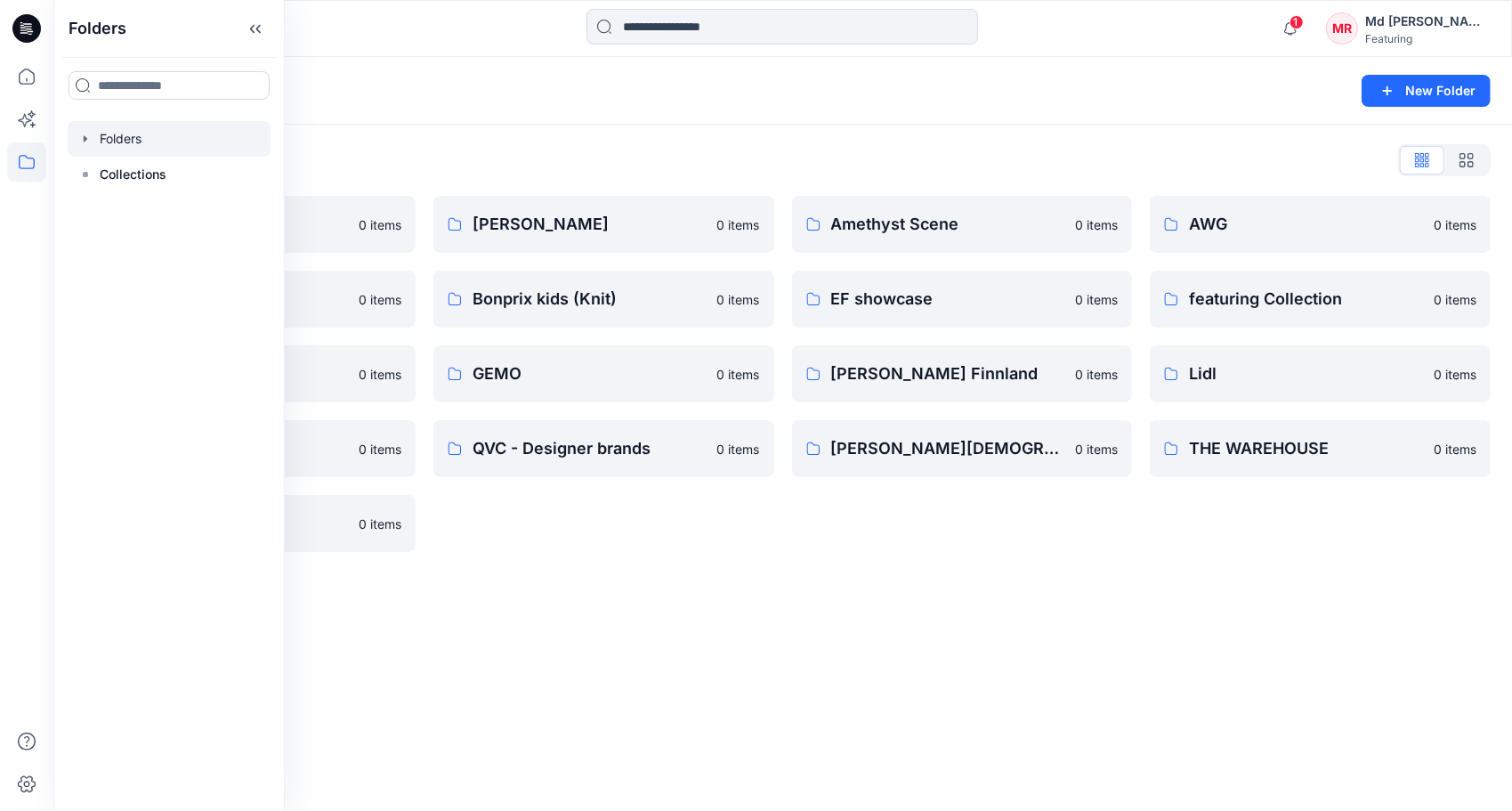
click at [493, 143] on div "Folders List 3D Knit asset 0 items Basic patterns 0 items Featuring Marketing 0…" at bounding box center [783, 348] width 1459 height 449
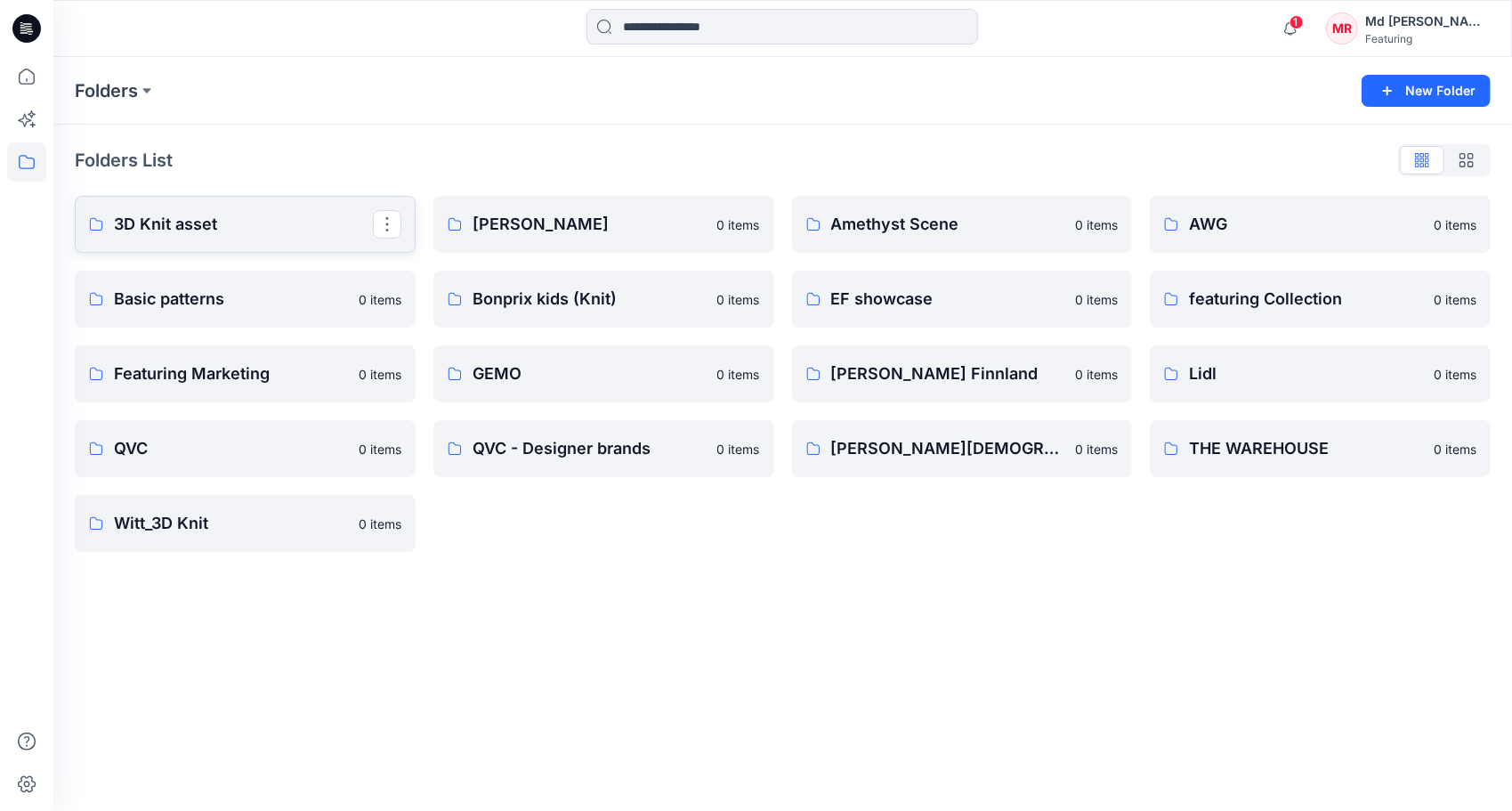
click at [168, 227] on p "3D Knit asset" at bounding box center [242, 224] width 259 height 25
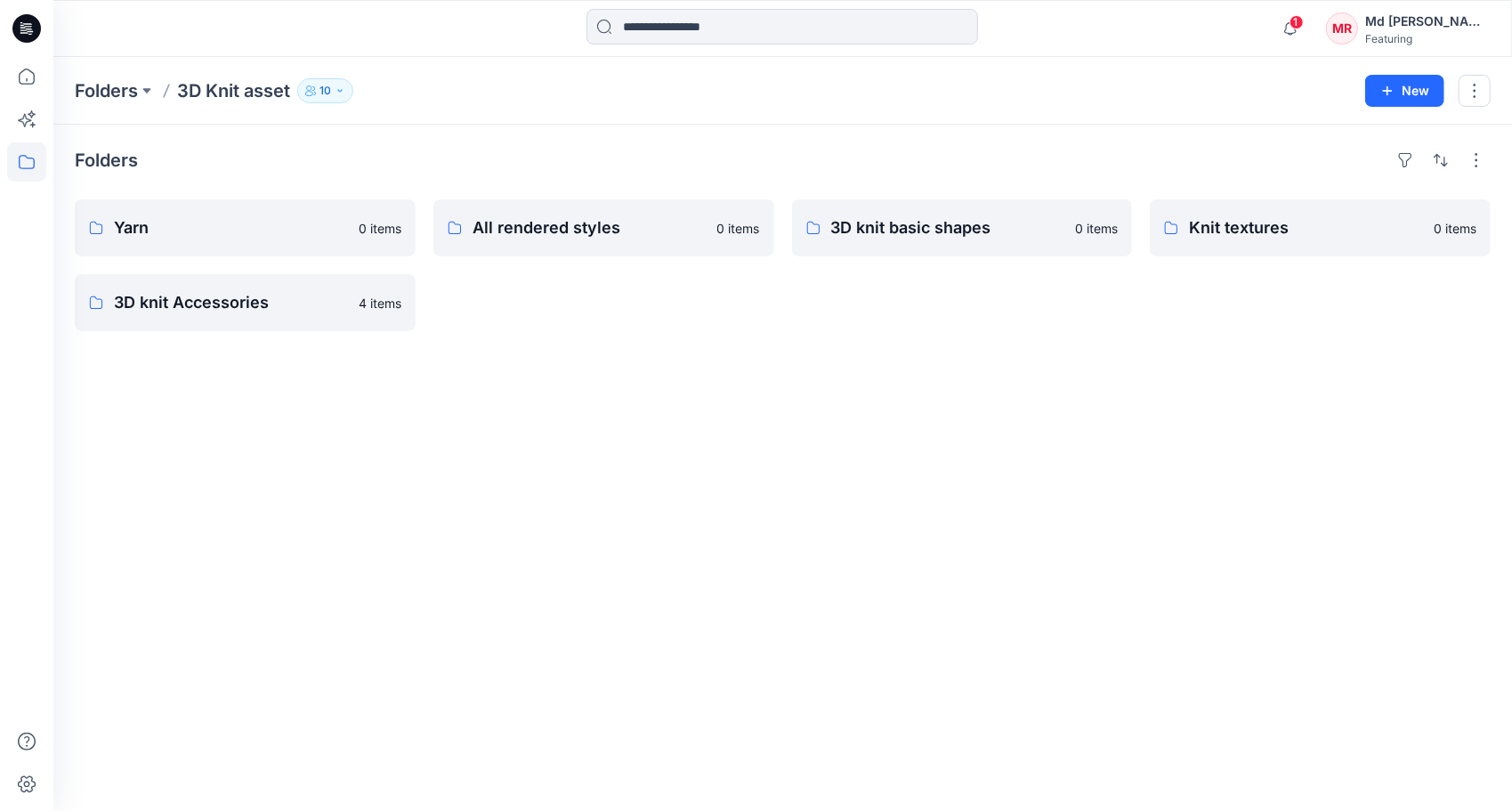
click at [853, 358] on div "Folders Yarn 0 items 3D knit Accessories 4 items All rendered styles 0 items 3D…" at bounding box center [783, 468] width 1459 height 687
click at [15, 77] on icon at bounding box center [26, 77] width 39 height 39
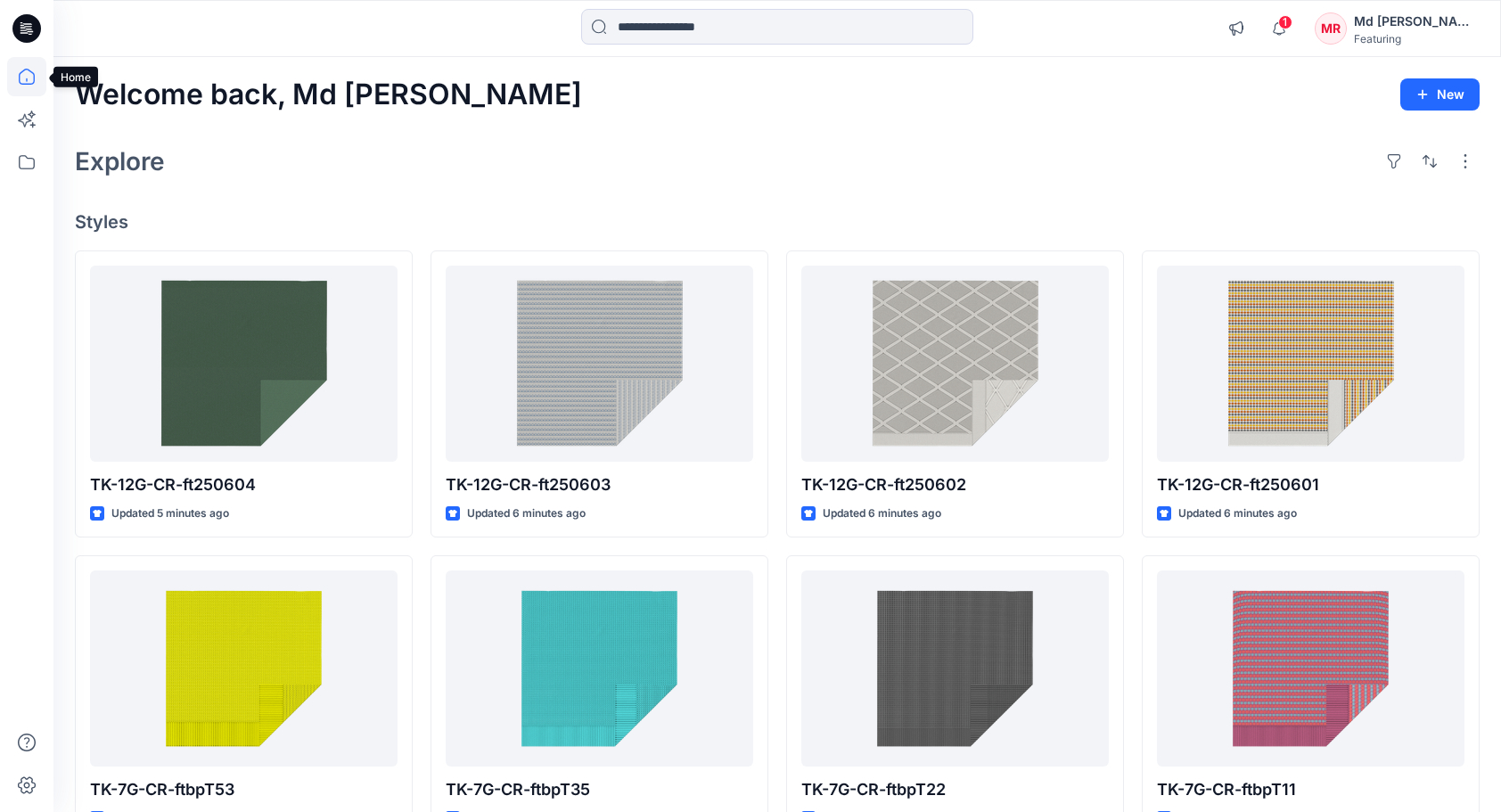
click at [30, 82] on icon at bounding box center [26, 77] width 39 height 39
click at [30, 173] on icon at bounding box center [26, 162] width 39 height 39
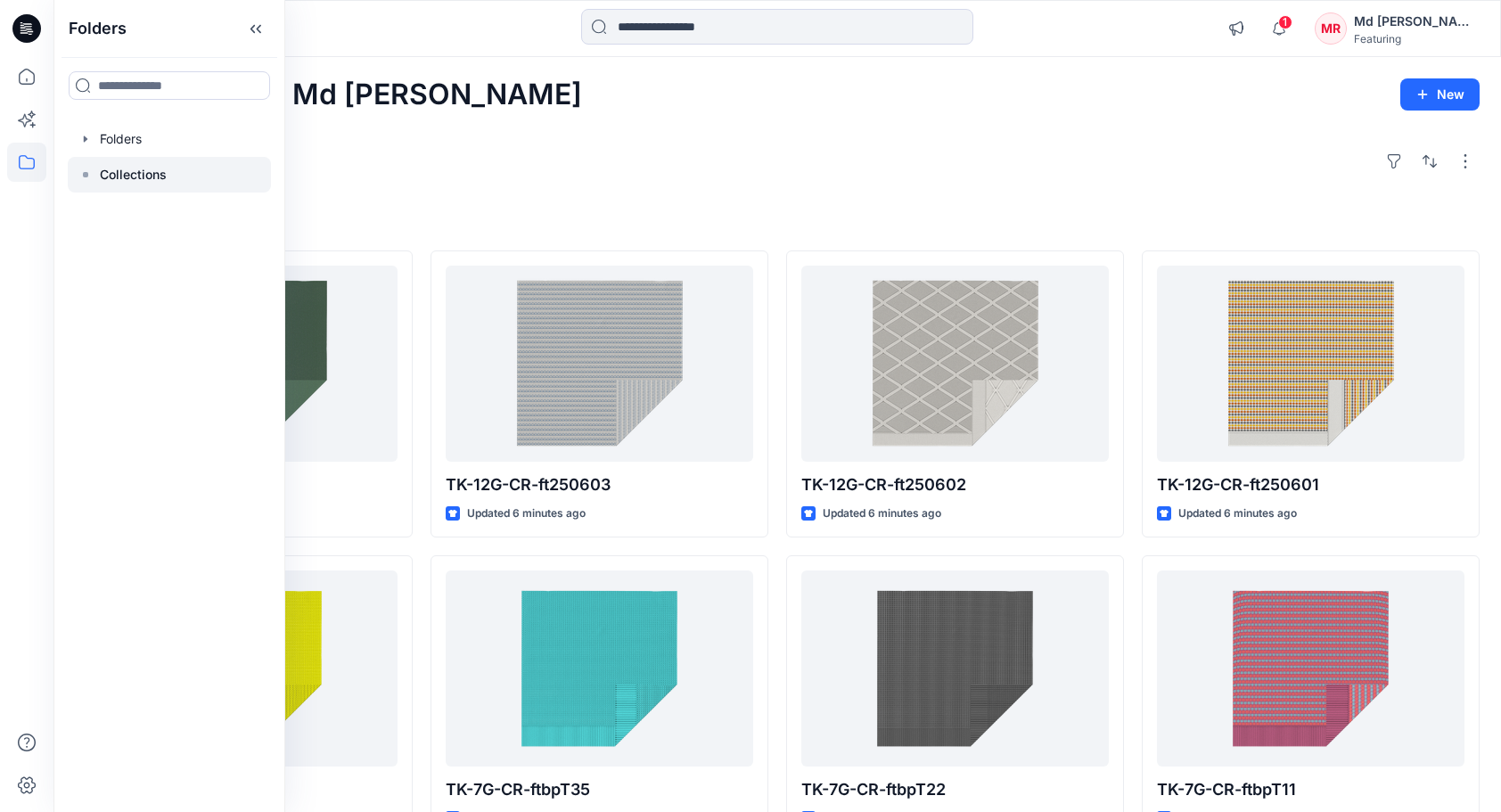
click at [110, 168] on p "Collections" at bounding box center [133, 175] width 67 height 21
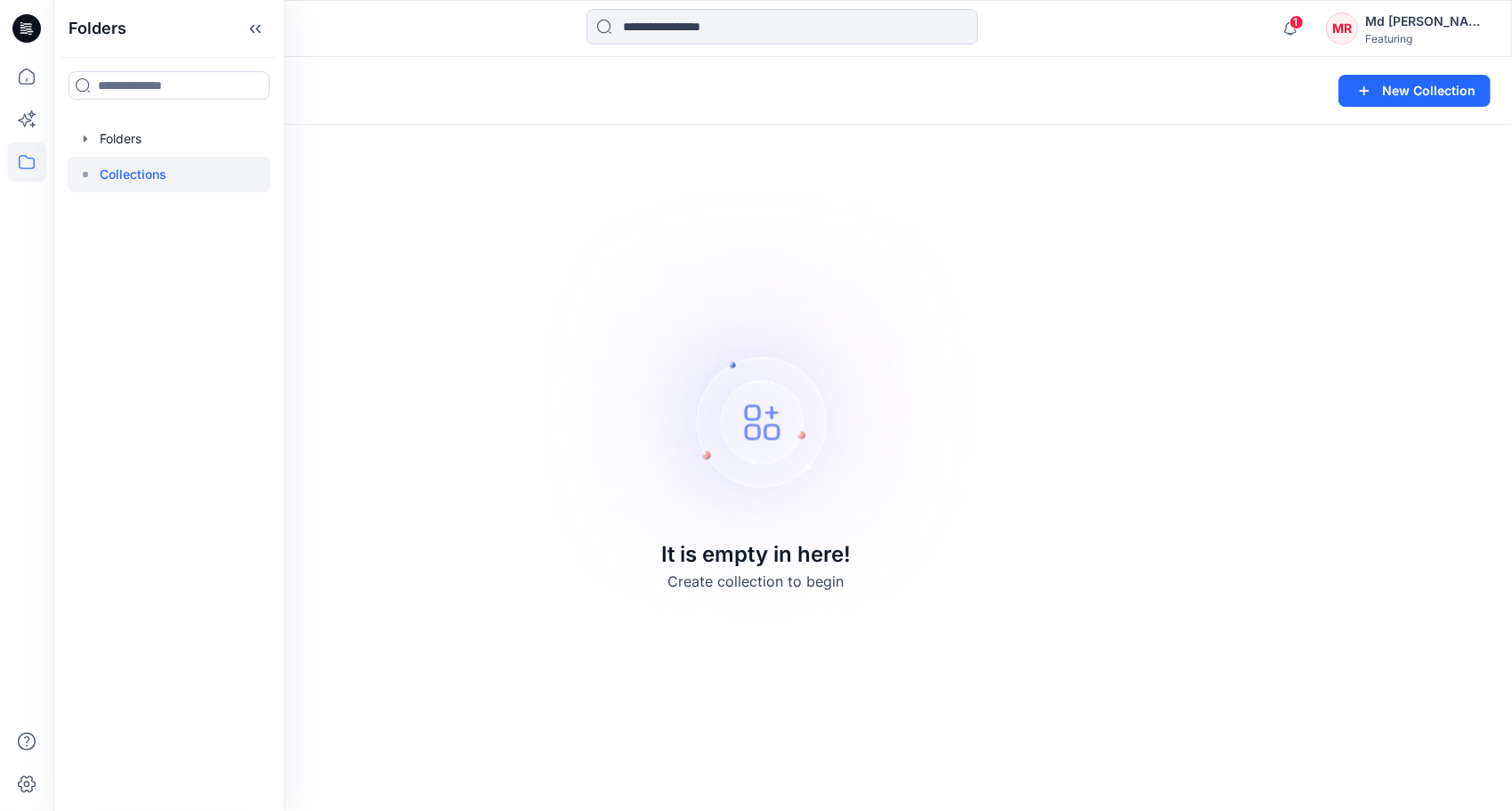
click at [728, 155] on div "Collections New Collection It is empty in here! Create collection to begin" at bounding box center [783, 434] width 1459 height 754
click at [1307, 27] on icon "button" at bounding box center [1290, 28] width 34 height 36
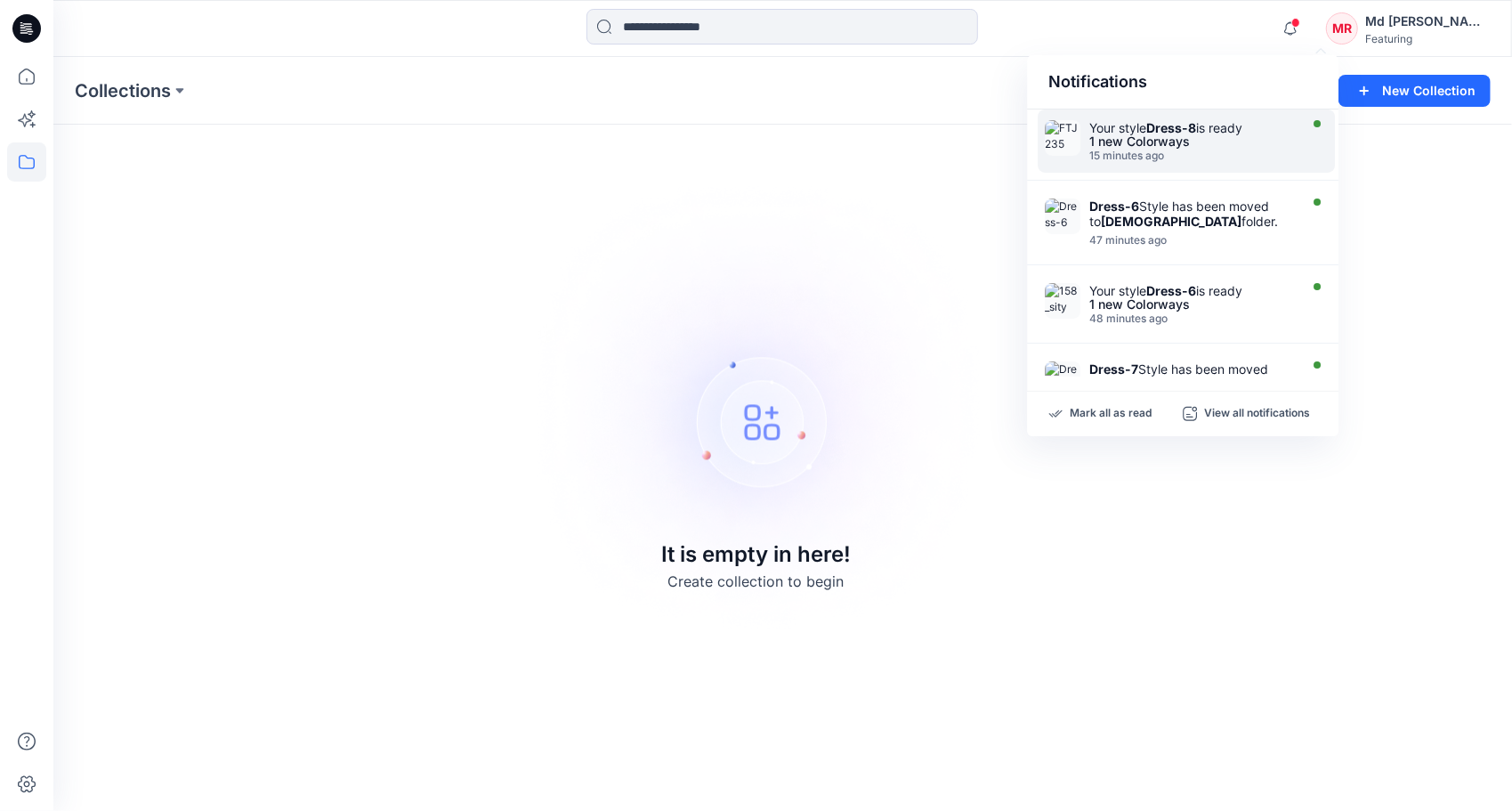
click at [1176, 144] on div "1 new Colorways" at bounding box center [1191, 141] width 205 height 13
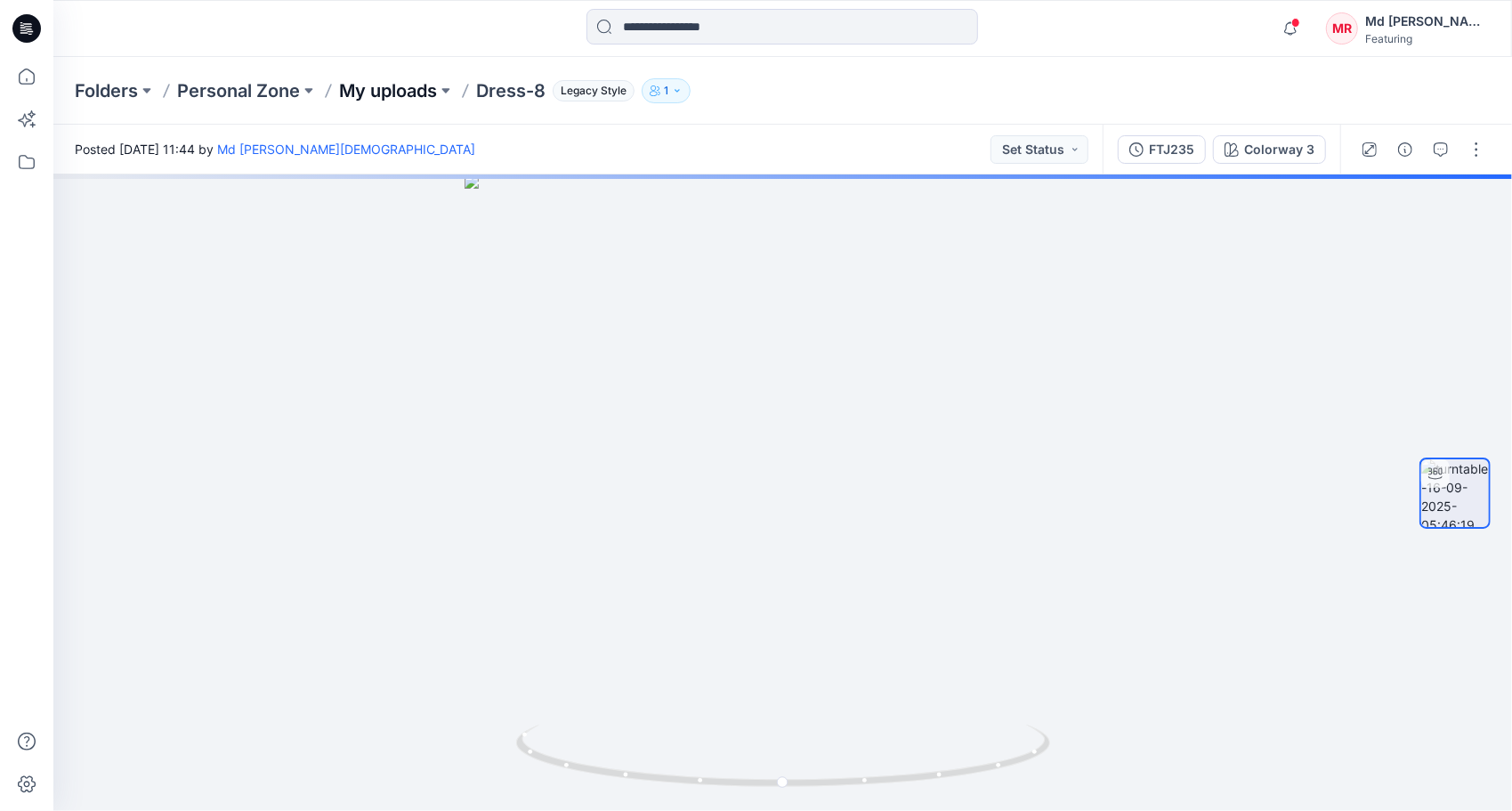
click at [384, 96] on p "My uploads" at bounding box center [388, 91] width 98 height 25
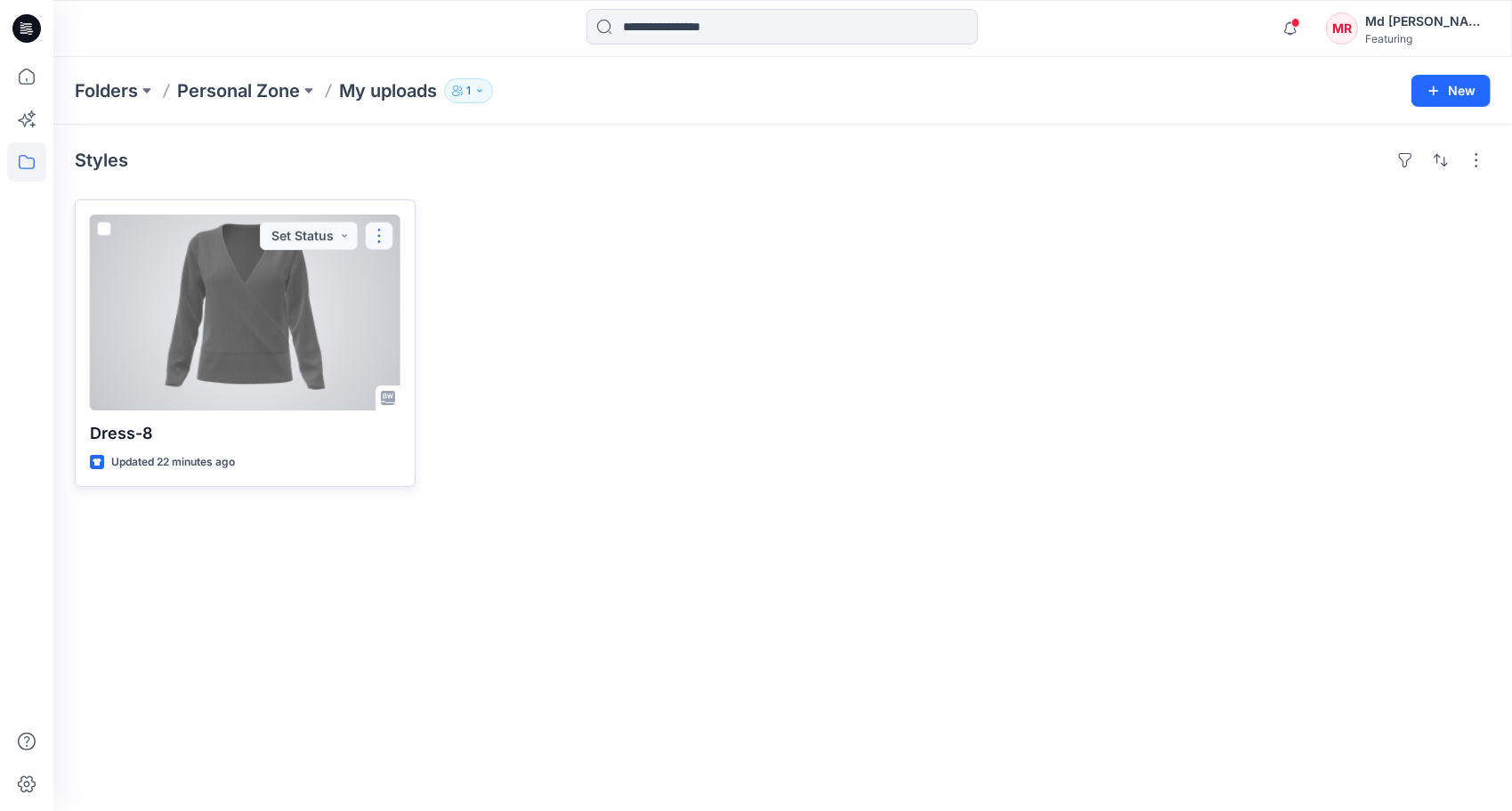
click at [379, 222] on button "button" at bounding box center [378, 236] width 28 height 28
click at [444, 406] on p "Move to" at bounding box center [424, 407] width 48 height 18
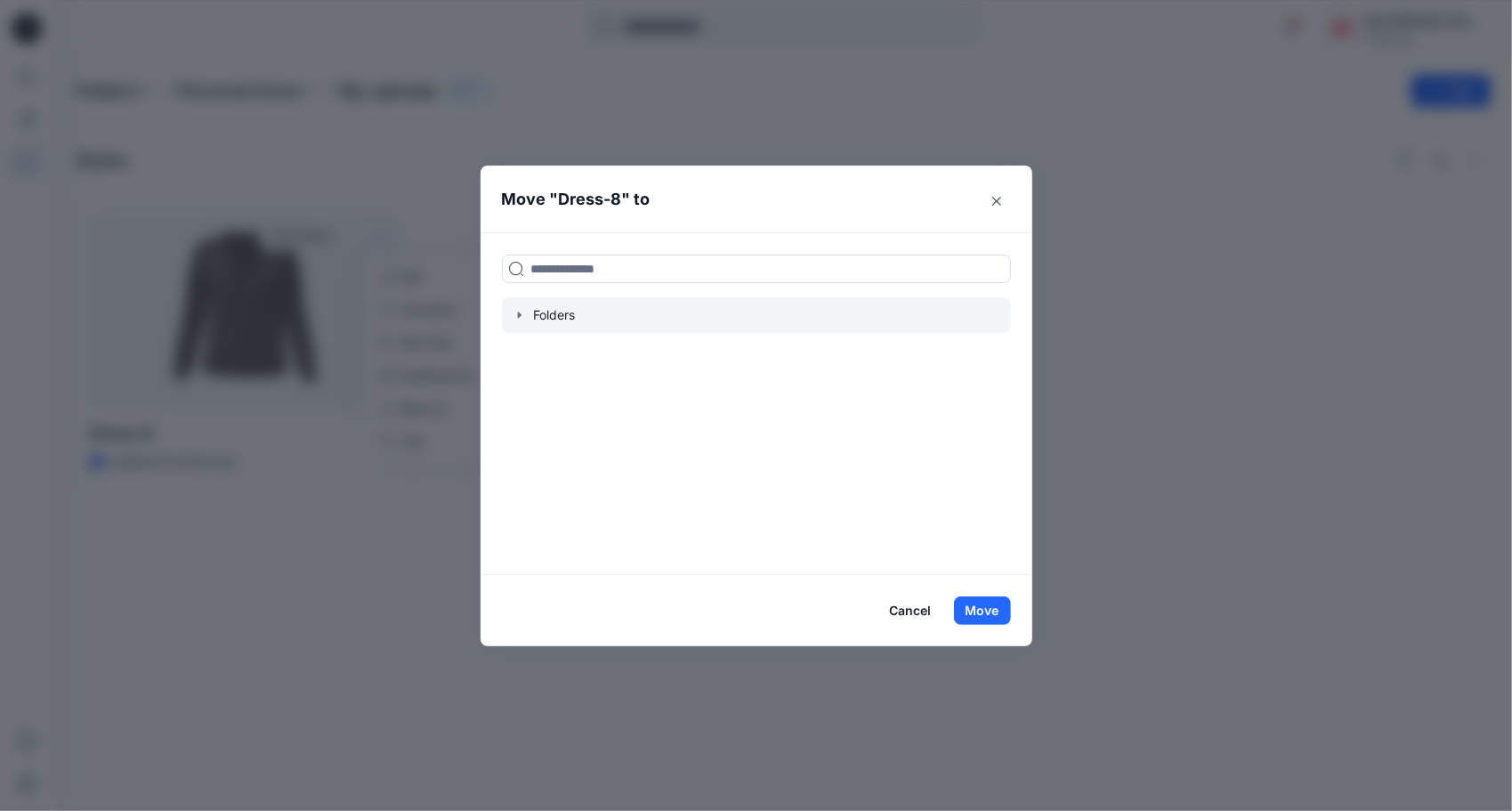
click at [519, 315] on icon "button" at bounding box center [519, 315] width 4 height 6
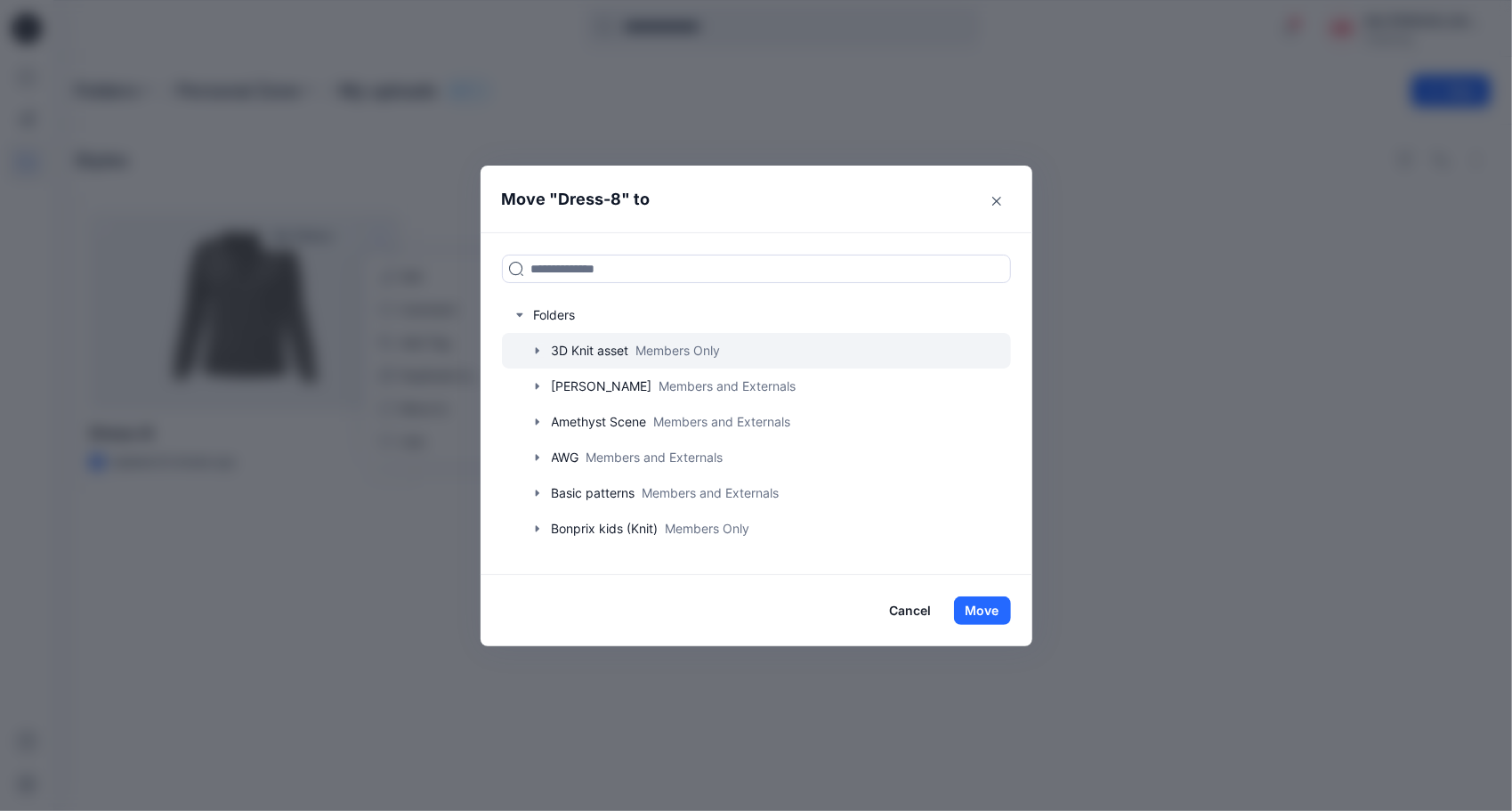
click at [542, 349] on icon "button" at bounding box center [537, 350] width 15 height 15
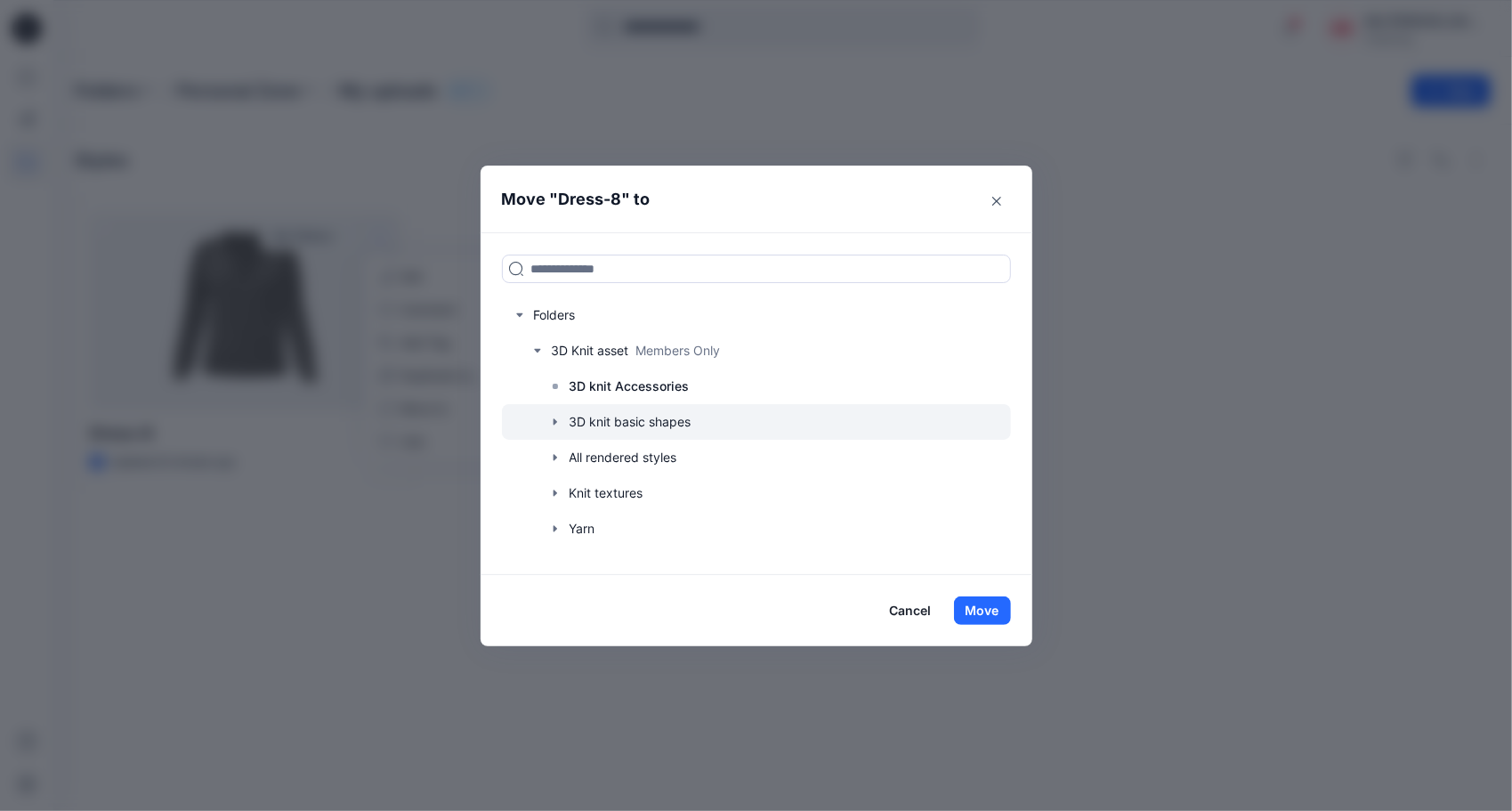
click at [556, 420] on icon "button" at bounding box center [555, 422] width 4 height 6
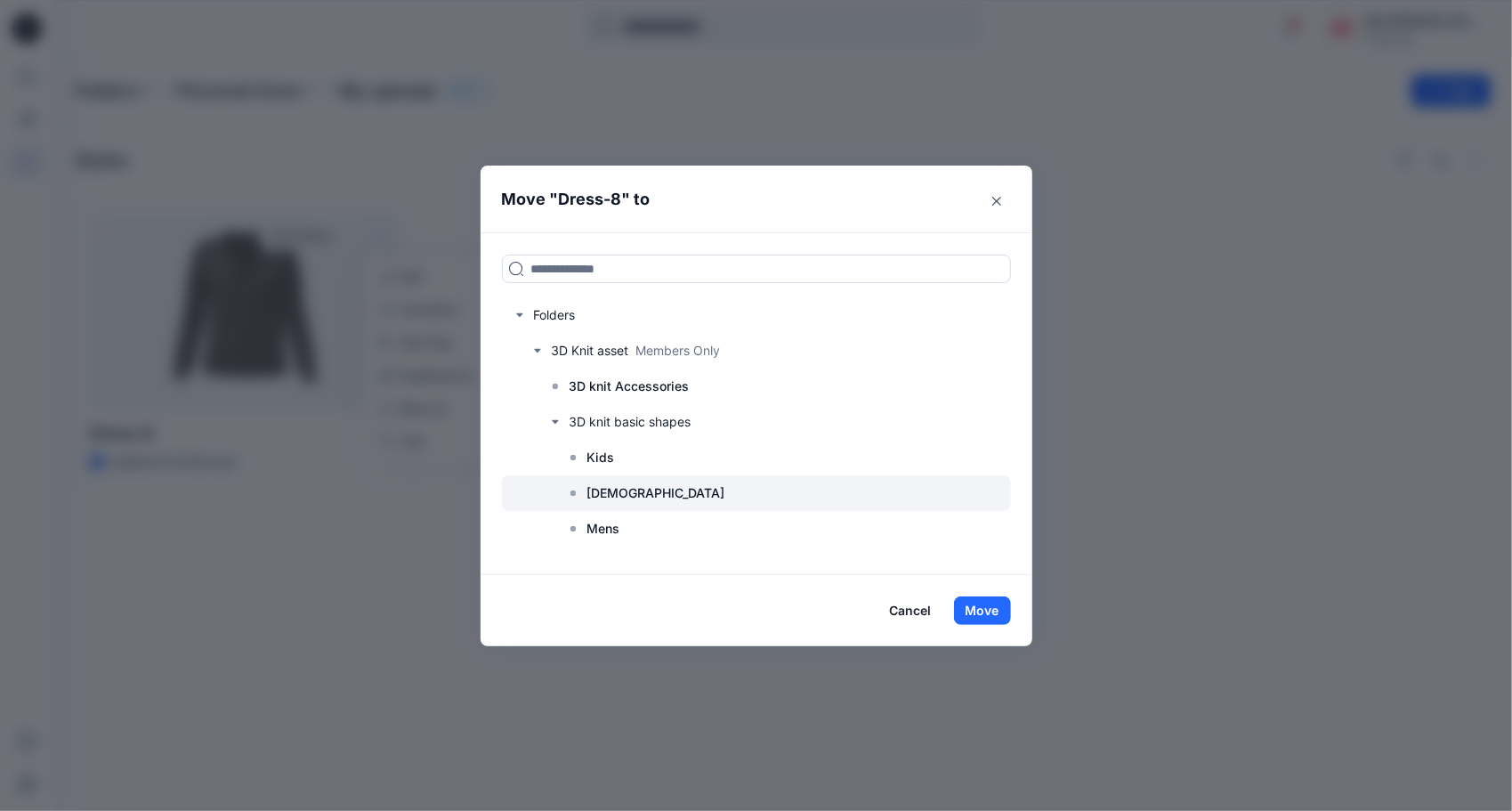
click at [618, 497] on p "[DEMOGRAPHIC_DATA]" at bounding box center [657, 493] width 138 height 21
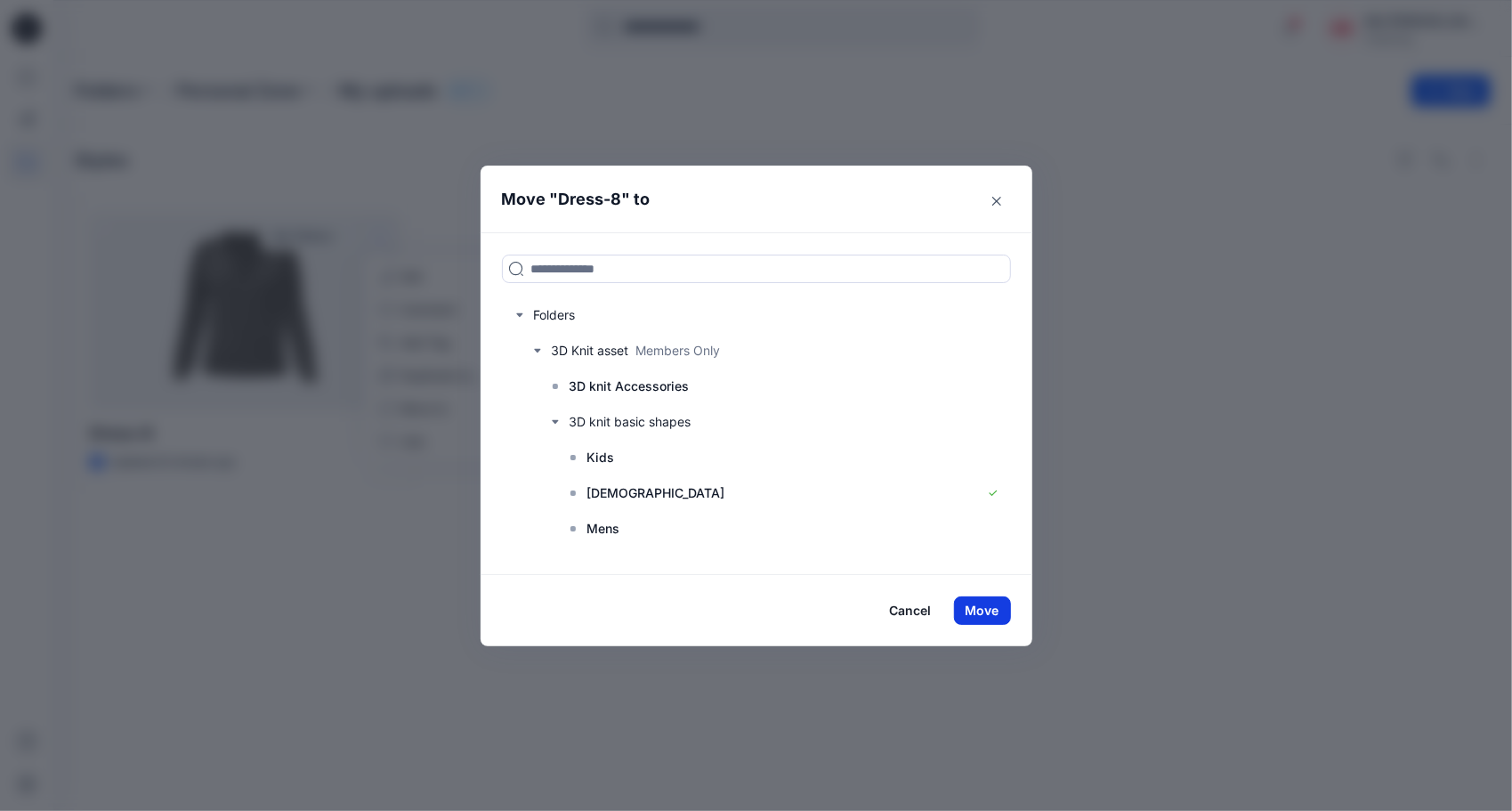
click at [985, 602] on button "Move" at bounding box center [982, 610] width 57 height 28
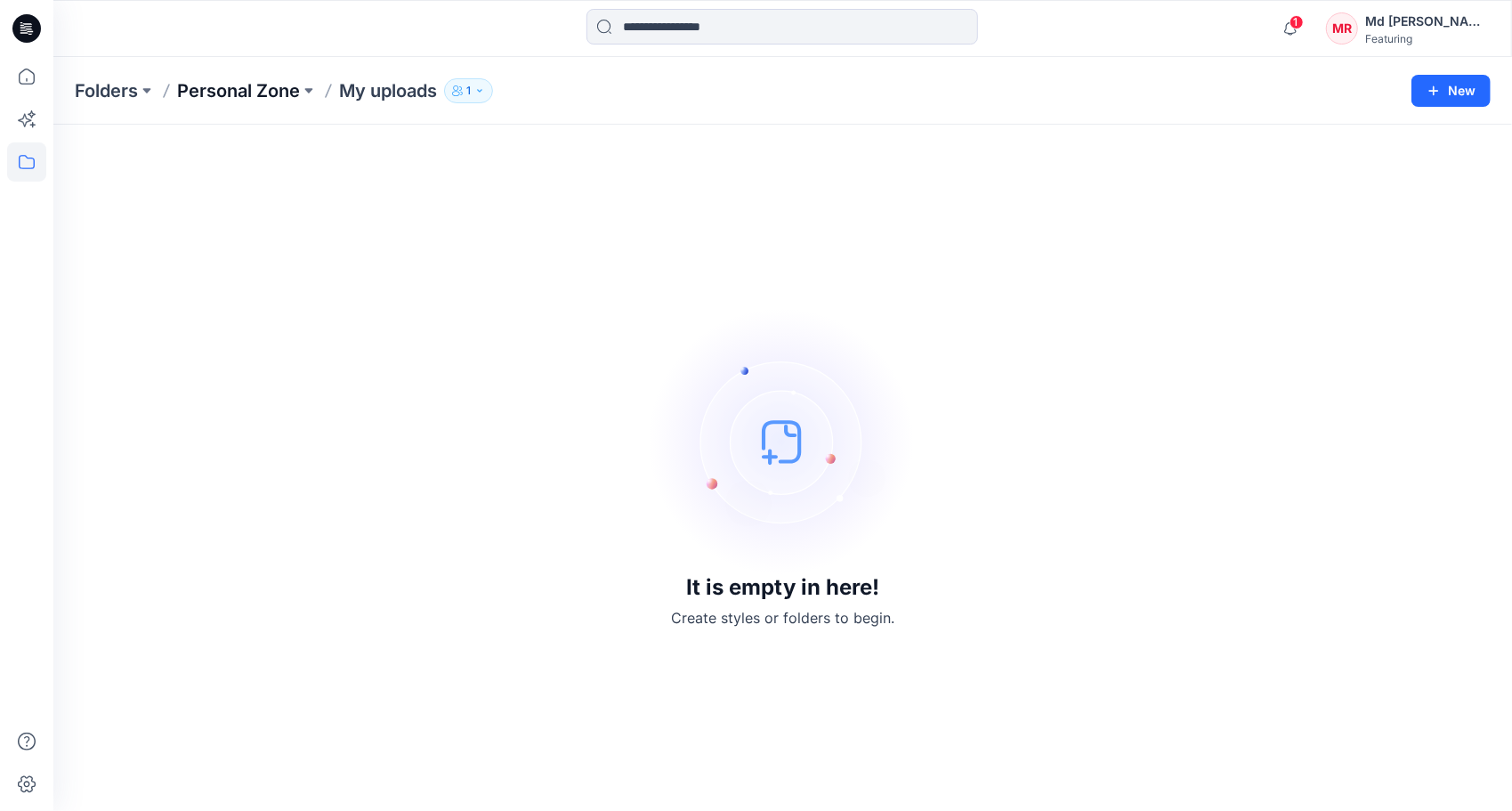
click at [217, 91] on p "Personal Zone" at bounding box center [239, 91] width 123 height 25
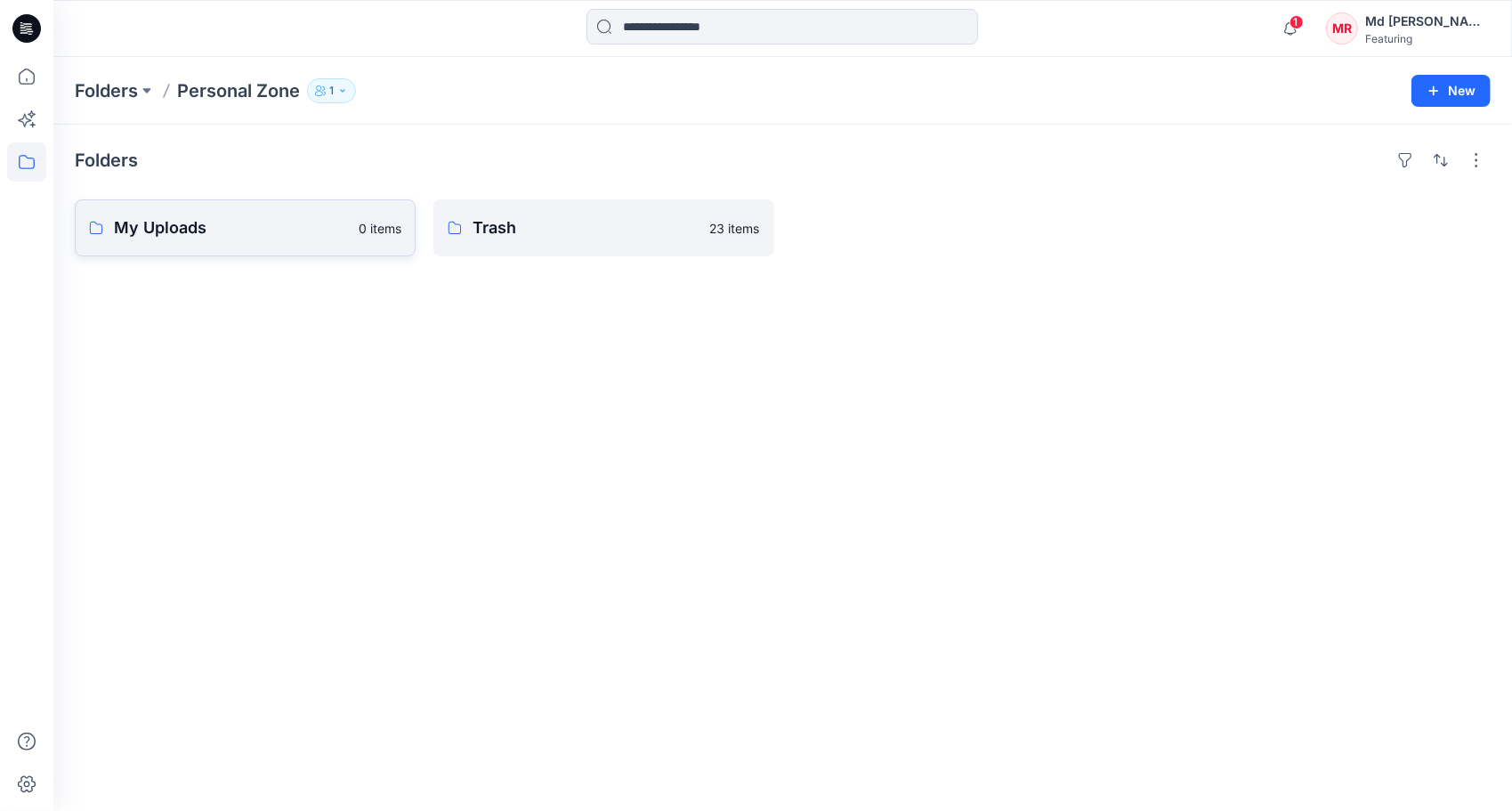
click at [241, 235] on p "My Uploads" at bounding box center [230, 228] width 234 height 25
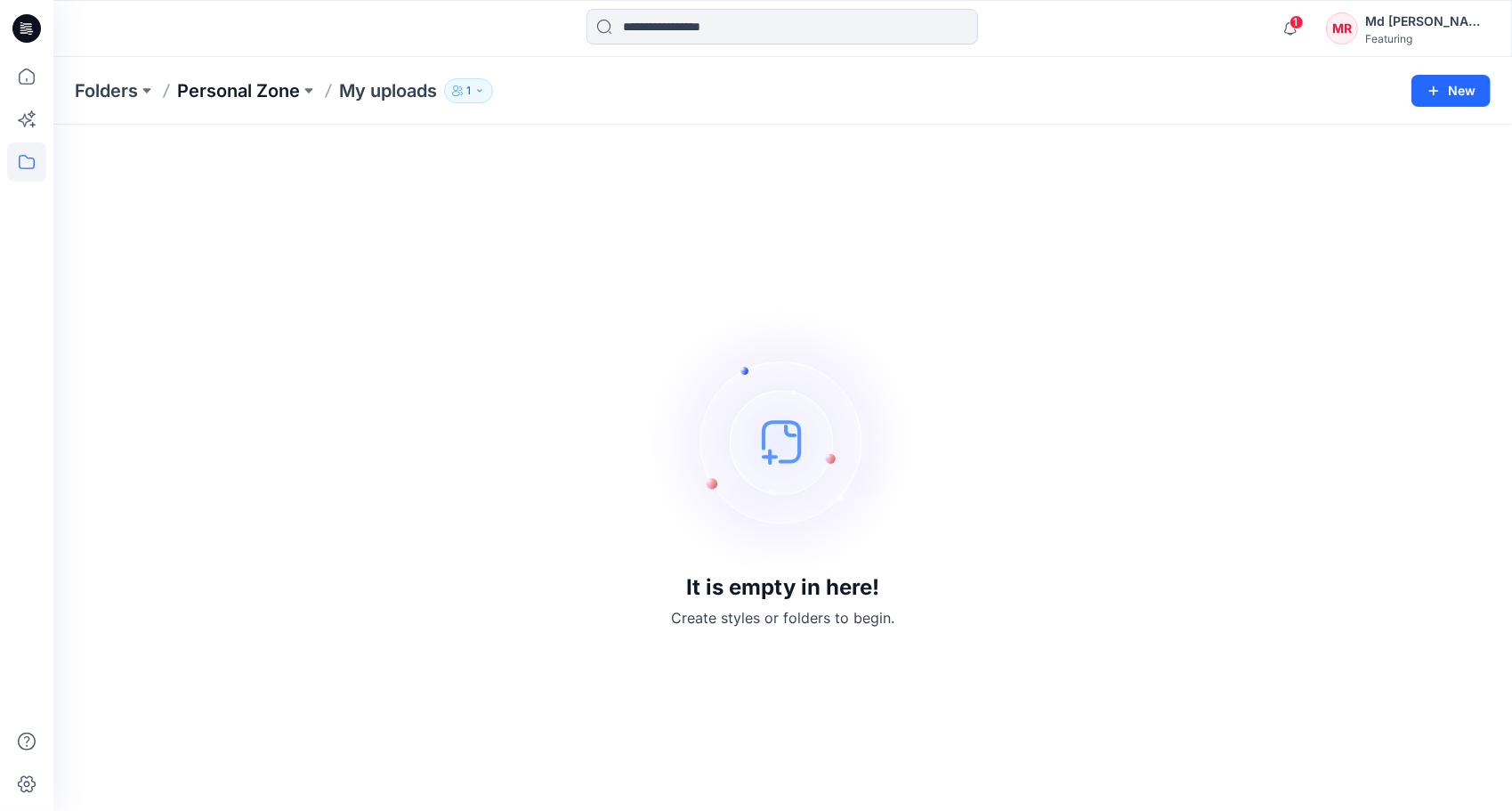
click at [230, 94] on p "Personal Zone" at bounding box center [239, 91] width 123 height 25
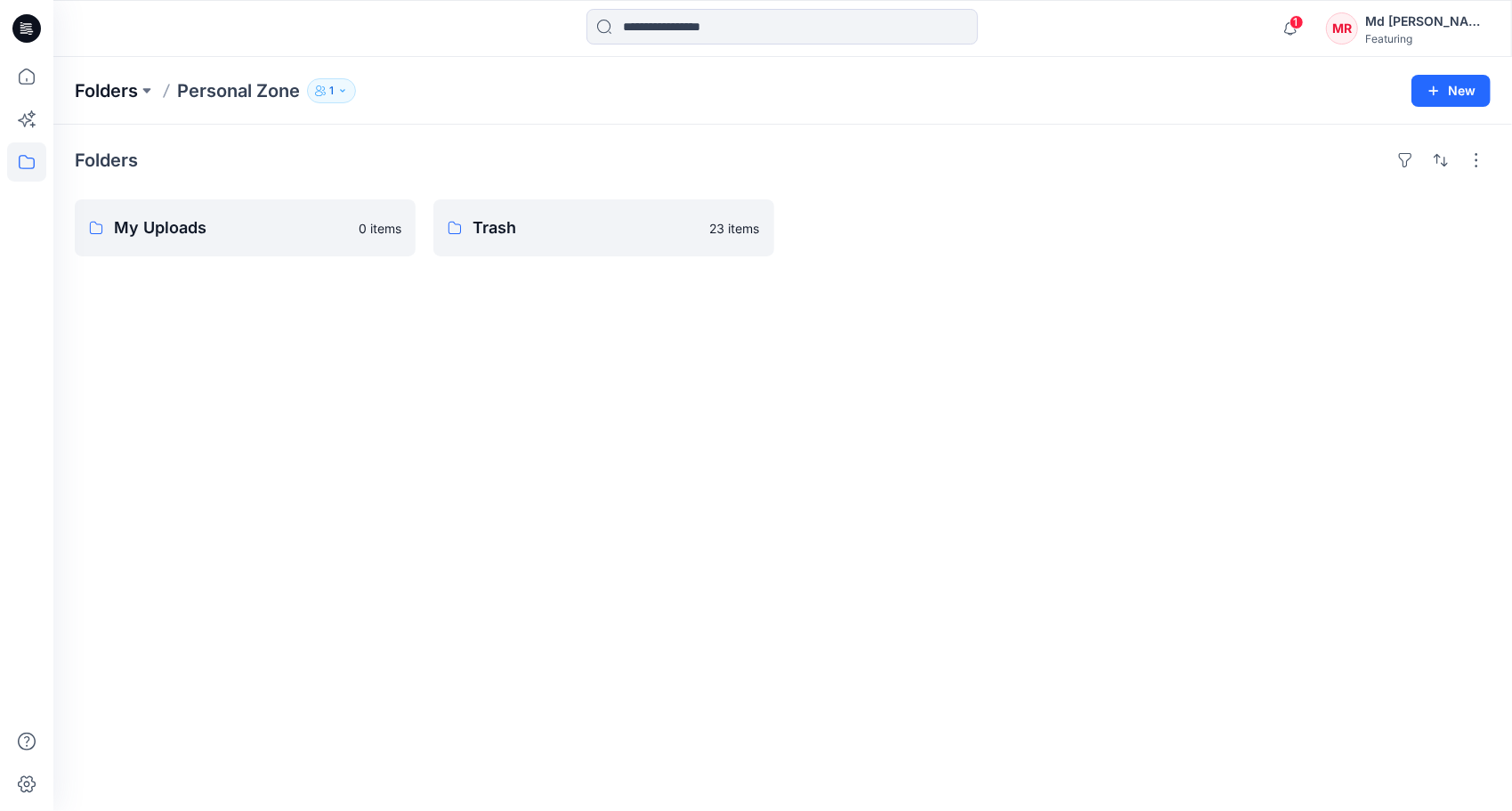
click at [112, 98] on p "Folders" at bounding box center [106, 91] width 63 height 25
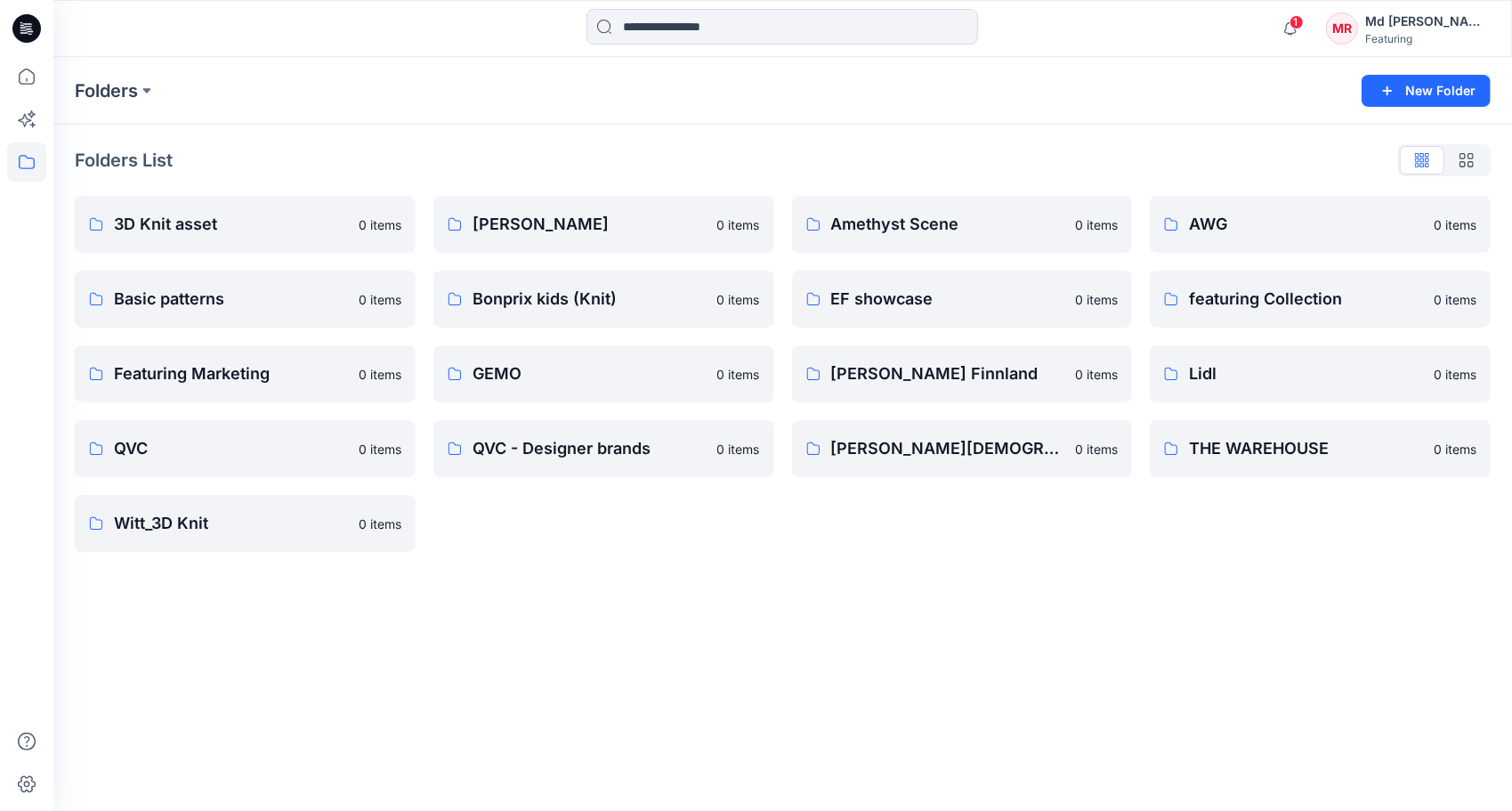
click at [617, 103] on div "Folders New Folder" at bounding box center [783, 91] width 1459 height 68
click at [215, 219] on p "3D Knit asset" at bounding box center [242, 224] width 259 height 25
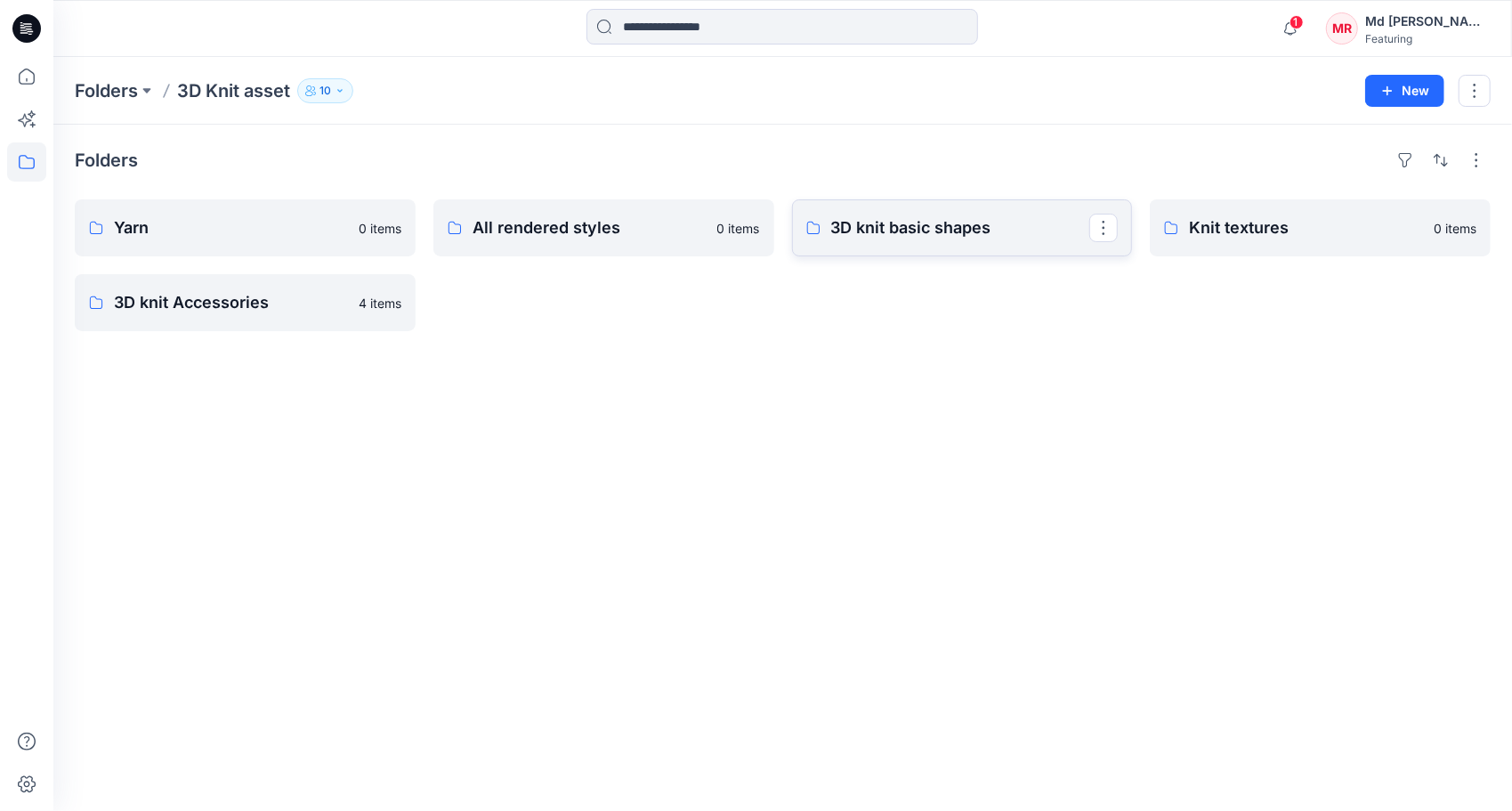
click at [922, 225] on p "3D knit basic shapes" at bounding box center [960, 228] width 259 height 25
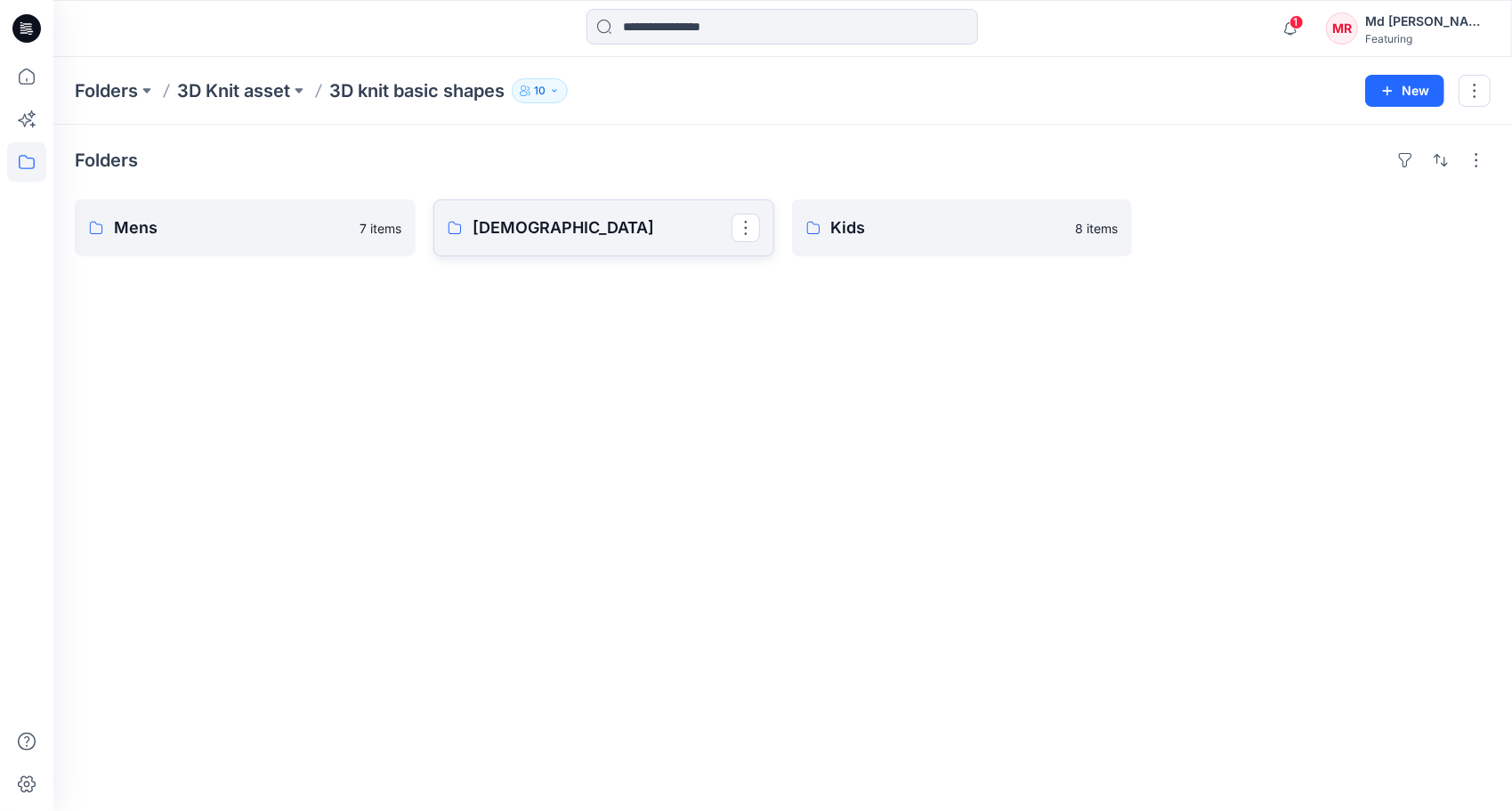
click at [531, 228] on p "[DEMOGRAPHIC_DATA]" at bounding box center [601, 228] width 259 height 25
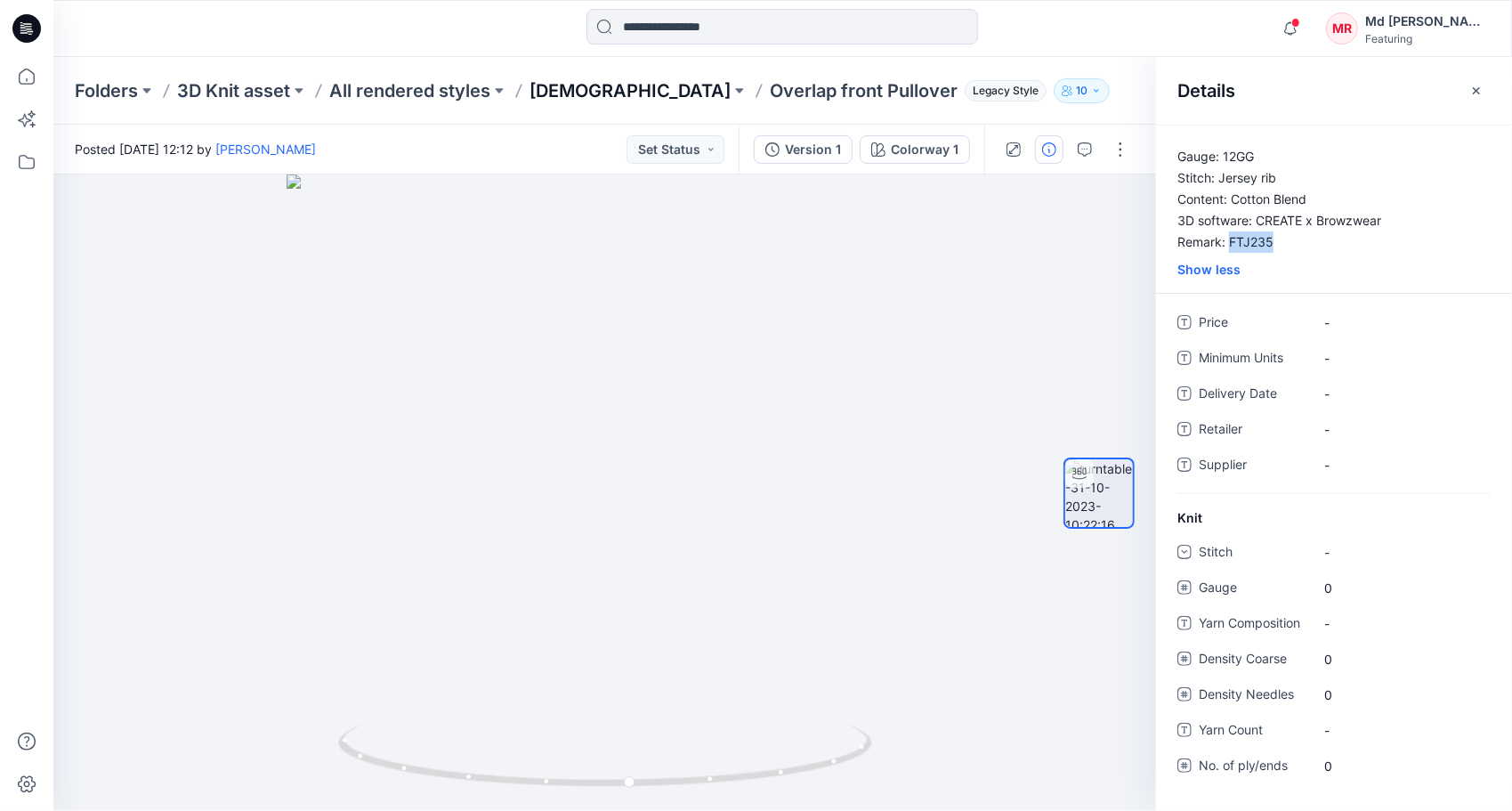
click at [570, 88] on p "[DEMOGRAPHIC_DATA]" at bounding box center [629, 91] width 201 height 25
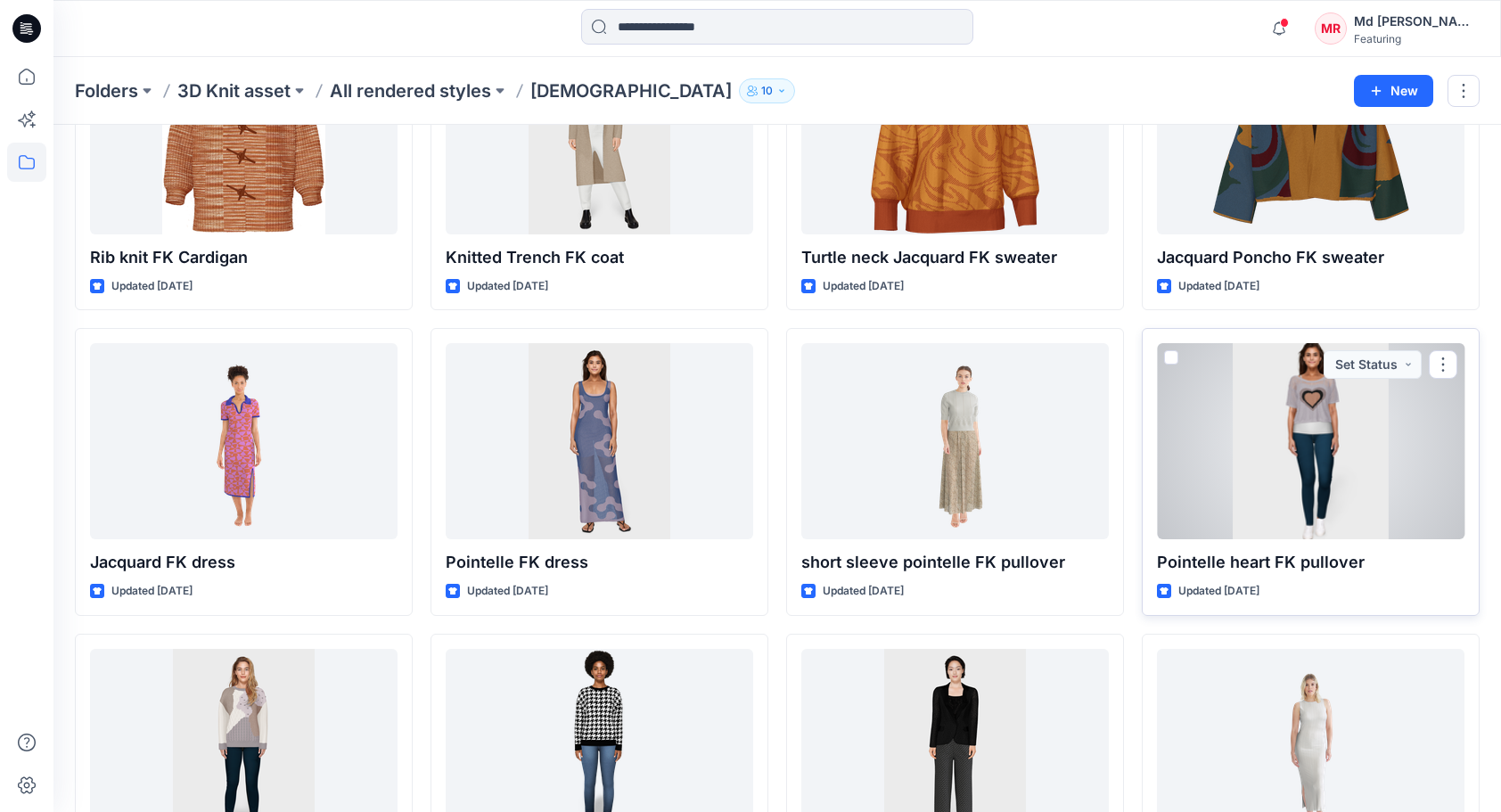
scroll to position [7570, 0]
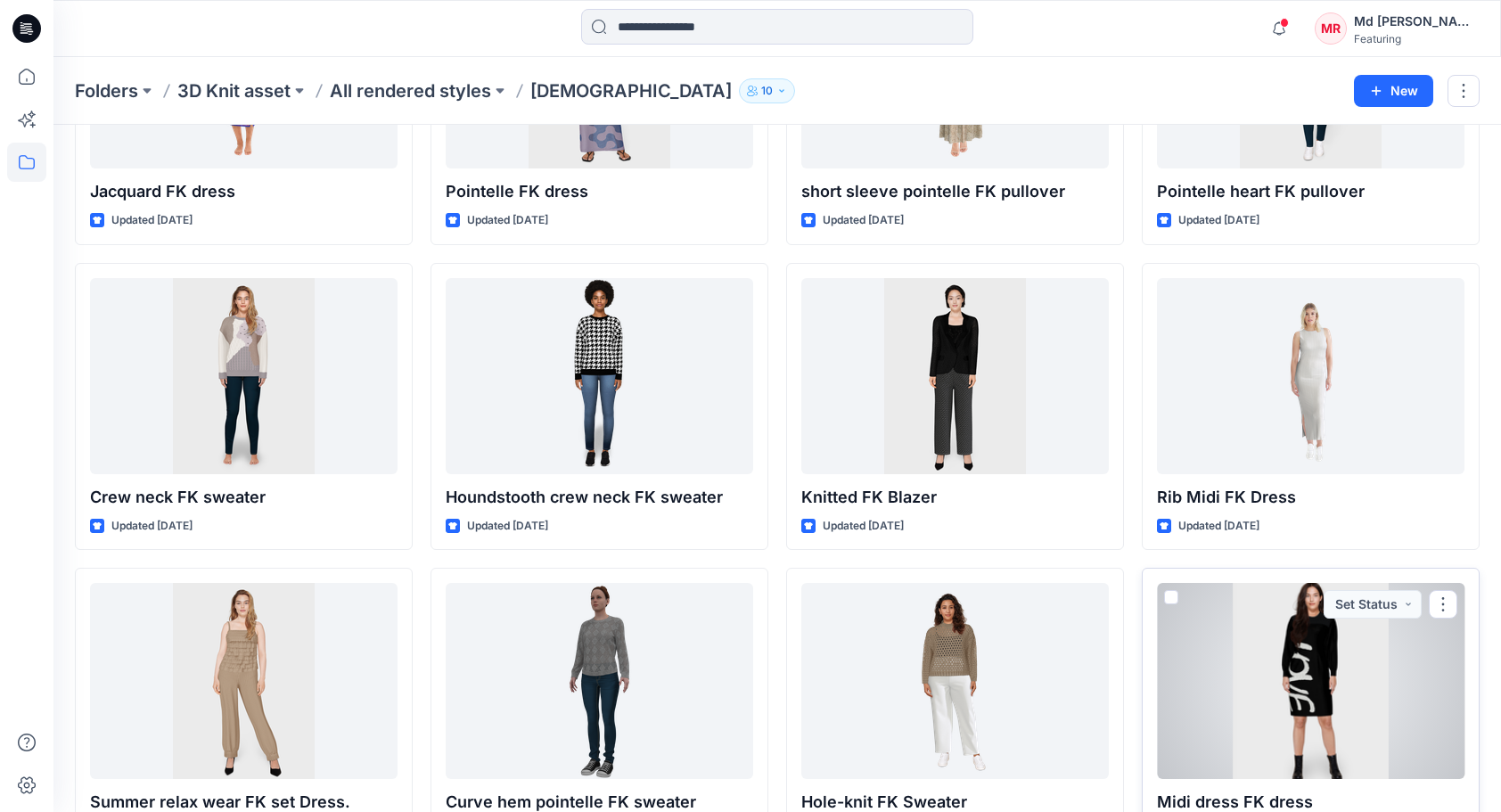
click at [1325, 656] on div at bounding box center [1311, 681] width 308 height 196
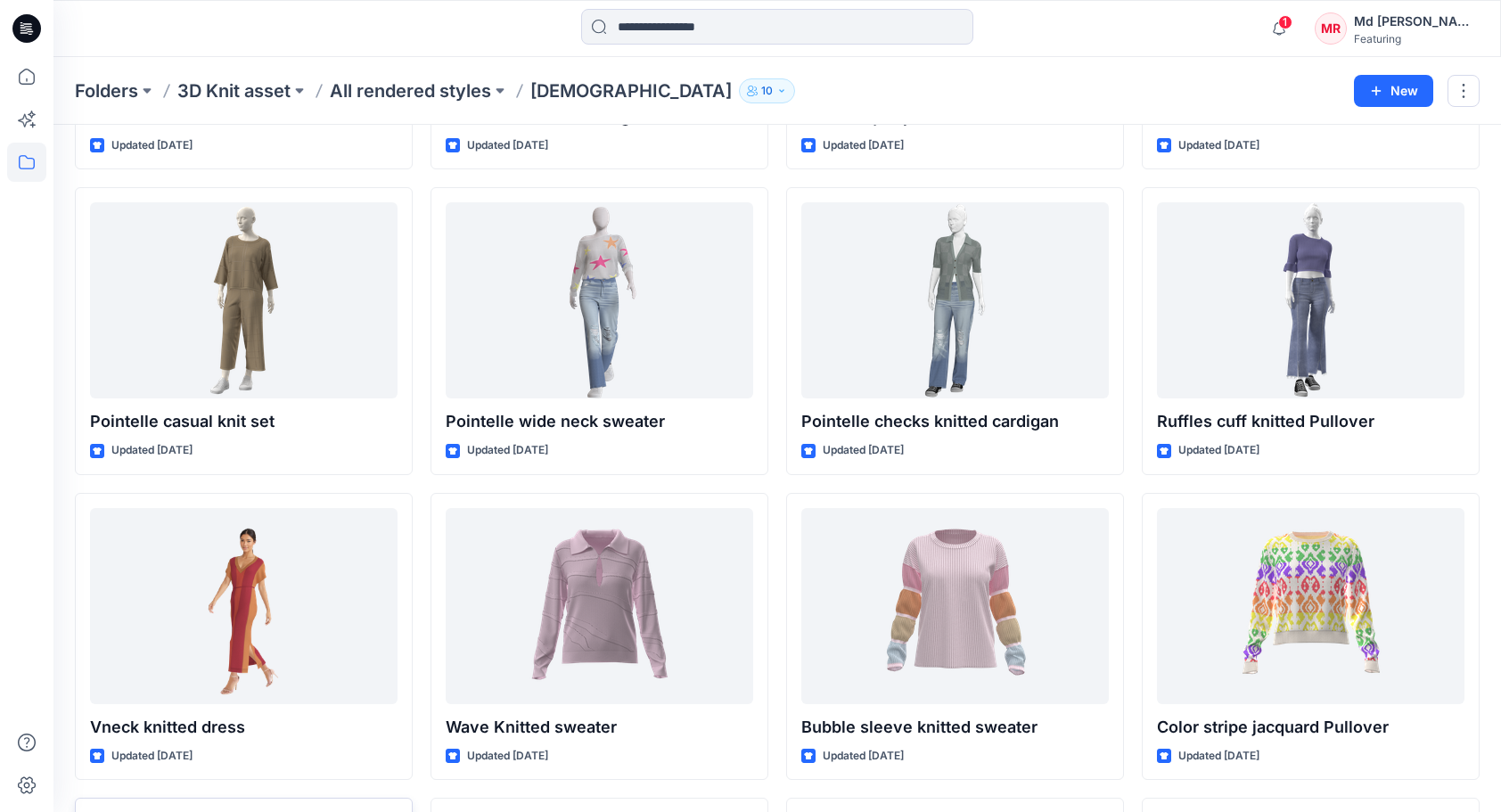
scroll to position [11901, 0]
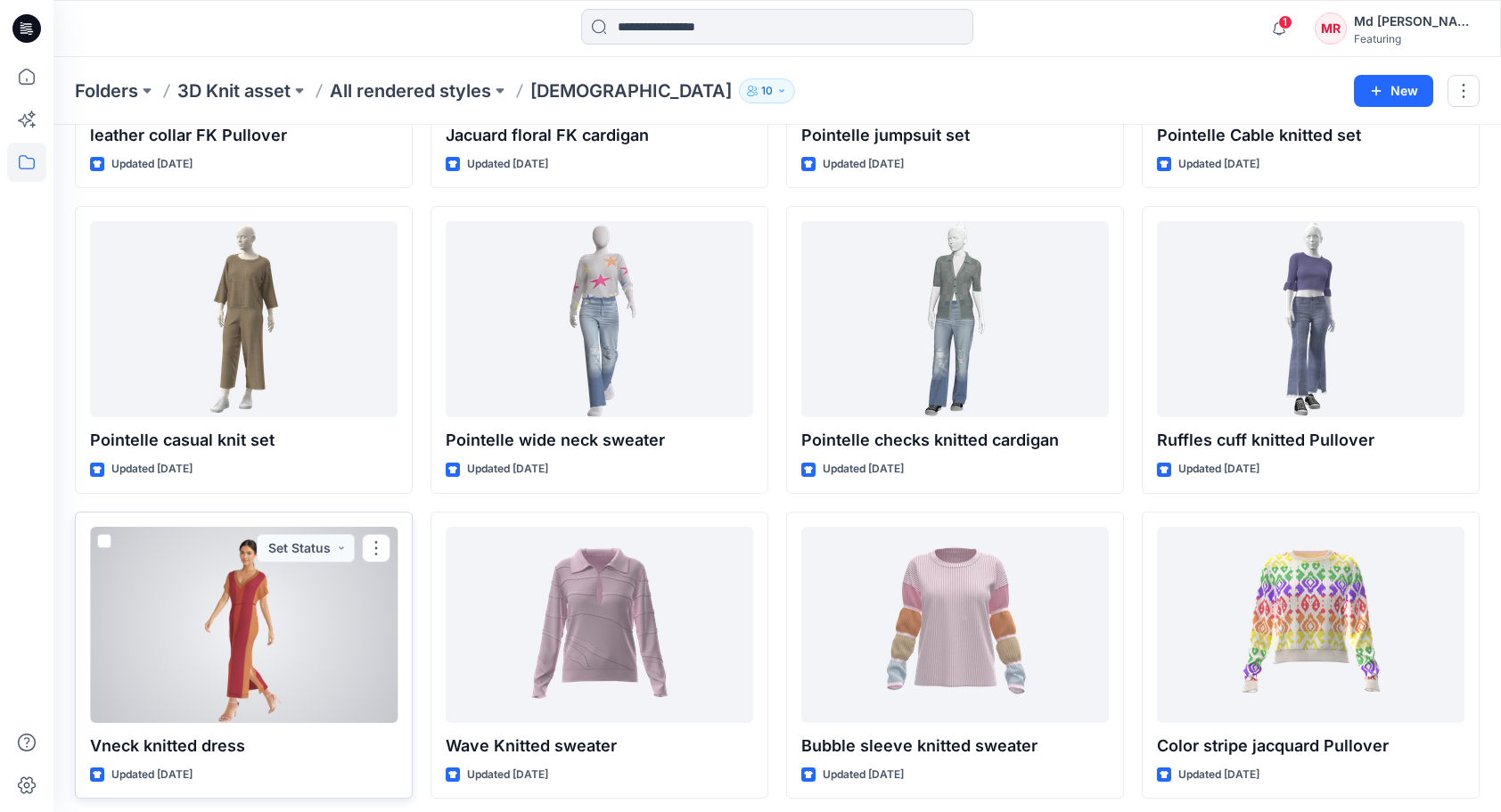
click at [308, 594] on div at bounding box center [244, 625] width 308 height 196
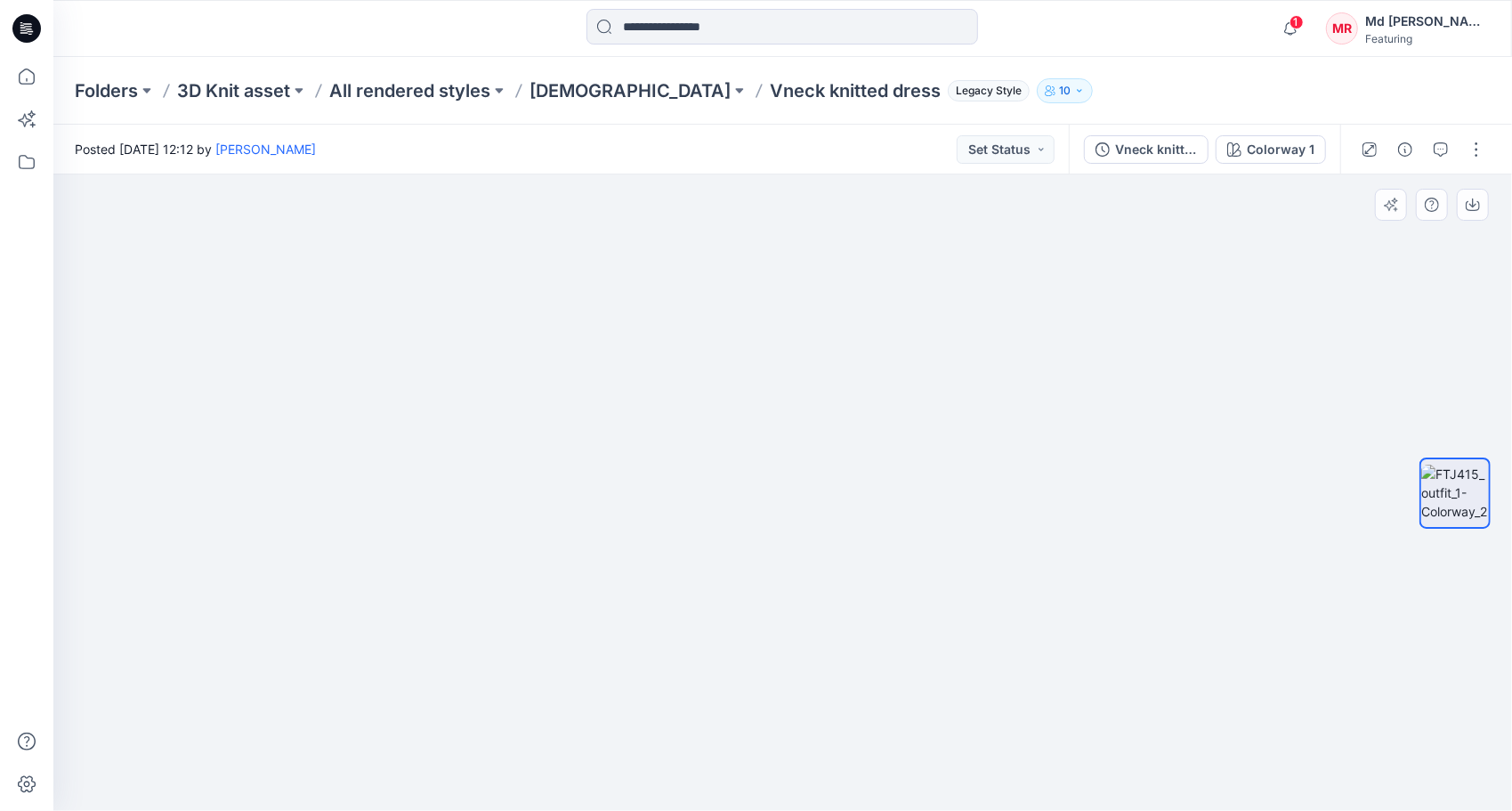
drag, startPoint x: 799, startPoint y: 358, endPoint x: 803, endPoint y: 595, distance: 237.0
click at [803, 595] on img at bounding box center [783, 467] width 812 height 691
drag, startPoint x: 850, startPoint y: 714, endPoint x: 826, endPoint y: 265, distance: 449.6
click at [826, 265] on img at bounding box center [783, 213] width 1215 height 1195
drag, startPoint x: 815, startPoint y: 511, endPoint x: 824, endPoint y: 382, distance: 129.3
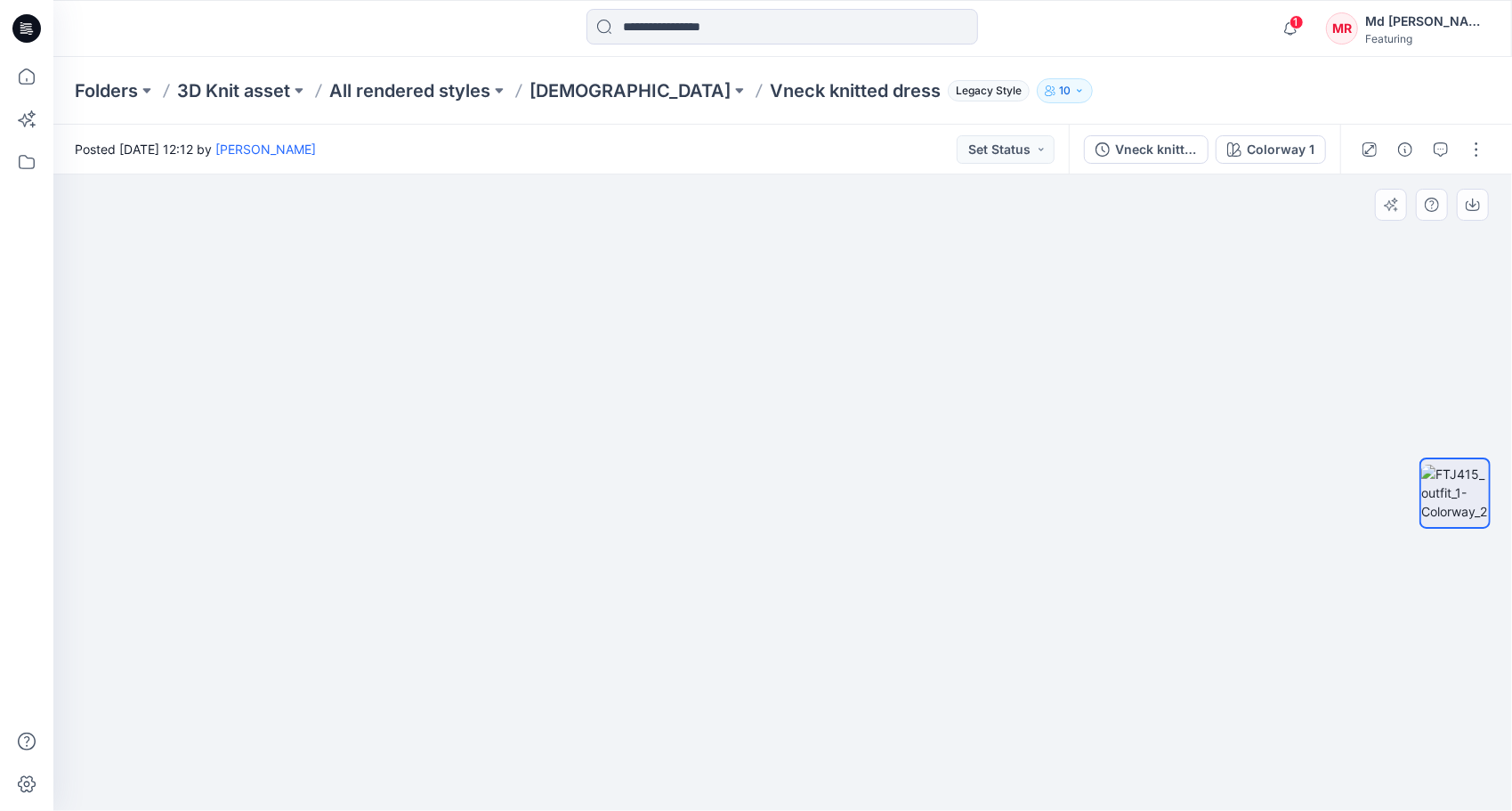
click at [803, 315] on img at bounding box center [783, 81] width 1215 height 1460
drag, startPoint x: 805, startPoint y: 373, endPoint x: 802, endPoint y: 334, distance: 39.1
drag, startPoint x: 816, startPoint y: 283, endPoint x: 825, endPoint y: 600, distance: 317.1
click at [825, 600] on img at bounding box center [783, 232] width 876 height 1157
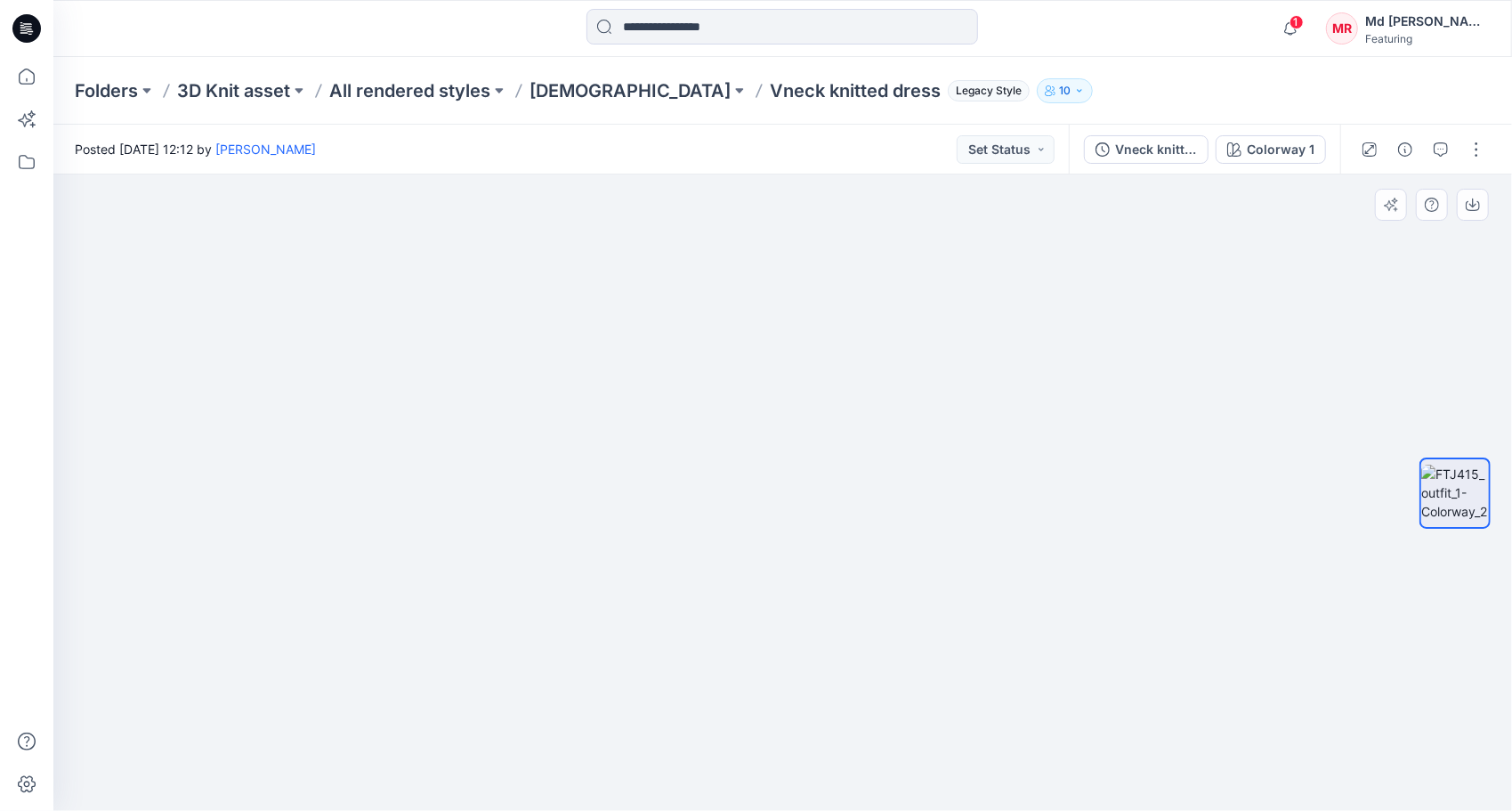
drag, startPoint x: 810, startPoint y: 298, endPoint x: 816, endPoint y: 534, distance: 236.1
click at [816, 534] on img at bounding box center [783, 346] width 1199 height 931
drag, startPoint x: 806, startPoint y: 662, endPoint x: 744, endPoint y: 456, distance: 215.1
click at [759, 304] on img at bounding box center [783, 250] width 747 height 1120
drag, startPoint x: 784, startPoint y: 352, endPoint x: 795, endPoint y: 542, distance: 190.3
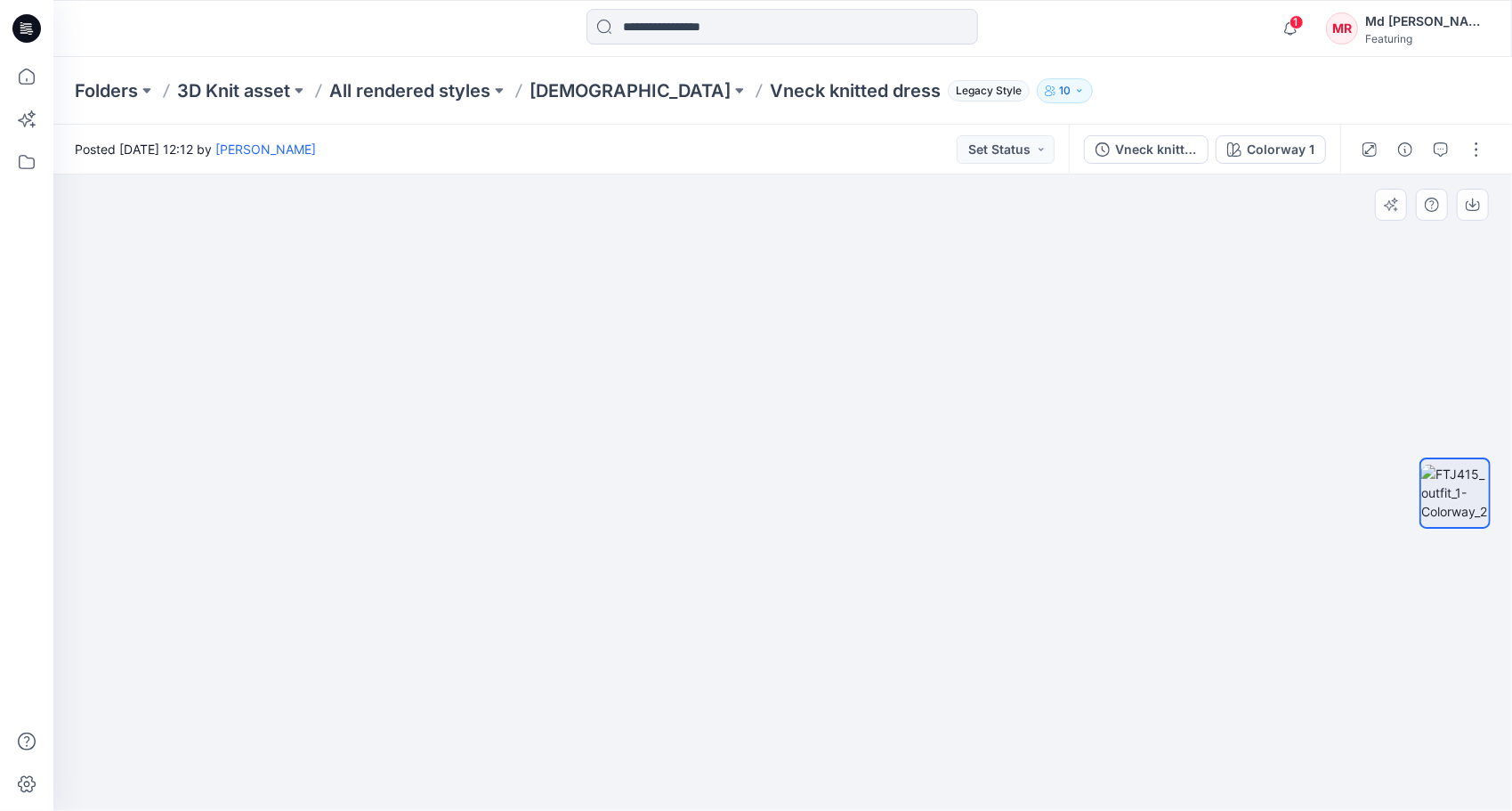
click at [795, 542] on img at bounding box center [783, 169] width 1005 height 1284
drag, startPoint x: 795, startPoint y: 341, endPoint x: 815, endPoint y: 543, distance: 203.0
click at [815, 543] on img at bounding box center [783, 285] width 1005 height 1052
drag, startPoint x: 835, startPoint y: 349, endPoint x: 821, endPoint y: 552, distance: 203.5
click at [821, 552] on img at bounding box center [783, 389] width 1005 height 843
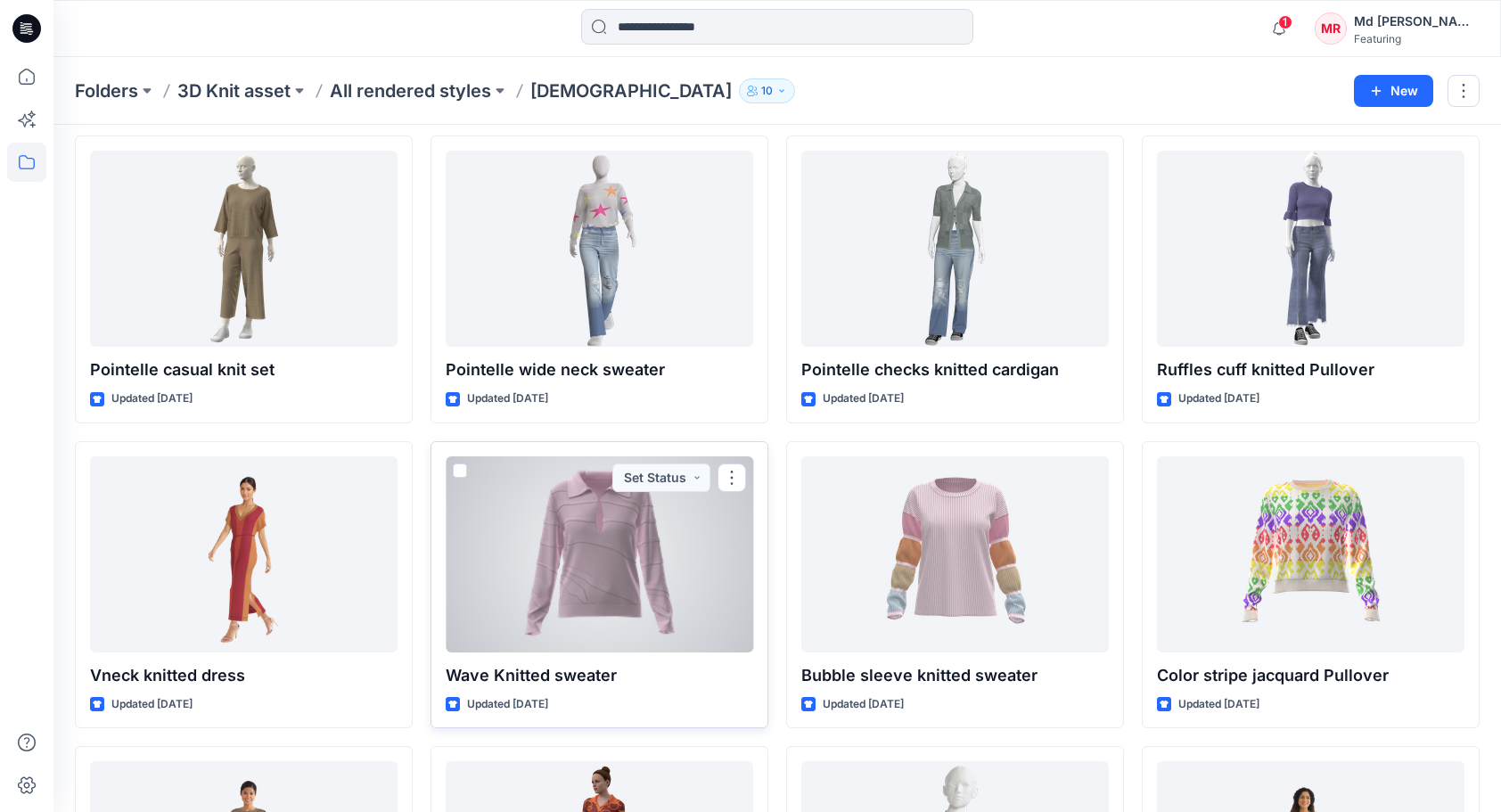
scroll to position [11901, 0]
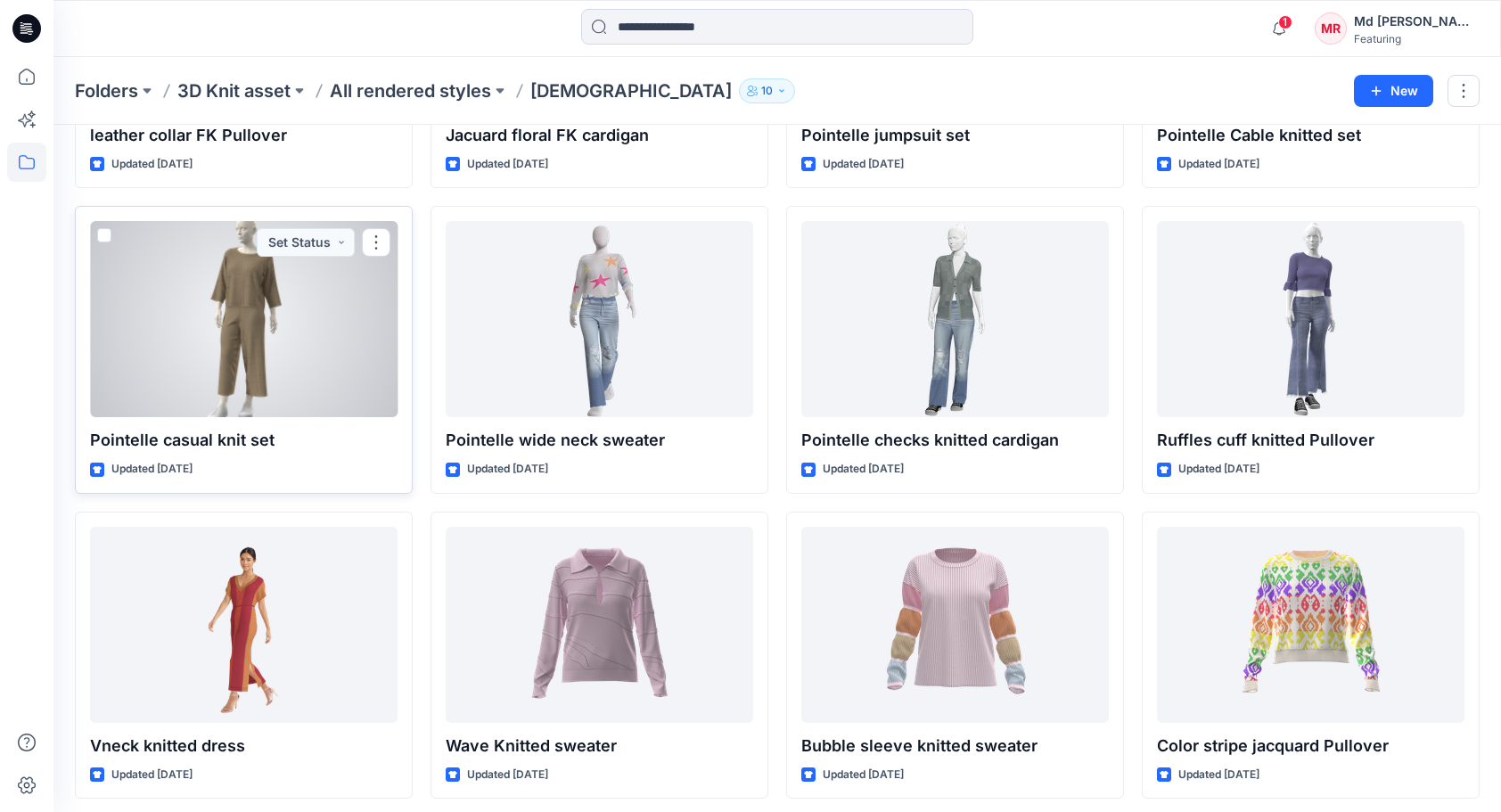
click at [189, 290] on div at bounding box center [244, 320] width 308 height 196
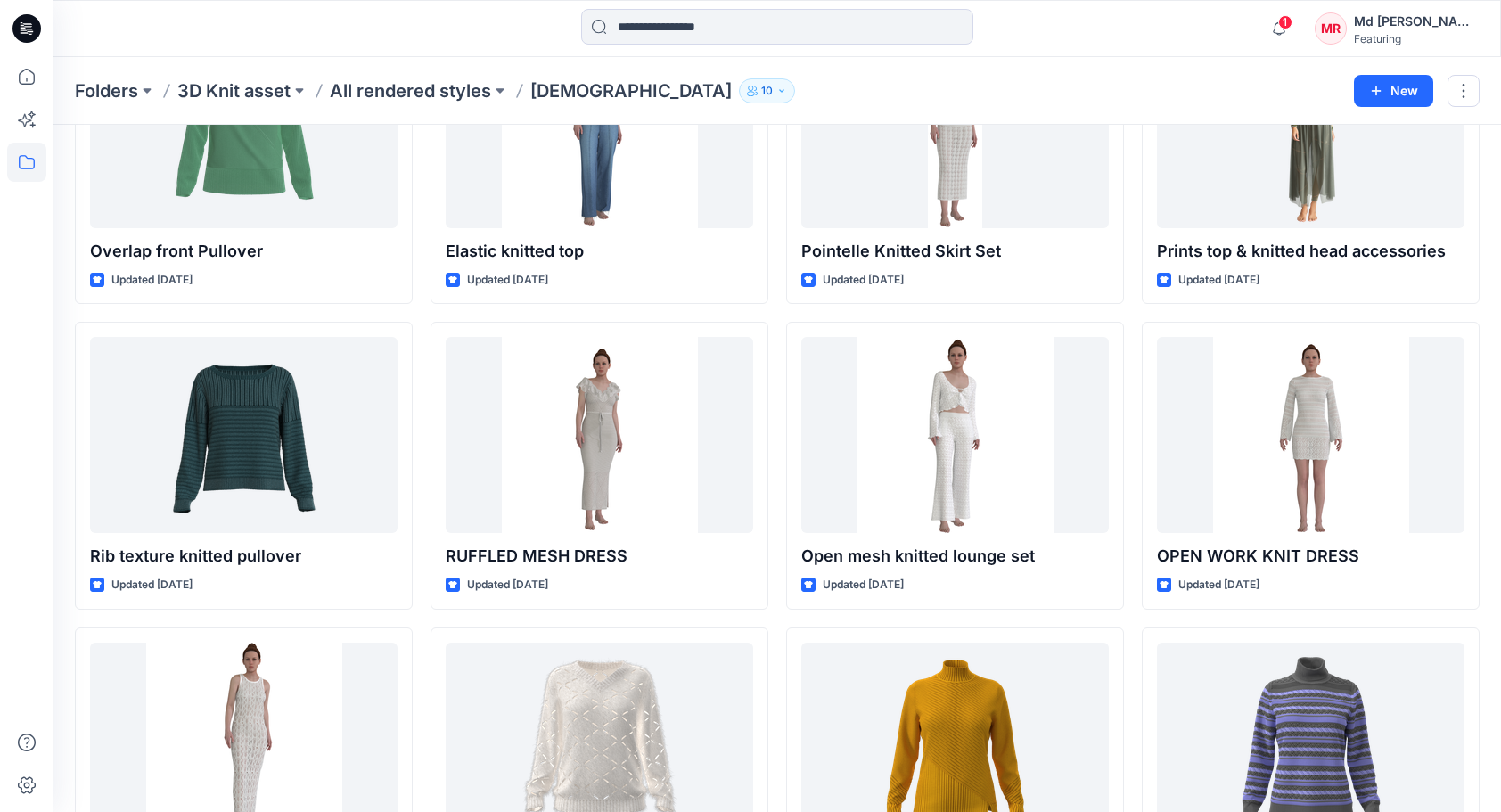
scroll to position [11011, 0]
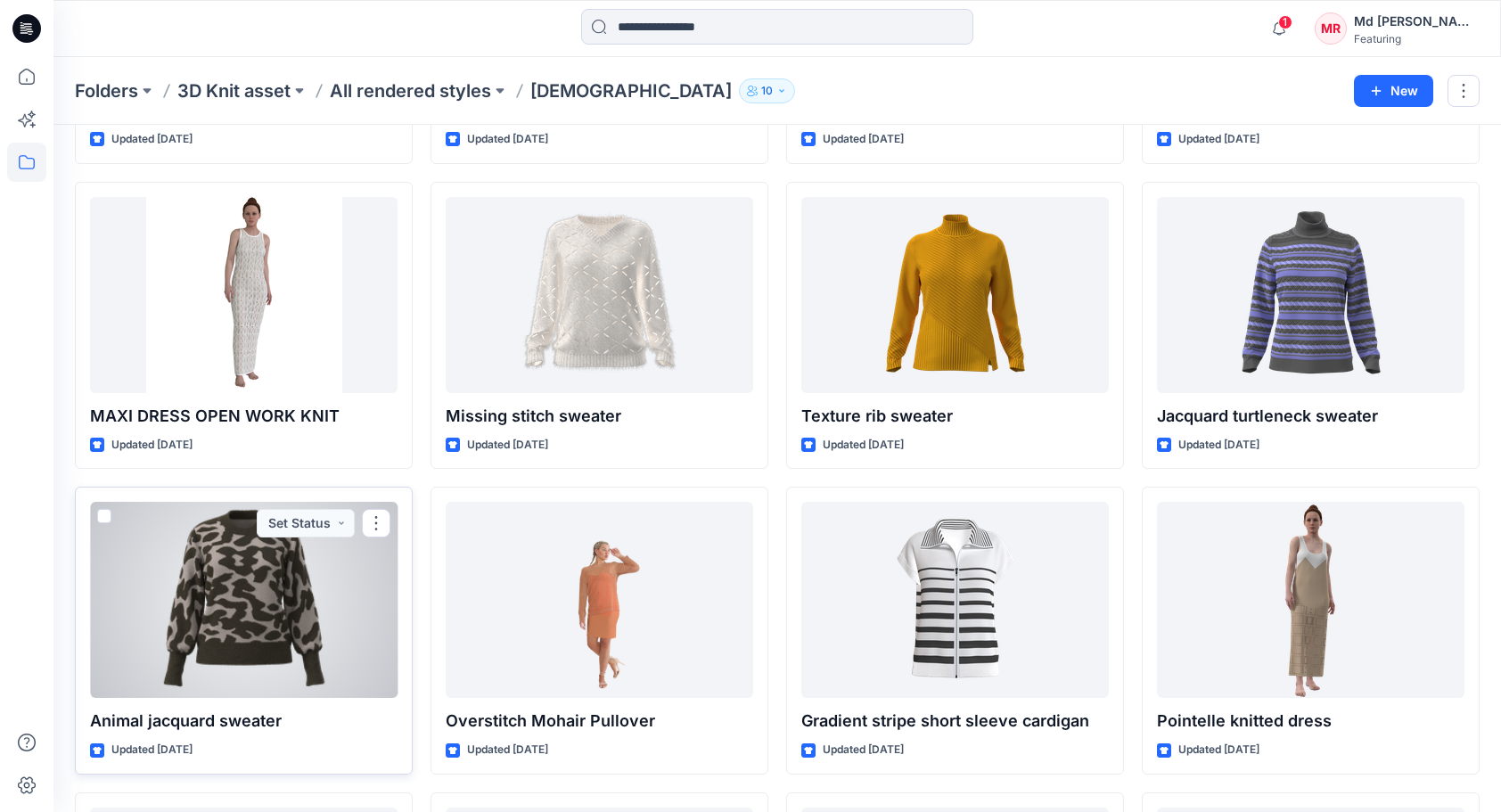
click at [314, 610] on div at bounding box center [244, 600] width 308 height 196
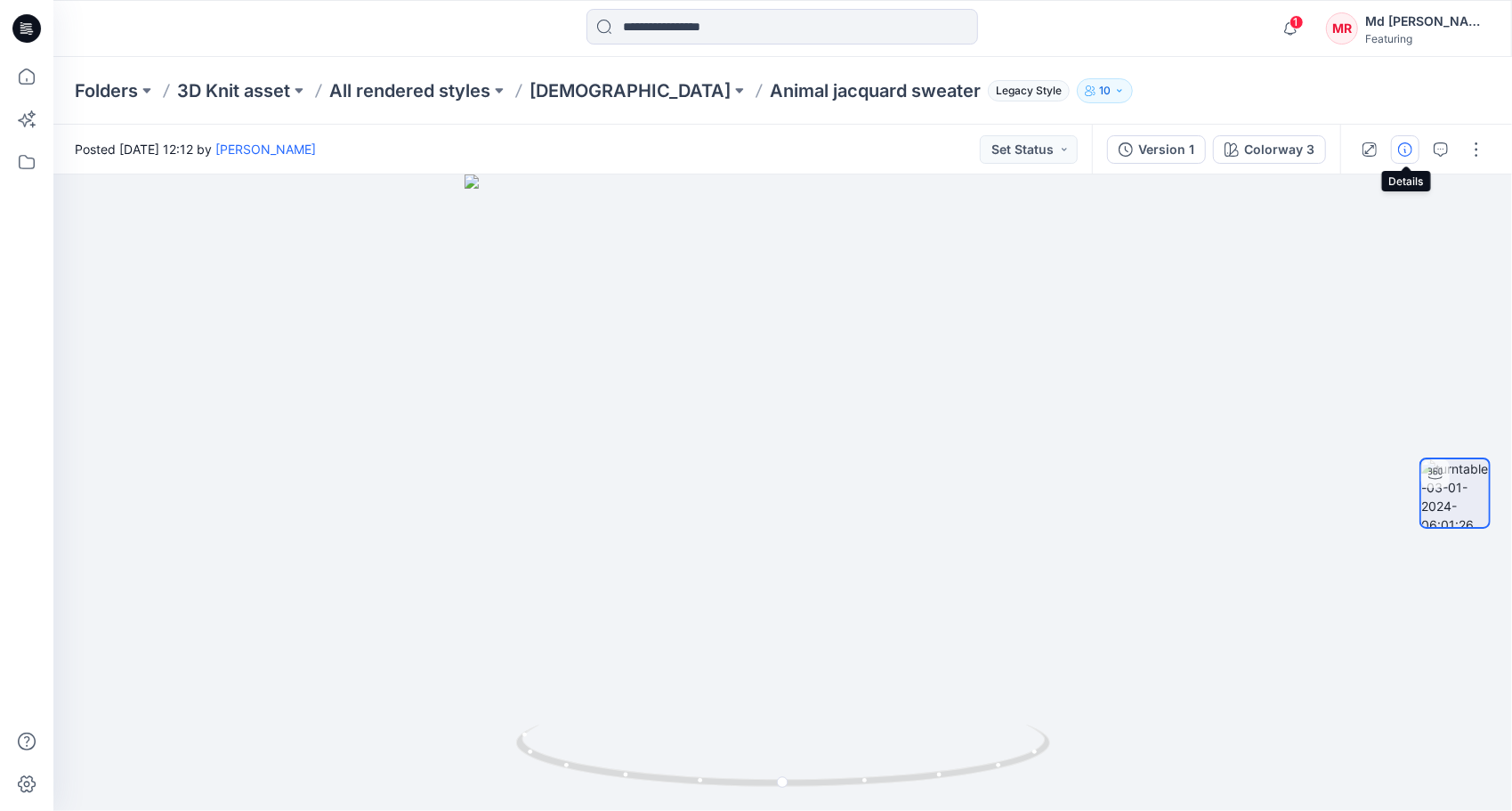
click at [1399, 146] on icon "button" at bounding box center [1405, 149] width 15 height 15
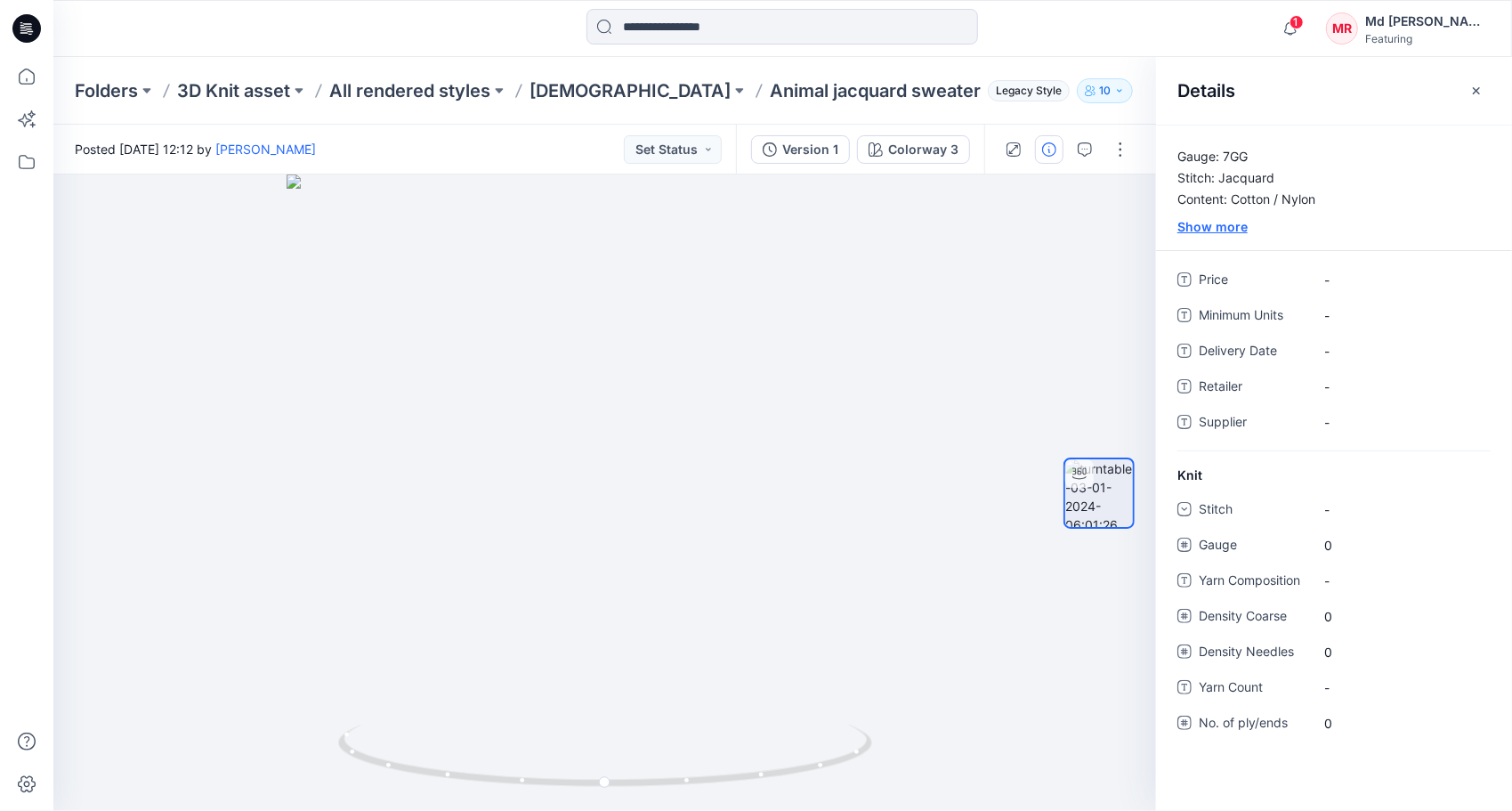
click at [1219, 224] on div "Show more" at bounding box center [1334, 226] width 356 height 18
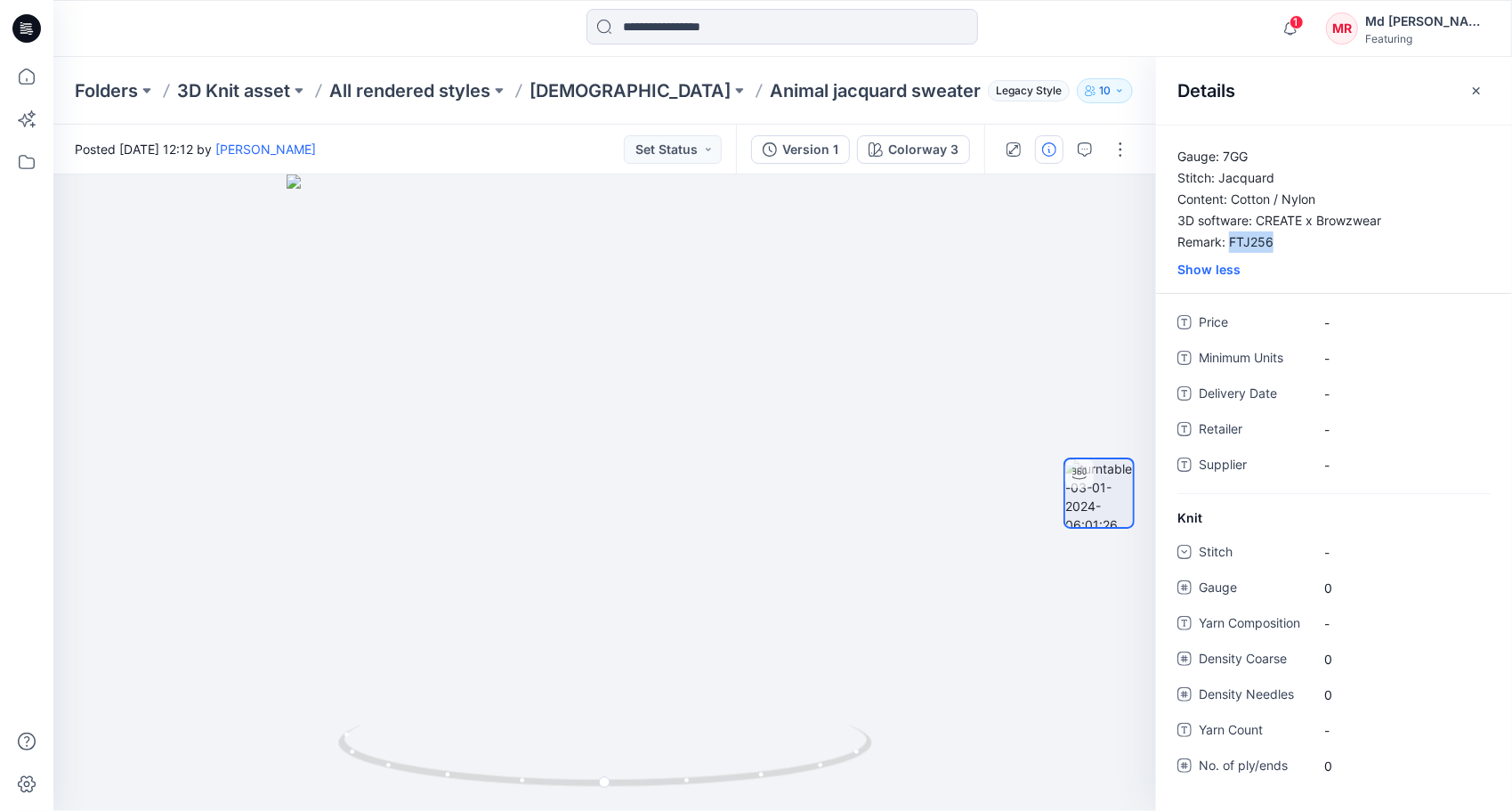
drag, startPoint x: 1228, startPoint y: 239, endPoint x: 1293, endPoint y: 243, distance: 65.1
click at [1293, 243] on p "Gauge: 7GG Stitch: Jacquard Content: Cotton / Nylon 3D software: CREATE x Browz…" at bounding box center [1334, 200] width 356 height 107
drag, startPoint x: 1293, startPoint y: 243, endPoint x: 1257, endPoint y: 243, distance: 36.0
copy p "FTJ256"
